Goal: Transaction & Acquisition: Purchase product/service

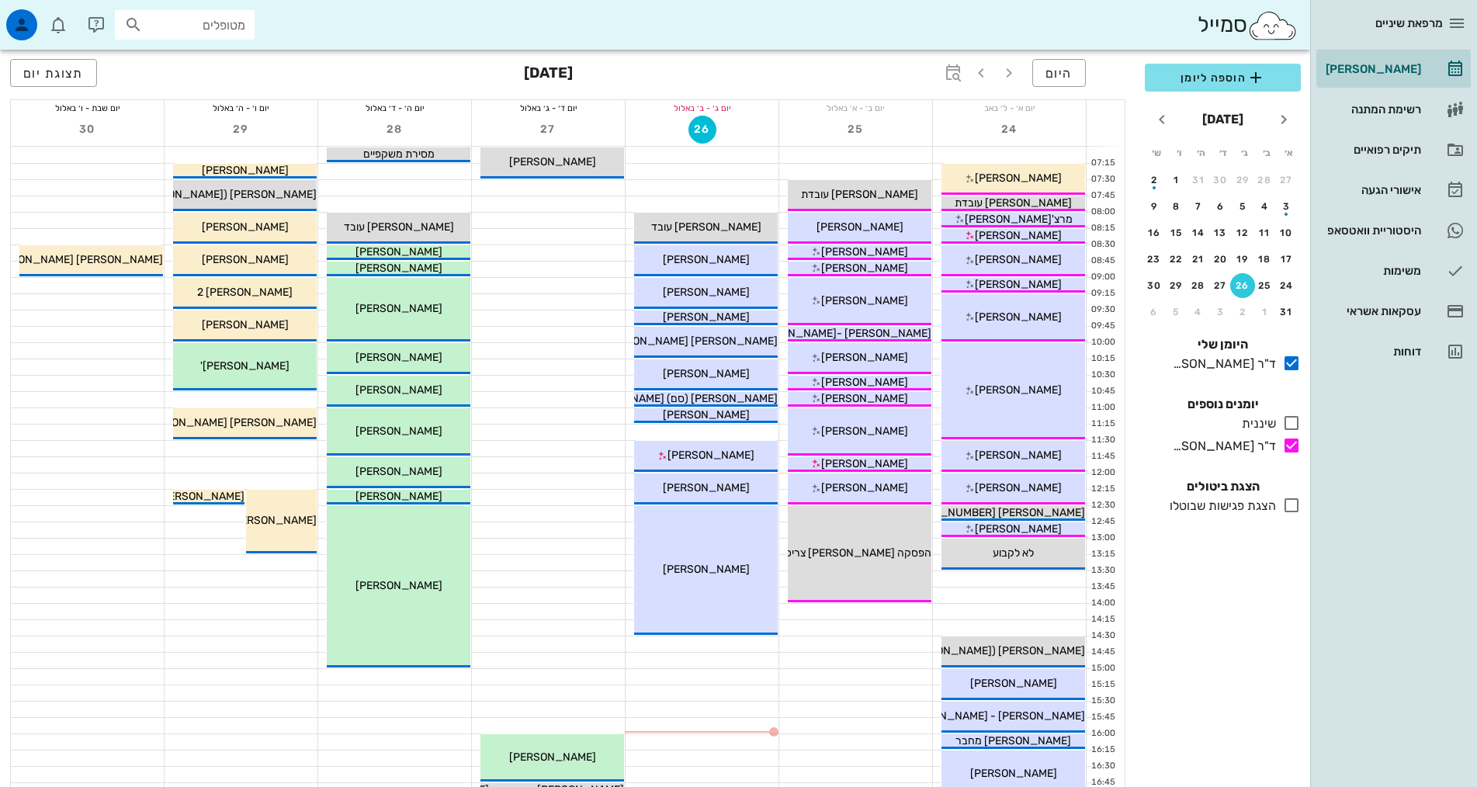
scroll to position [388, 0]
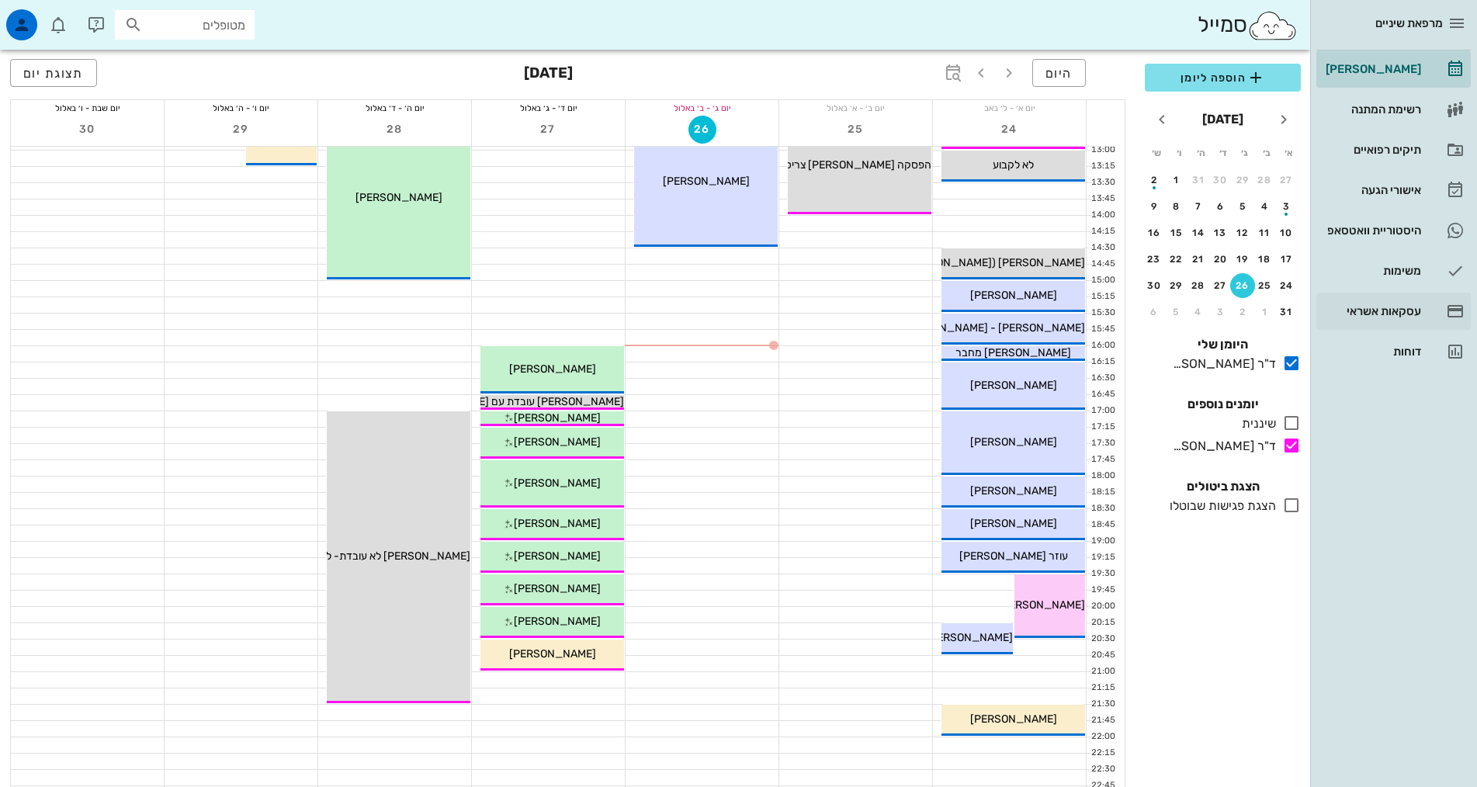
click at [1291, 421] on icon at bounding box center [1291, 423] width 19 height 19
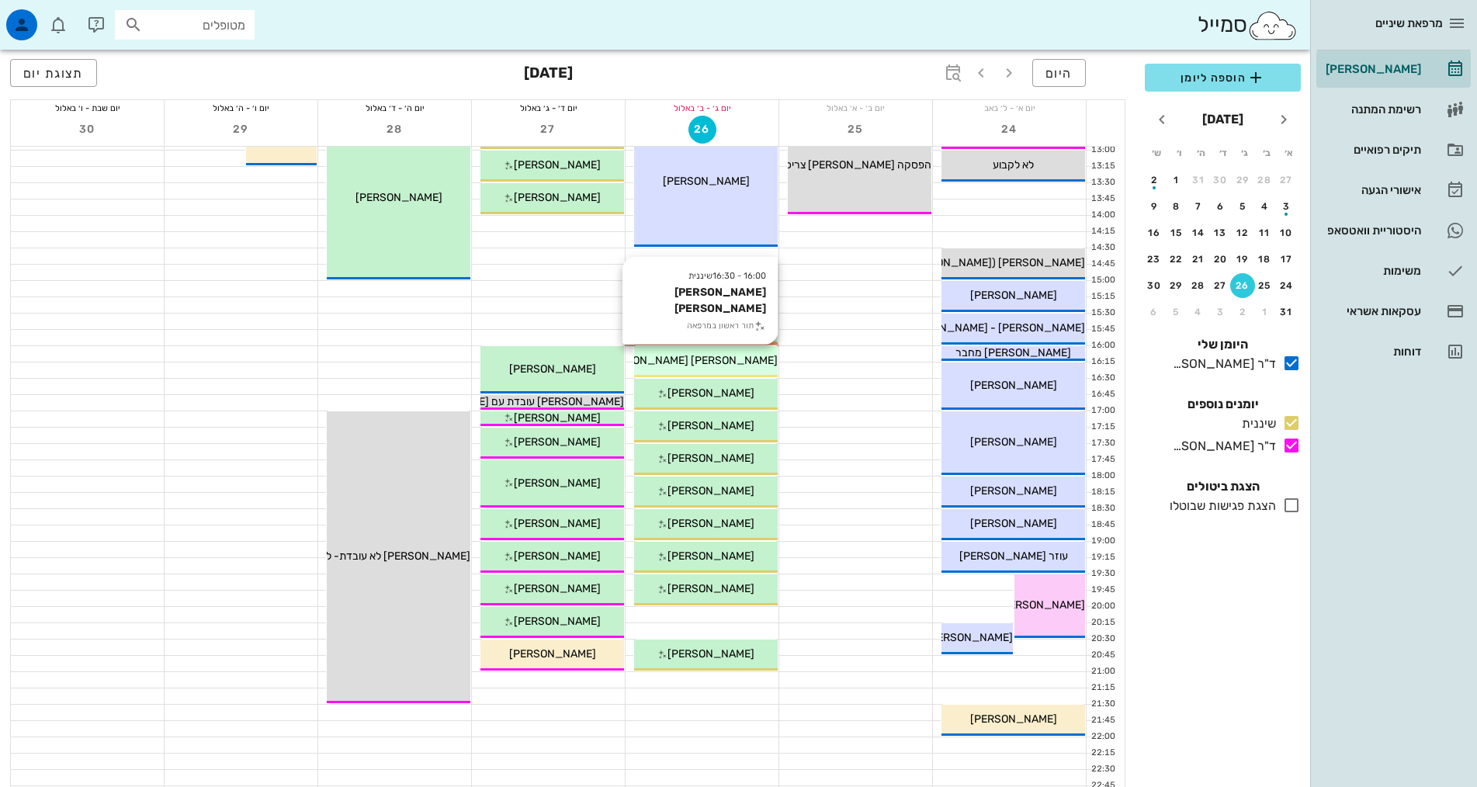
click at [736, 358] on div "[PERSON_NAME] [PERSON_NAME]" at bounding box center [706, 360] width 144 height 16
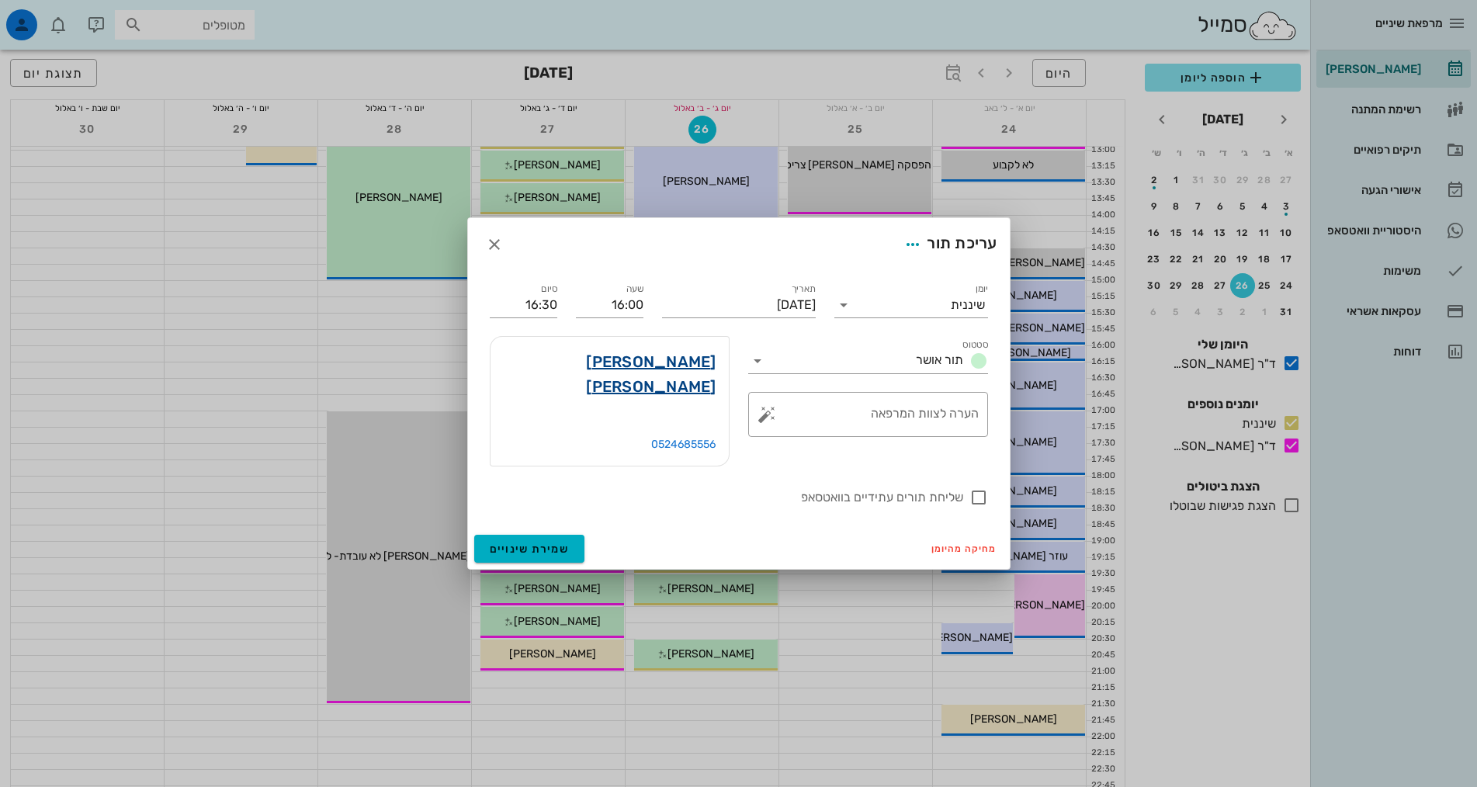
click at [672, 379] on link "[PERSON_NAME] [PERSON_NAME]" at bounding box center [609, 374] width 213 height 50
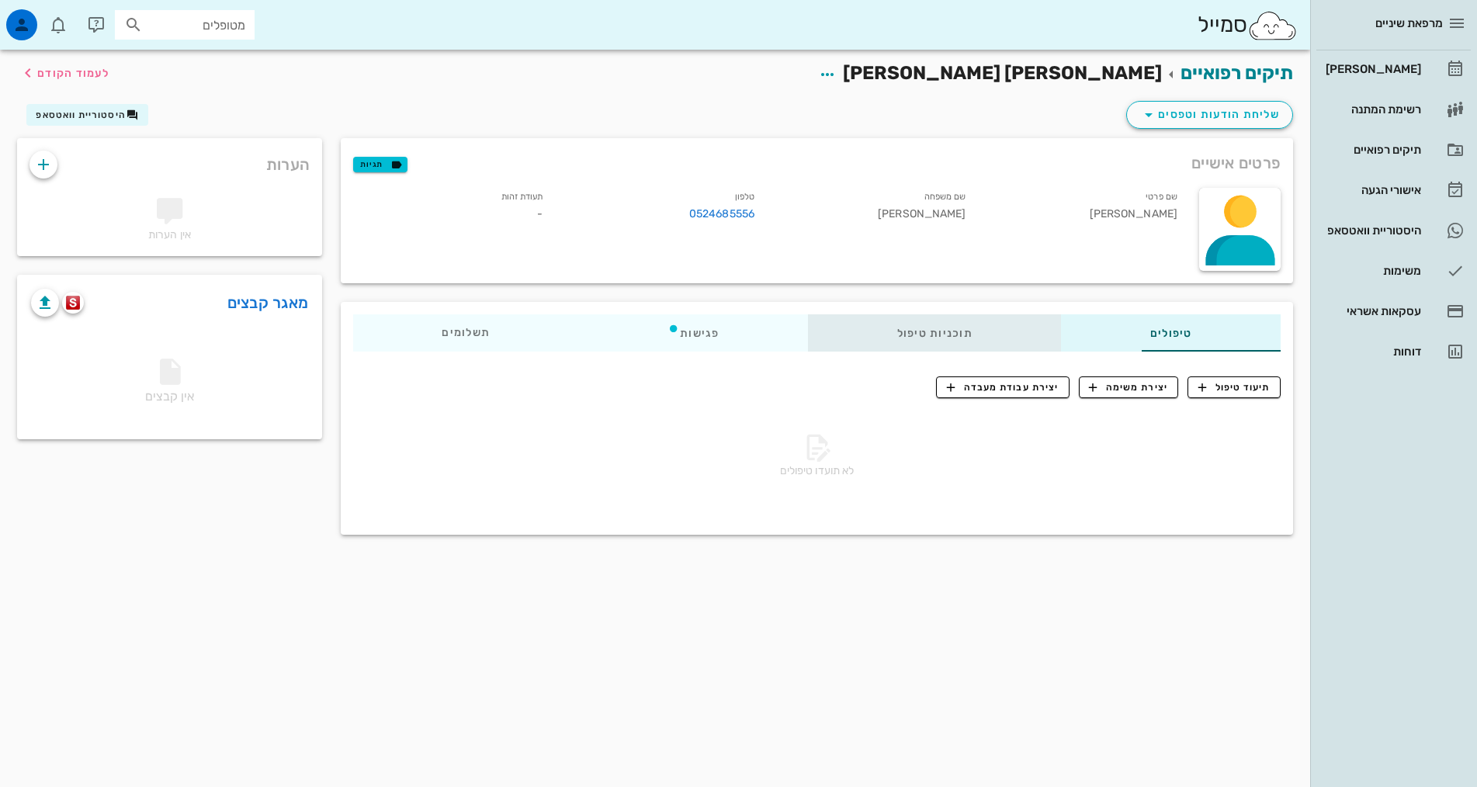
click at [908, 324] on div "תוכניות טיפול" at bounding box center [934, 332] width 253 height 37
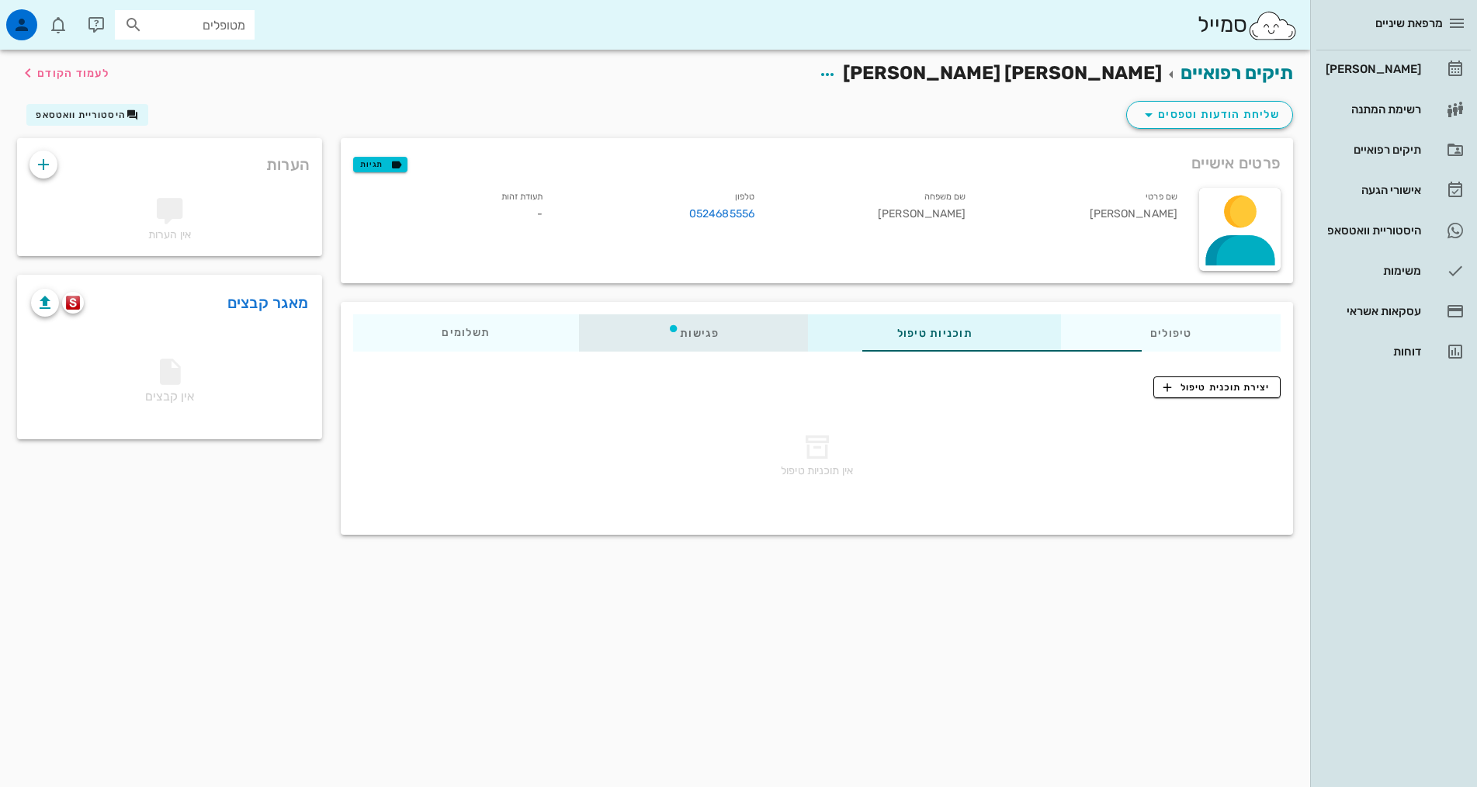
click at [608, 334] on div "פגישות" at bounding box center [693, 332] width 229 height 37
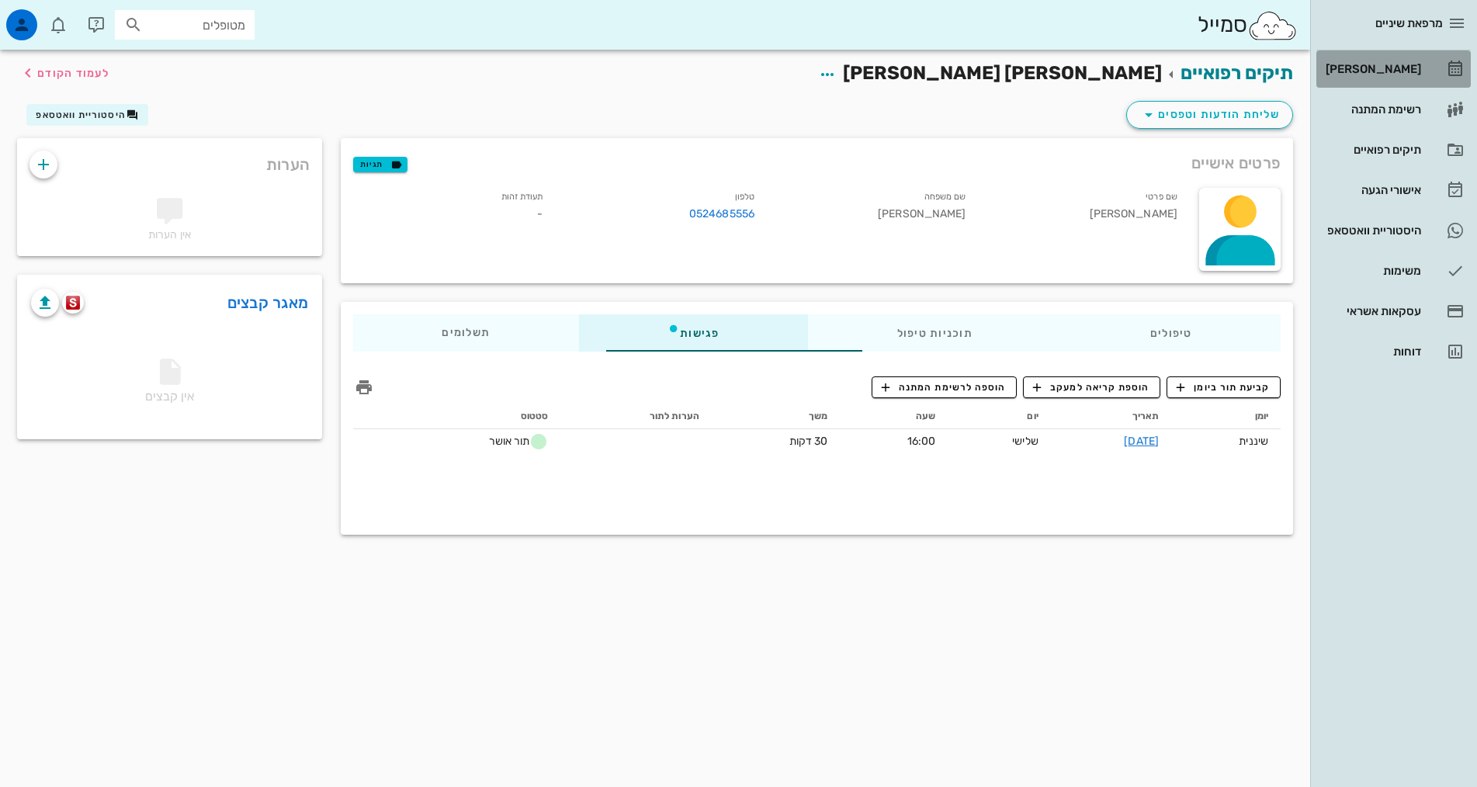
click at [1397, 72] on div "[PERSON_NAME]" at bounding box center [1371, 69] width 99 height 12
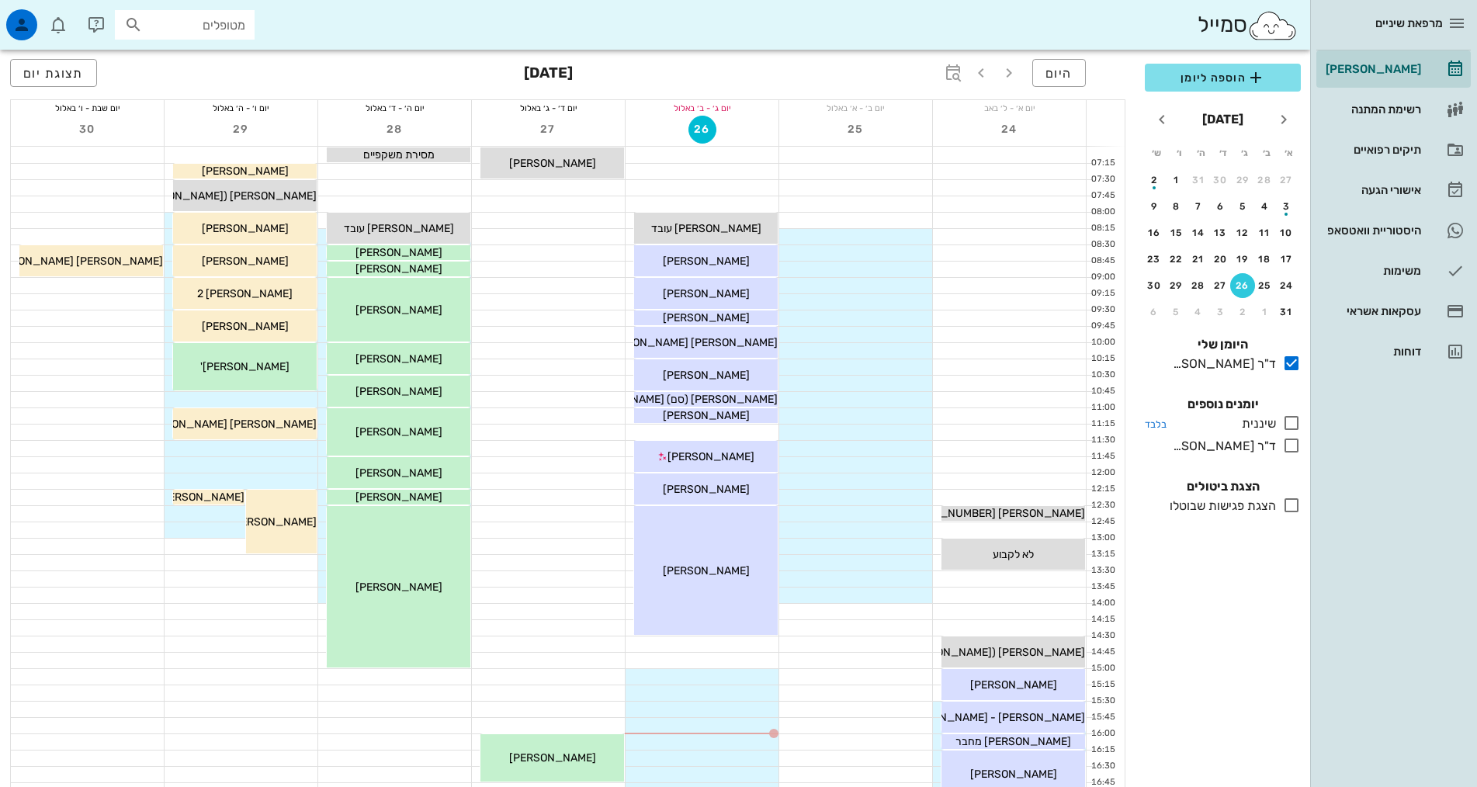
click at [1293, 423] on icon at bounding box center [1291, 423] width 19 height 19
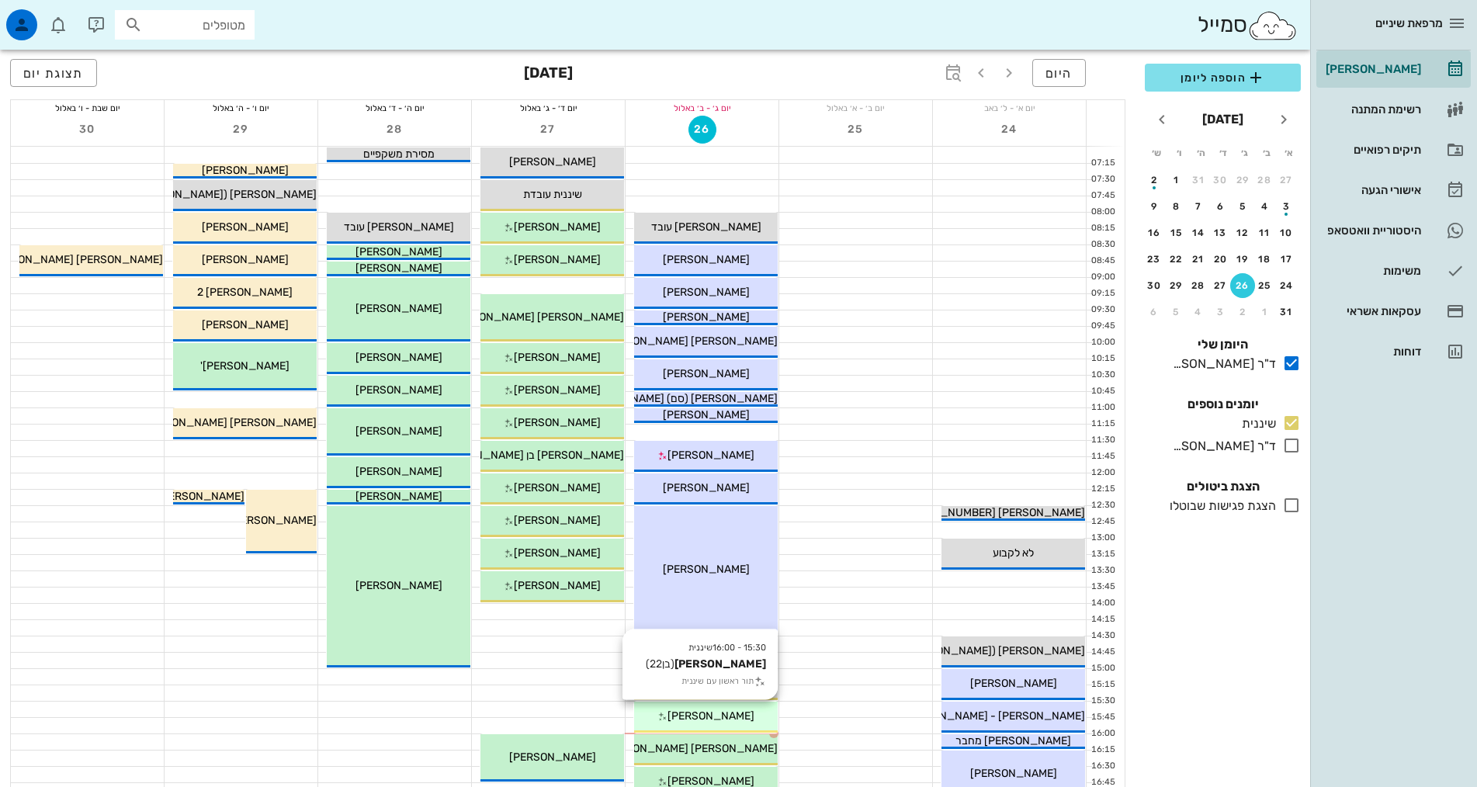
click at [714, 723] on div "[PERSON_NAME]" at bounding box center [706, 716] width 144 height 16
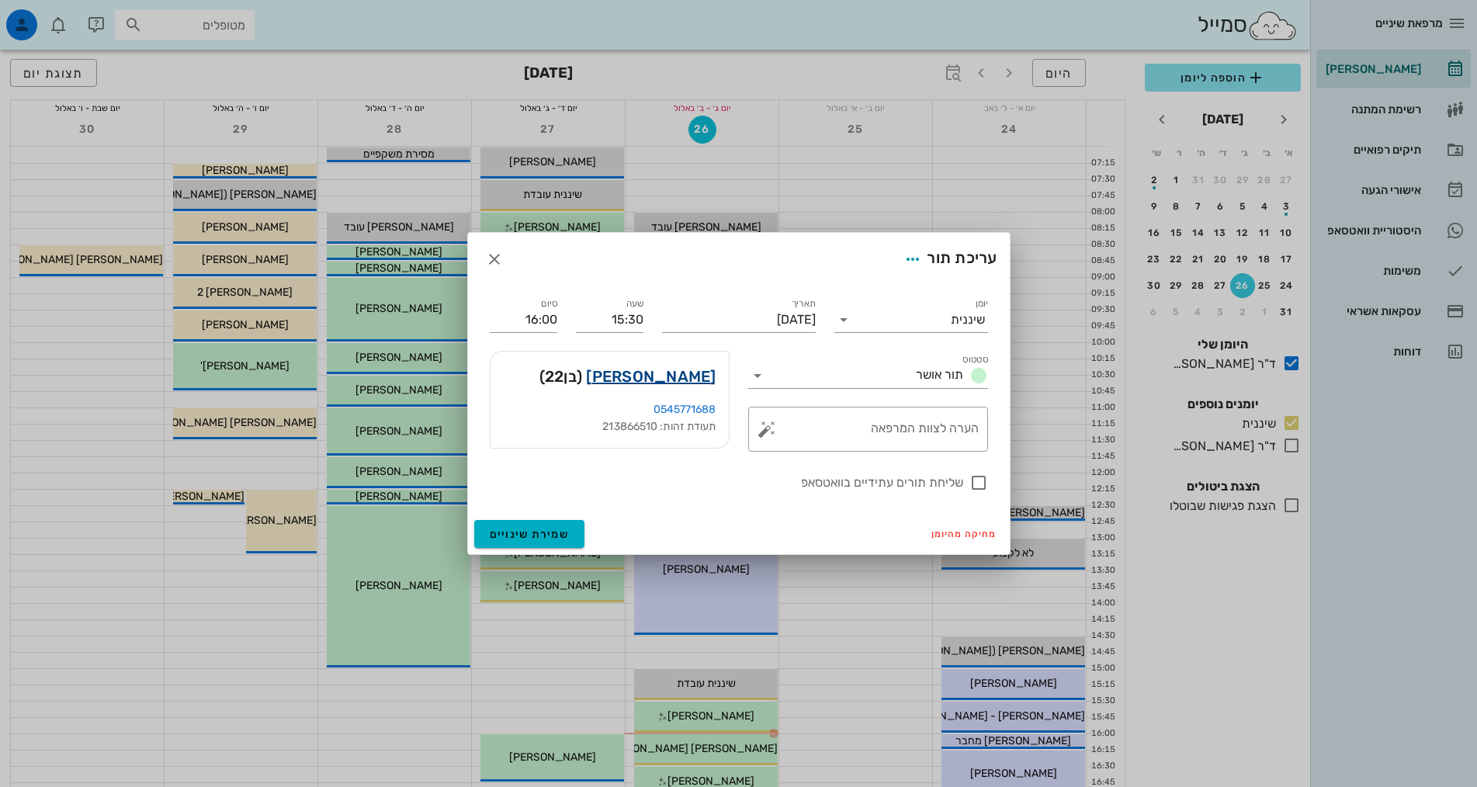
click at [640, 377] on link "[PERSON_NAME]" at bounding box center [651, 376] width 130 height 25
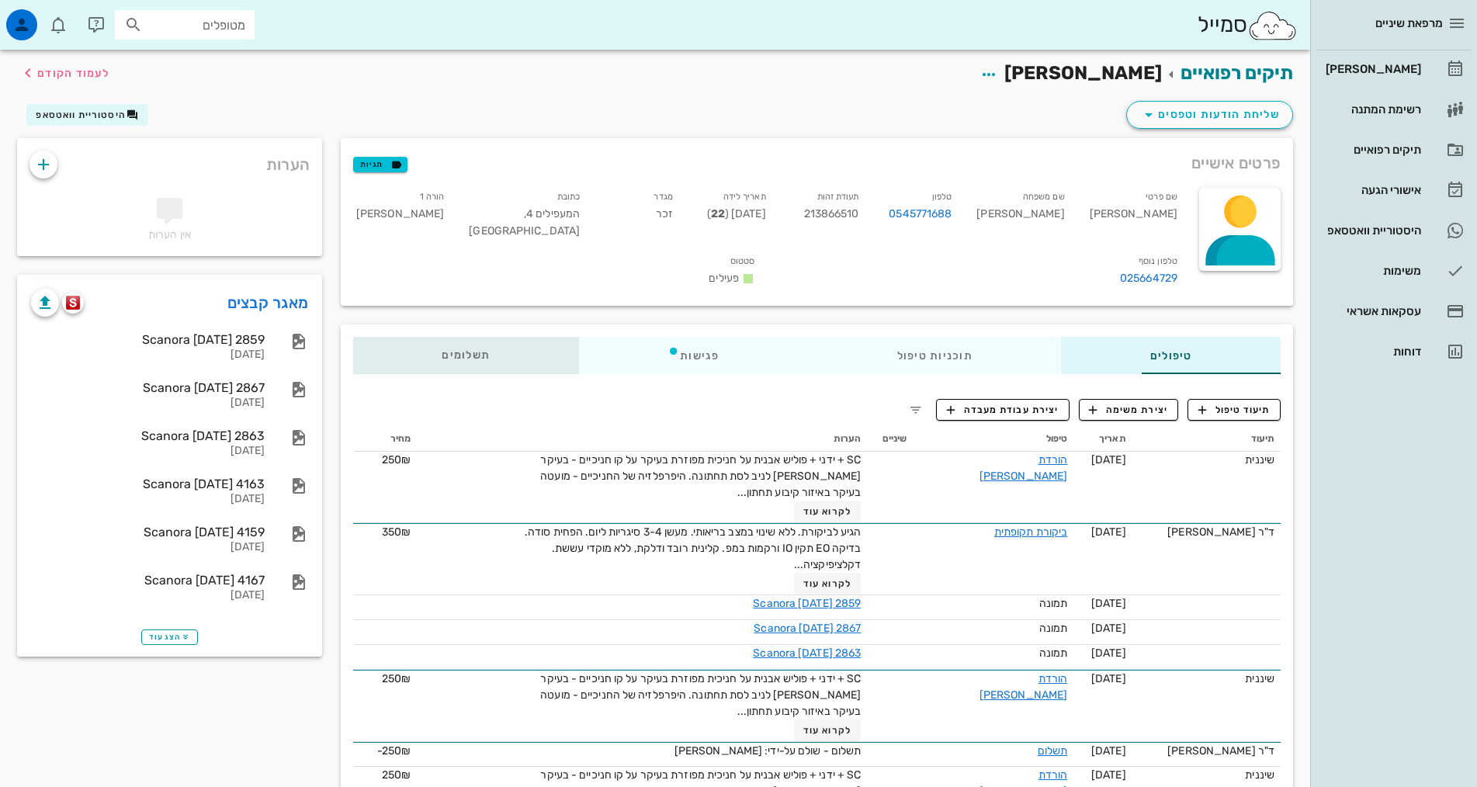
click at [370, 340] on div "תשלומים 0₪" at bounding box center [466, 355] width 226 height 37
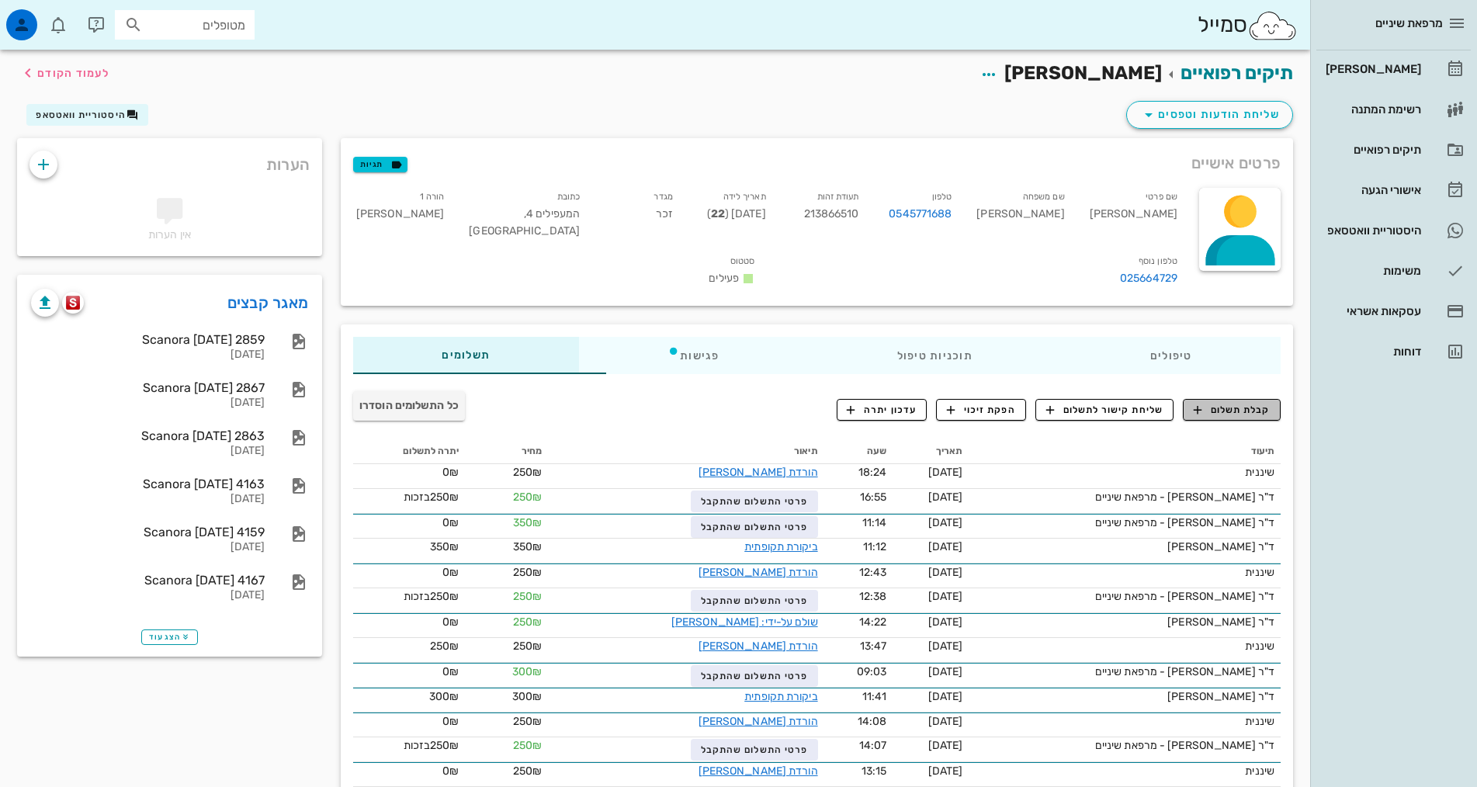
click at [1235, 403] on span "קבלת תשלום" at bounding box center [1231, 410] width 77 height 14
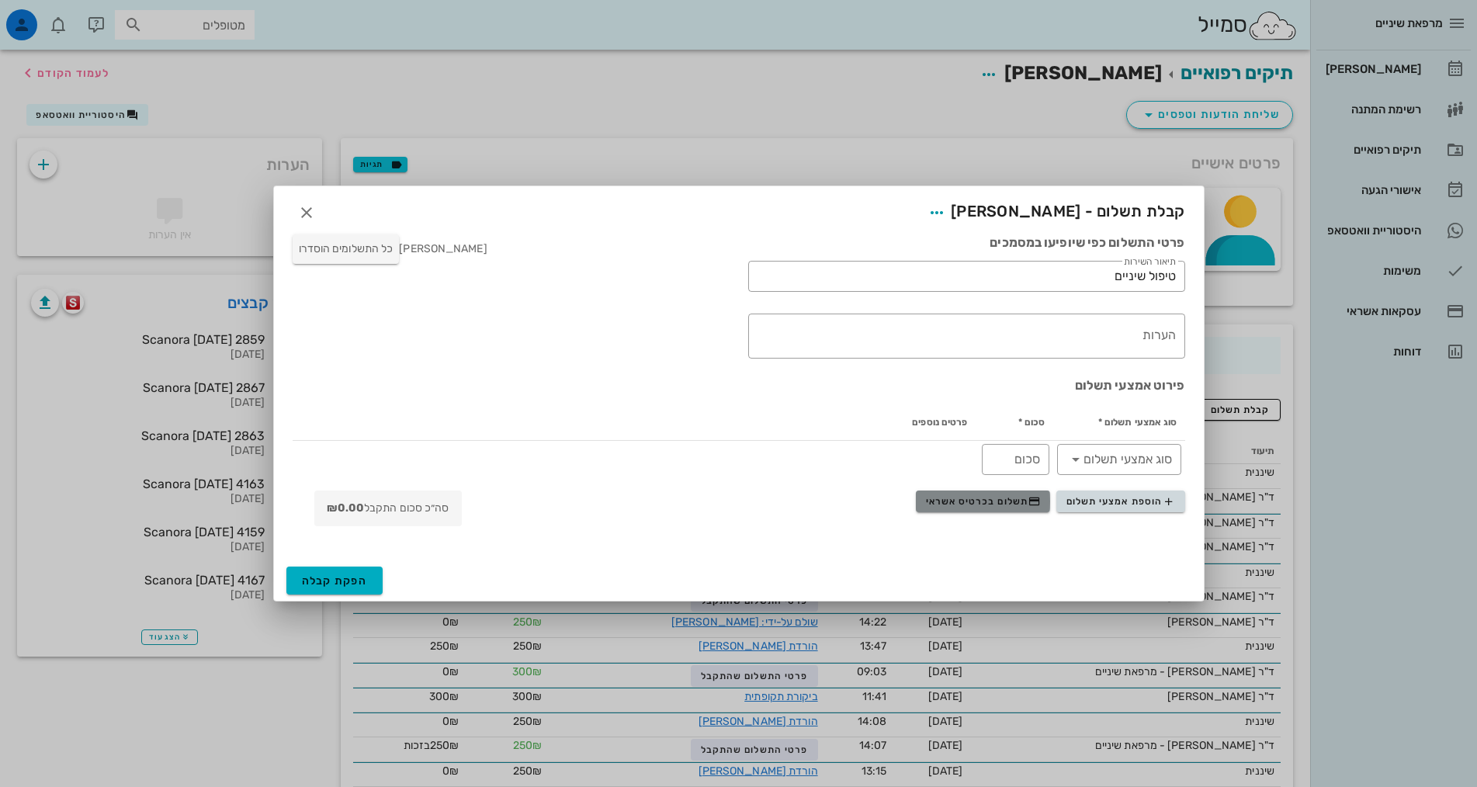
click at [985, 497] on span "תשלום בכרטיס אשראי" at bounding box center [983, 501] width 115 height 12
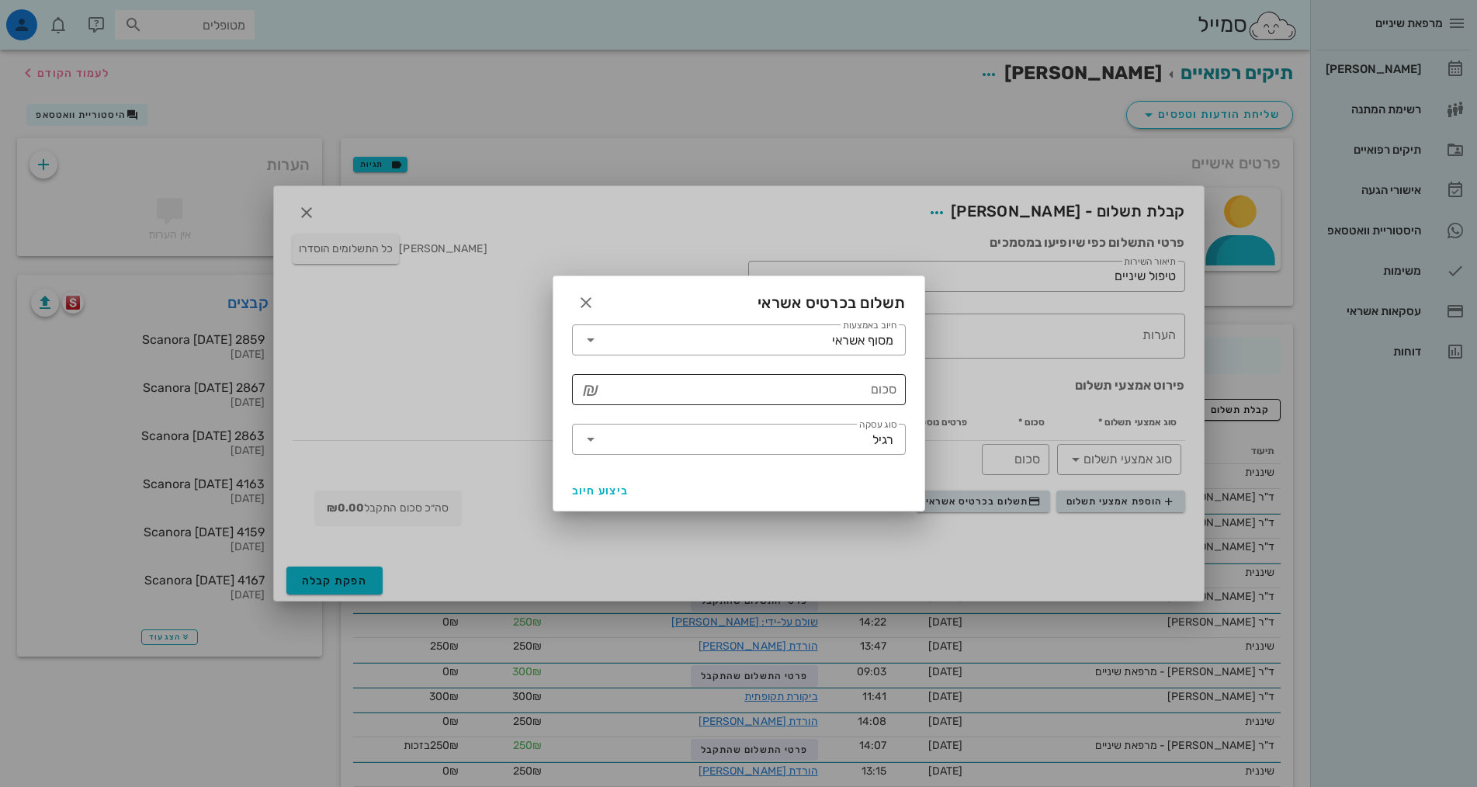
click at [809, 388] on input "סכום" at bounding box center [749, 389] width 293 height 25
type input "250"
click at [608, 496] on span "ביצוע חיוב" at bounding box center [600, 490] width 57 height 13
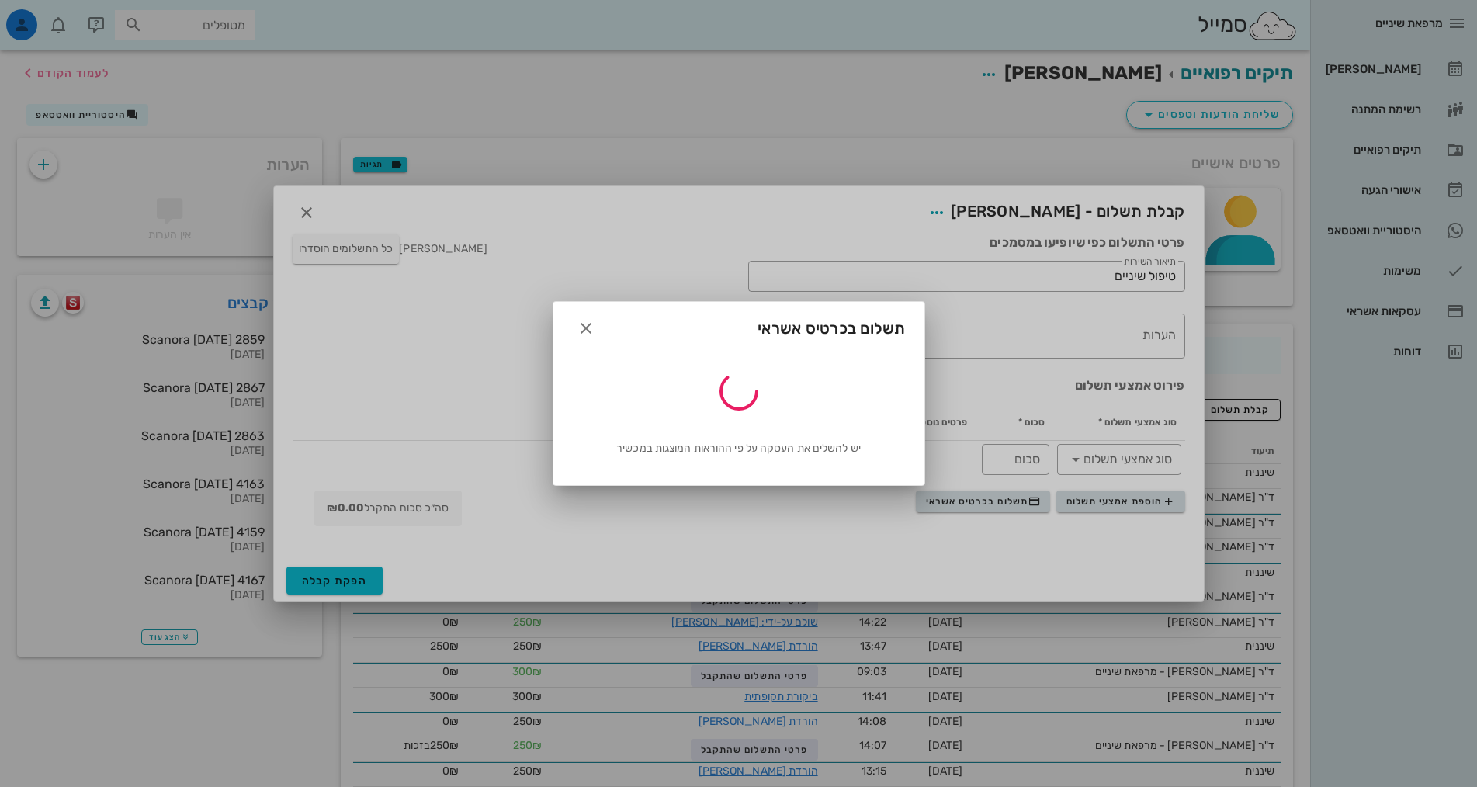
type input "250"
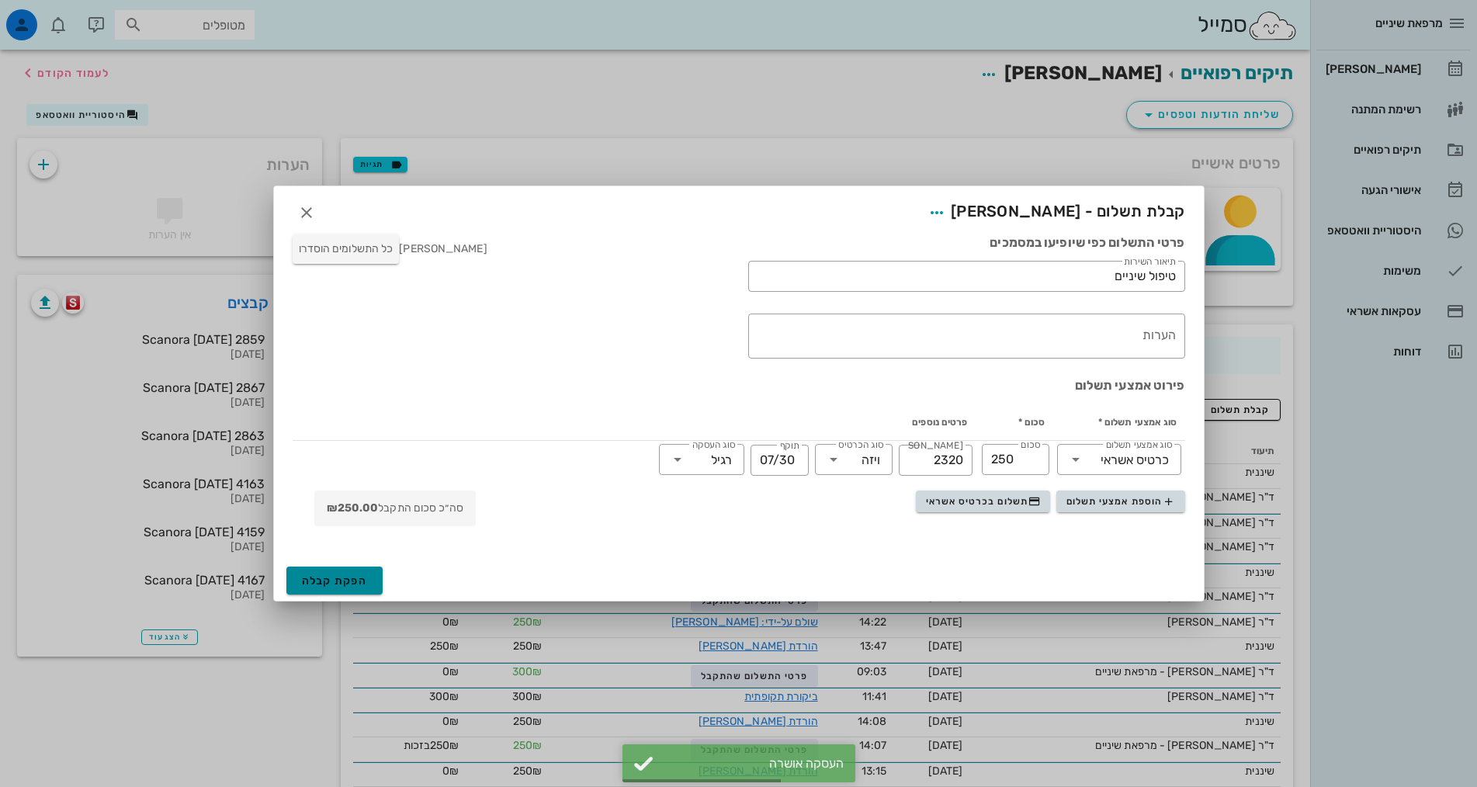
click at [359, 576] on span "הפקת קבלה" at bounding box center [335, 580] width 66 height 13
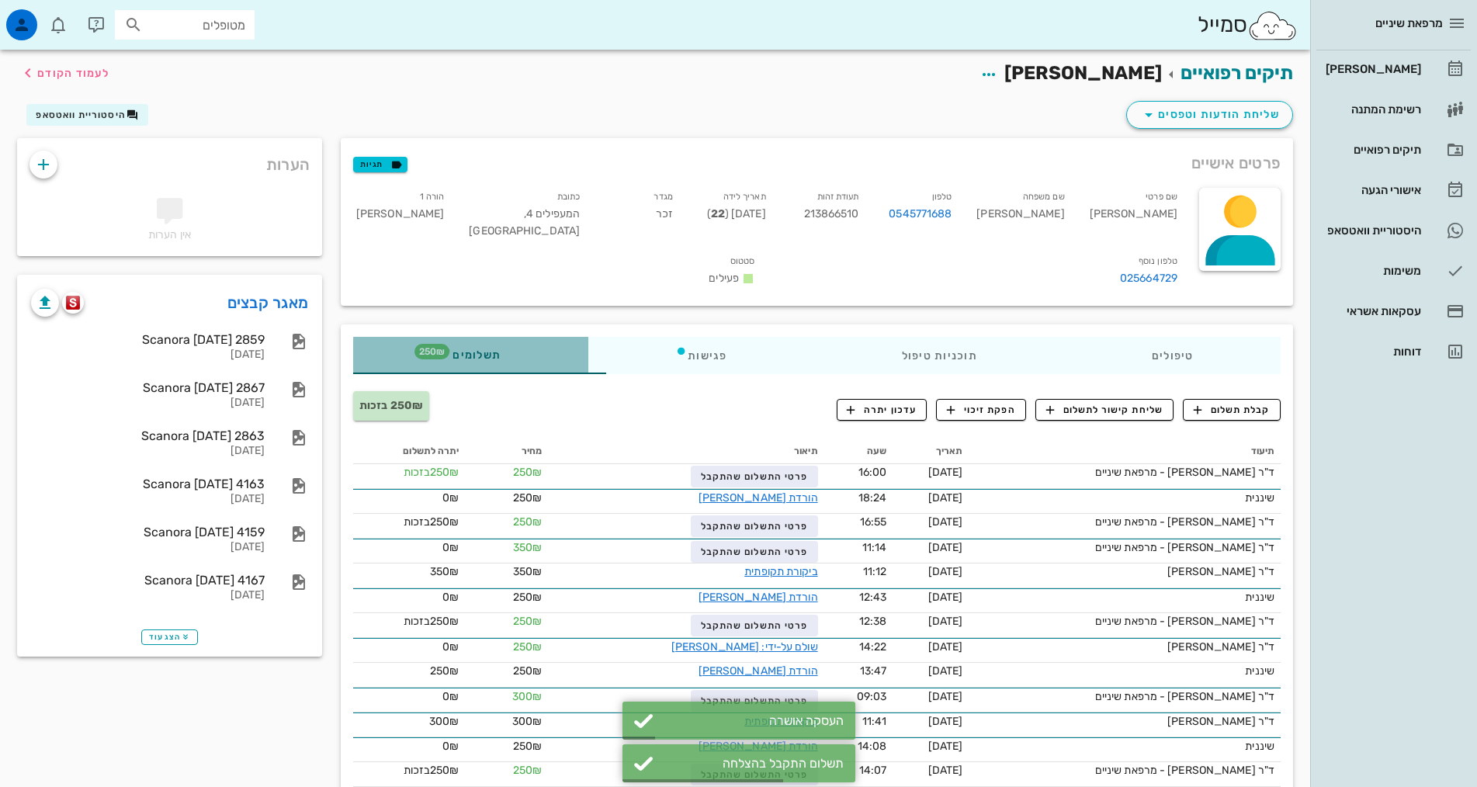
click at [424, 337] on div "תשלומים 250₪" at bounding box center [470, 355] width 235 height 37
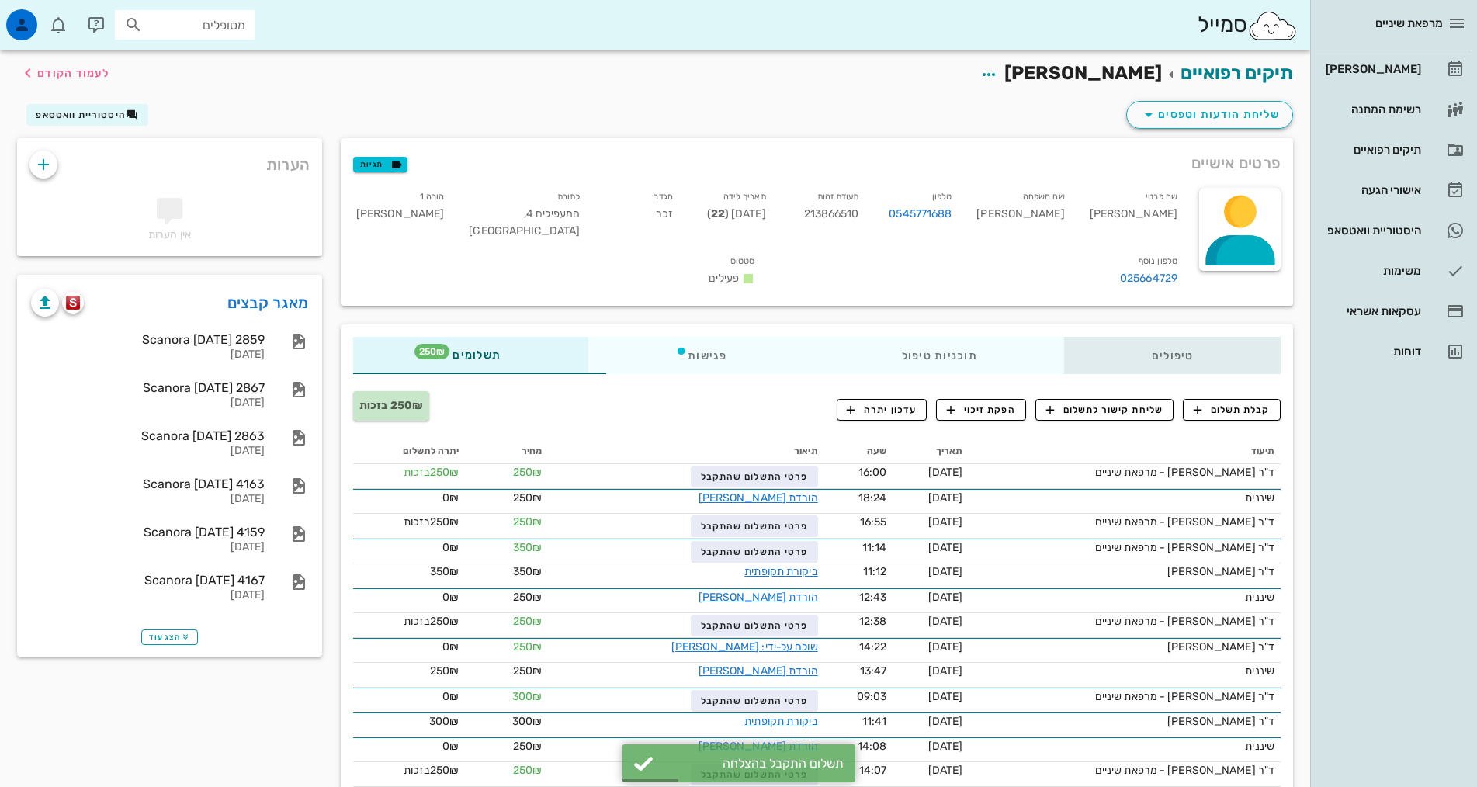
click at [1145, 338] on div "טיפולים" at bounding box center [1172, 355] width 216 height 37
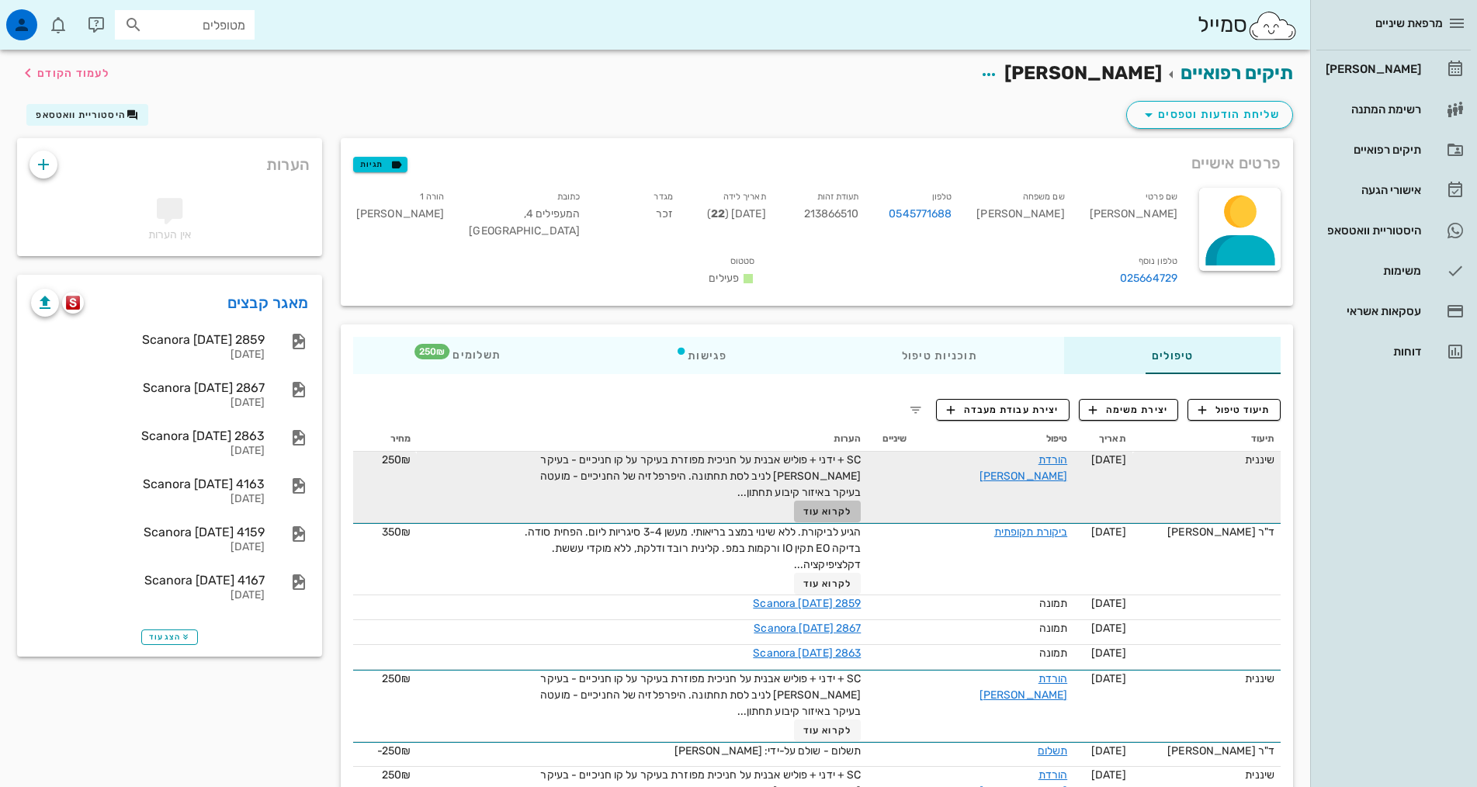
click at [815, 506] on span "לקרוא עוד" at bounding box center [827, 511] width 48 height 11
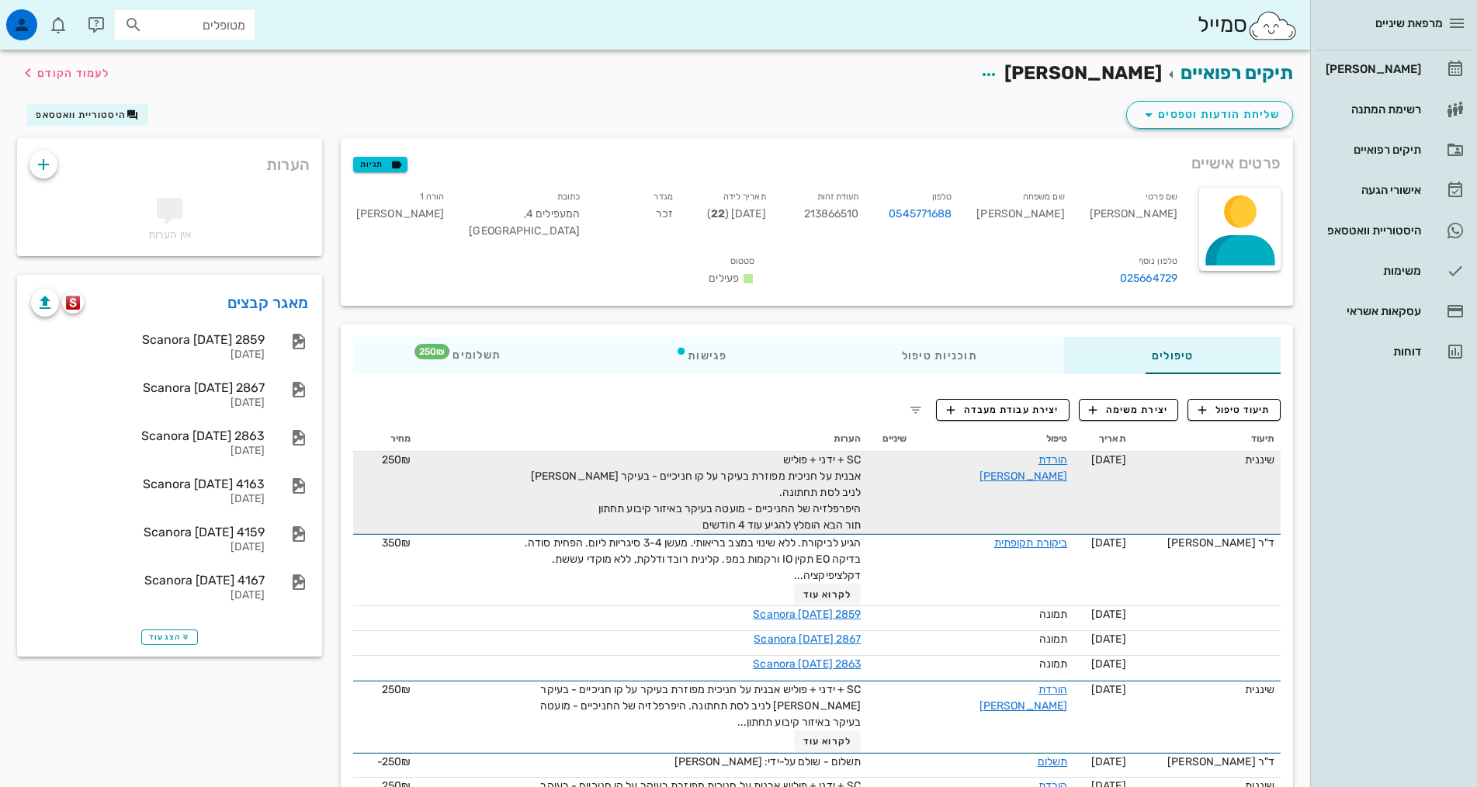
drag, startPoint x: 653, startPoint y: 500, endPoint x: 890, endPoint y: 424, distance: 248.4
copy tr "שיננית [DATE] הורדת [PERSON_NAME] SC + ידני + פוליש אבנית על חניכית מפוזרת בעיק…"
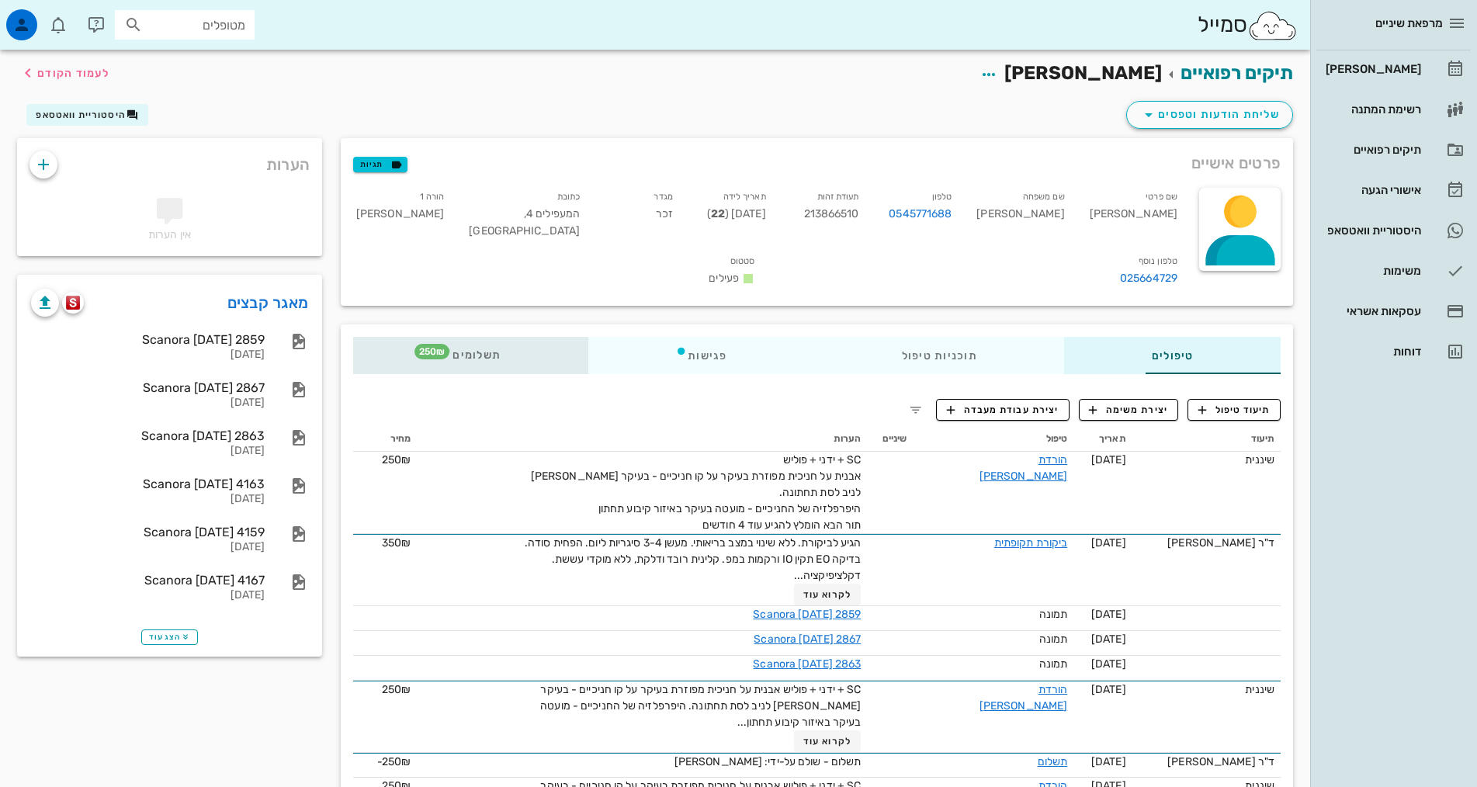
click at [440, 350] on span "תשלומים 250₪" at bounding box center [470, 355] width 61 height 11
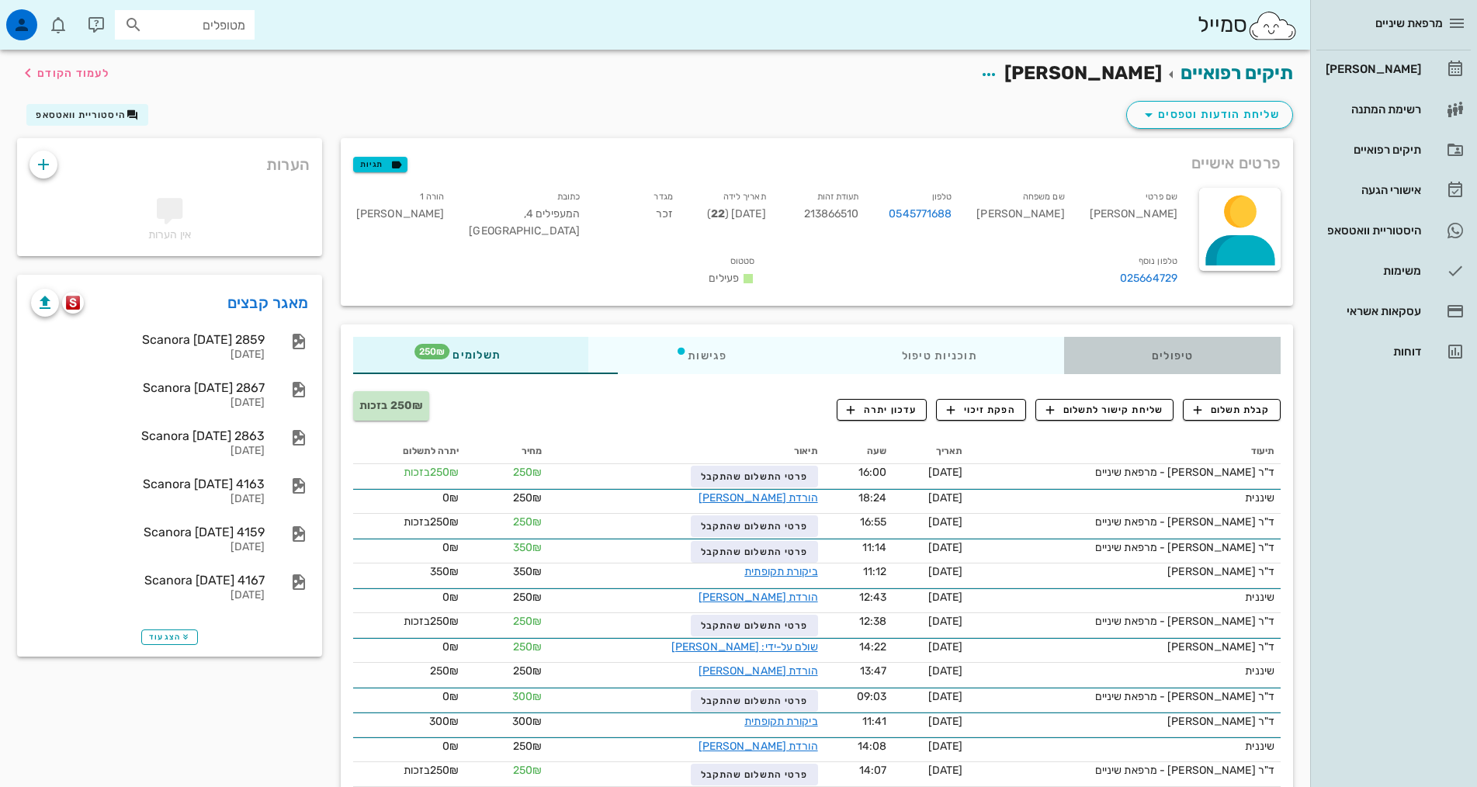
click at [1173, 337] on div "טיפולים" at bounding box center [1172, 355] width 216 height 37
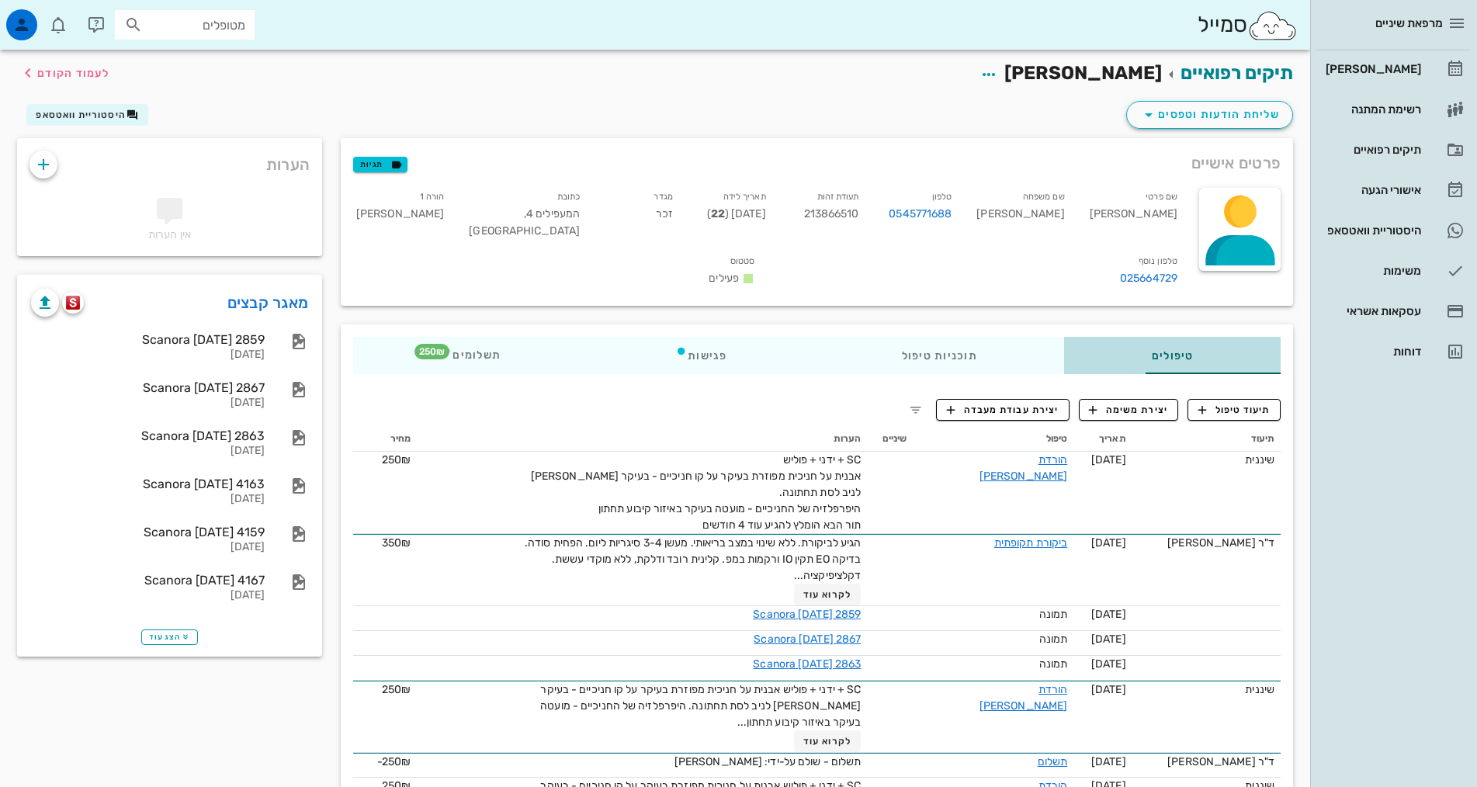
click at [1137, 347] on div "טיפולים" at bounding box center [1172, 355] width 216 height 37
click at [1218, 403] on span "תיעוד טיפול" at bounding box center [1234, 410] width 72 height 14
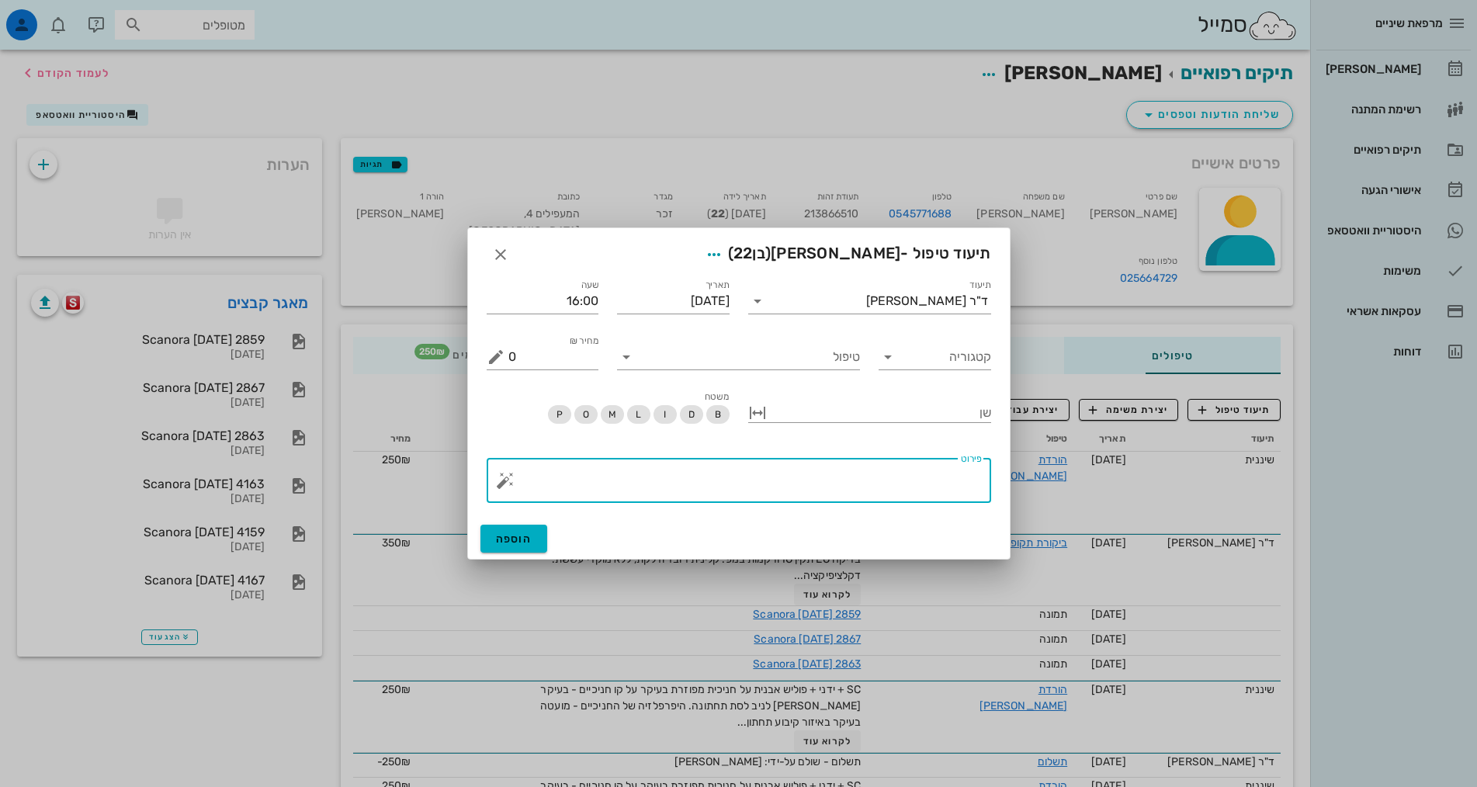
click at [861, 473] on textarea "פירוט" at bounding box center [744, 484] width 473 height 37
click at [914, 306] on div "ד"ר [PERSON_NAME]" at bounding box center [927, 301] width 122 height 14
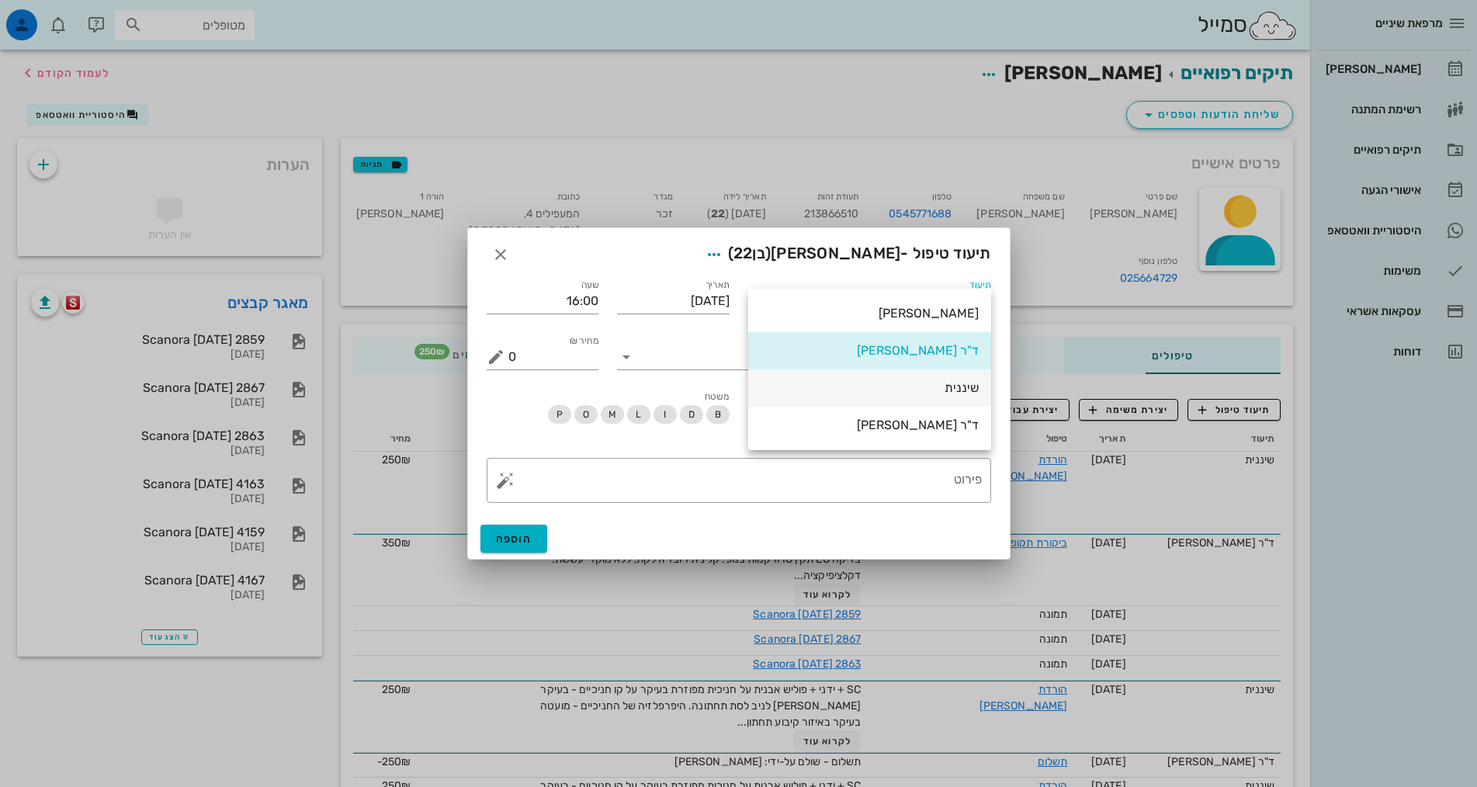
click at [890, 377] on div "שיננית" at bounding box center [869, 387] width 218 height 33
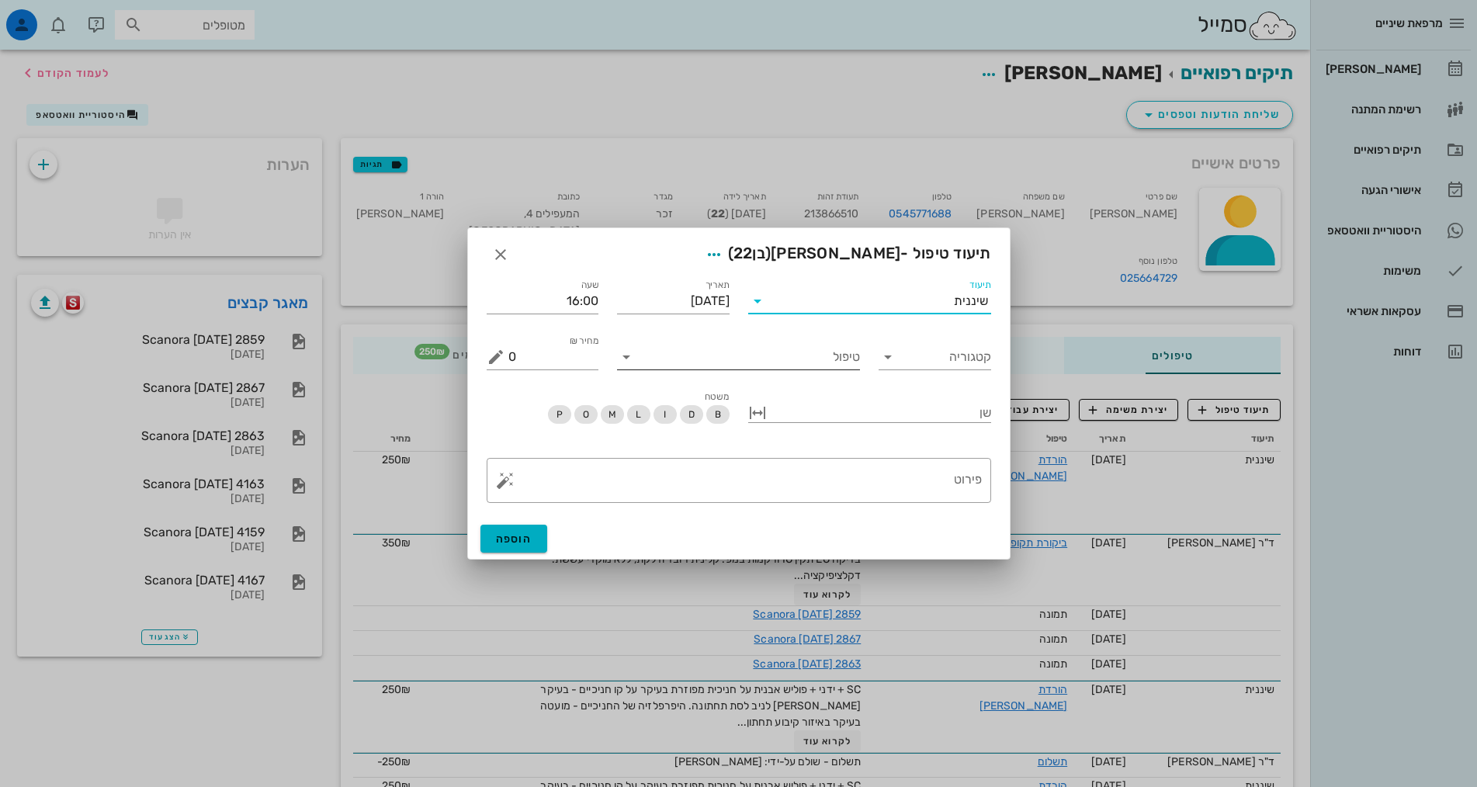
click at [850, 365] on input "טיפול" at bounding box center [749, 357] width 221 height 25
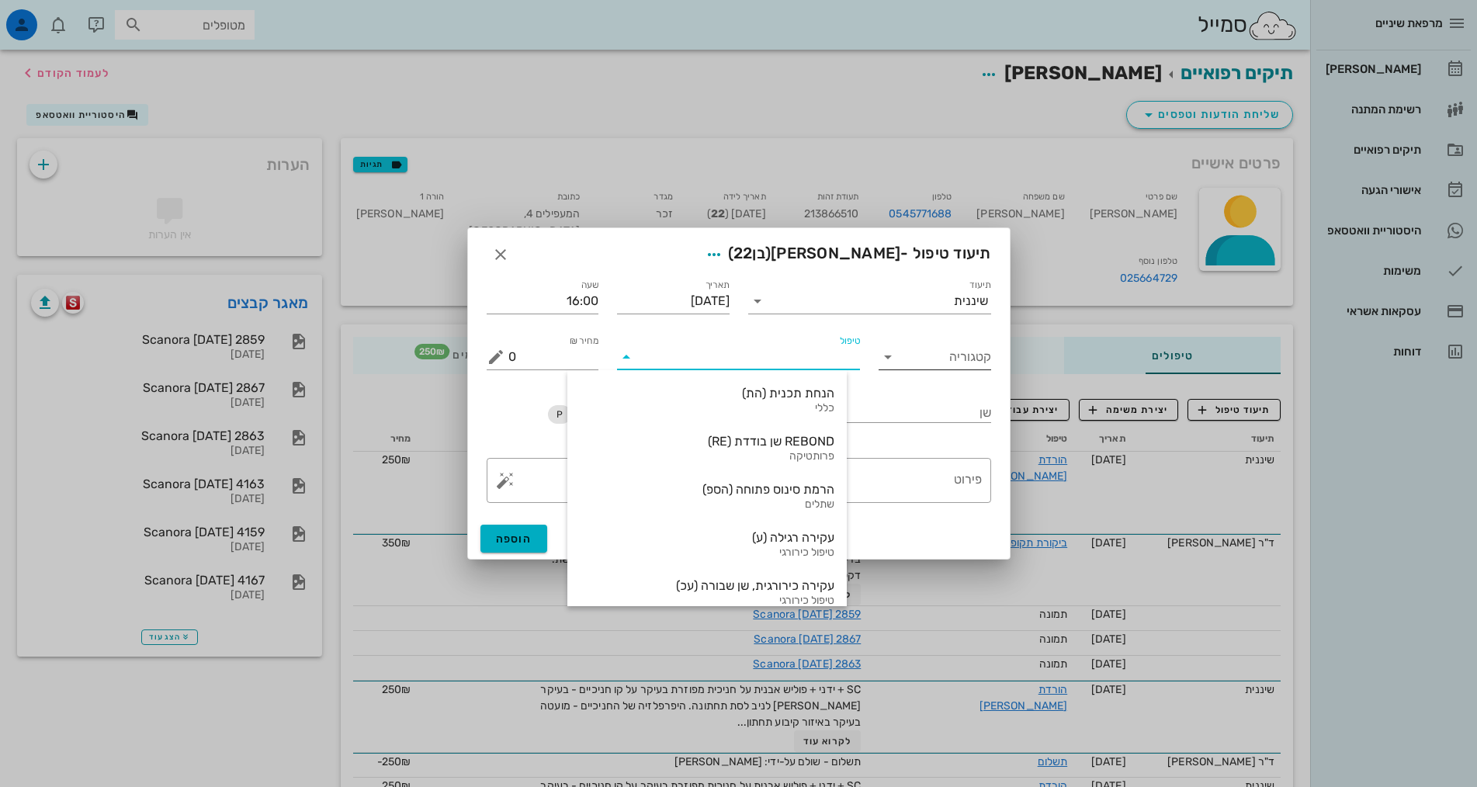
click at [959, 364] on input "קטגוריה" at bounding box center [947, 357] width 88 height 25
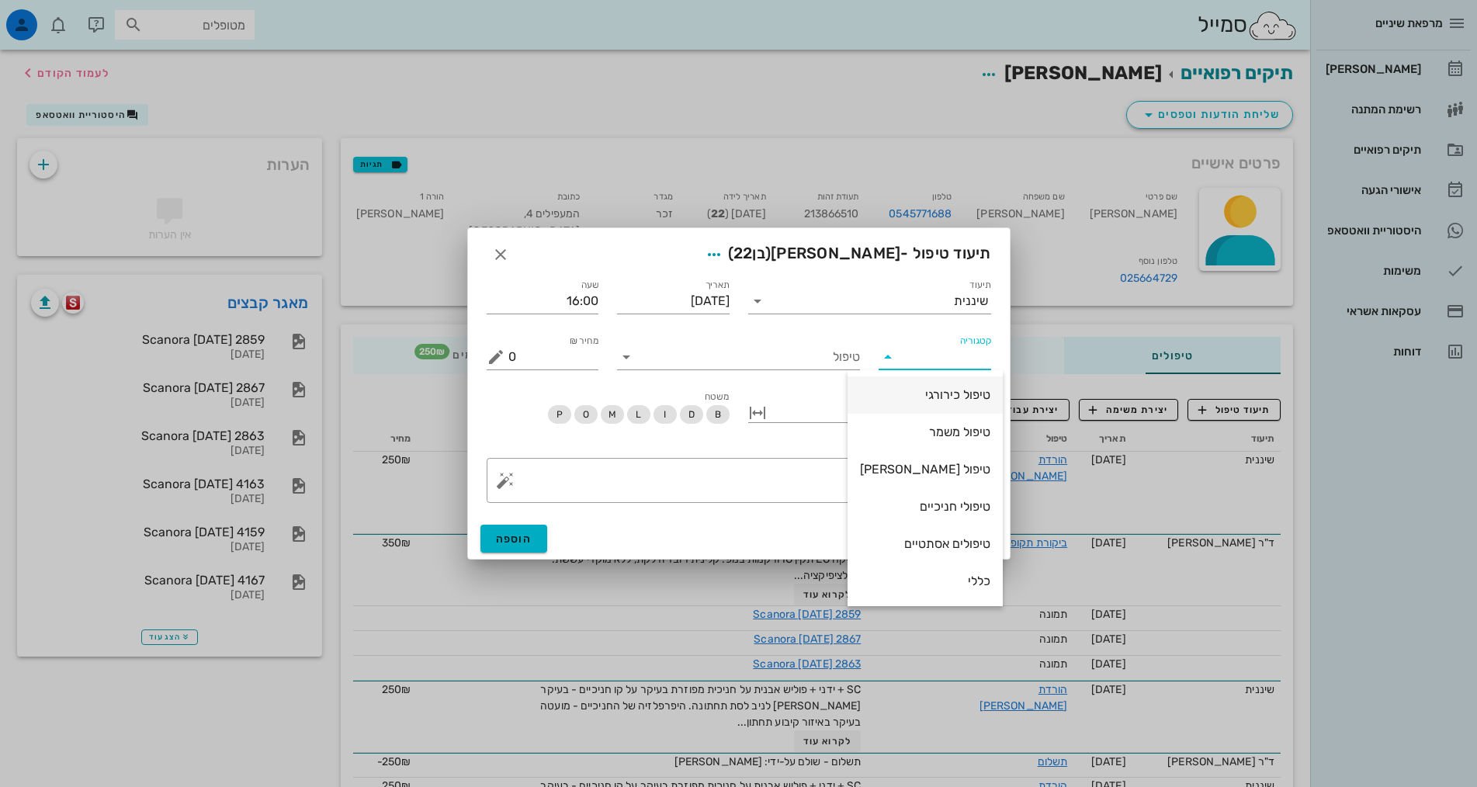
scroll to position [149, 0]
click at [968, 501] on div "שיננית" at bounding box center [925, 506] width 130 height 15
type input "שיננית"
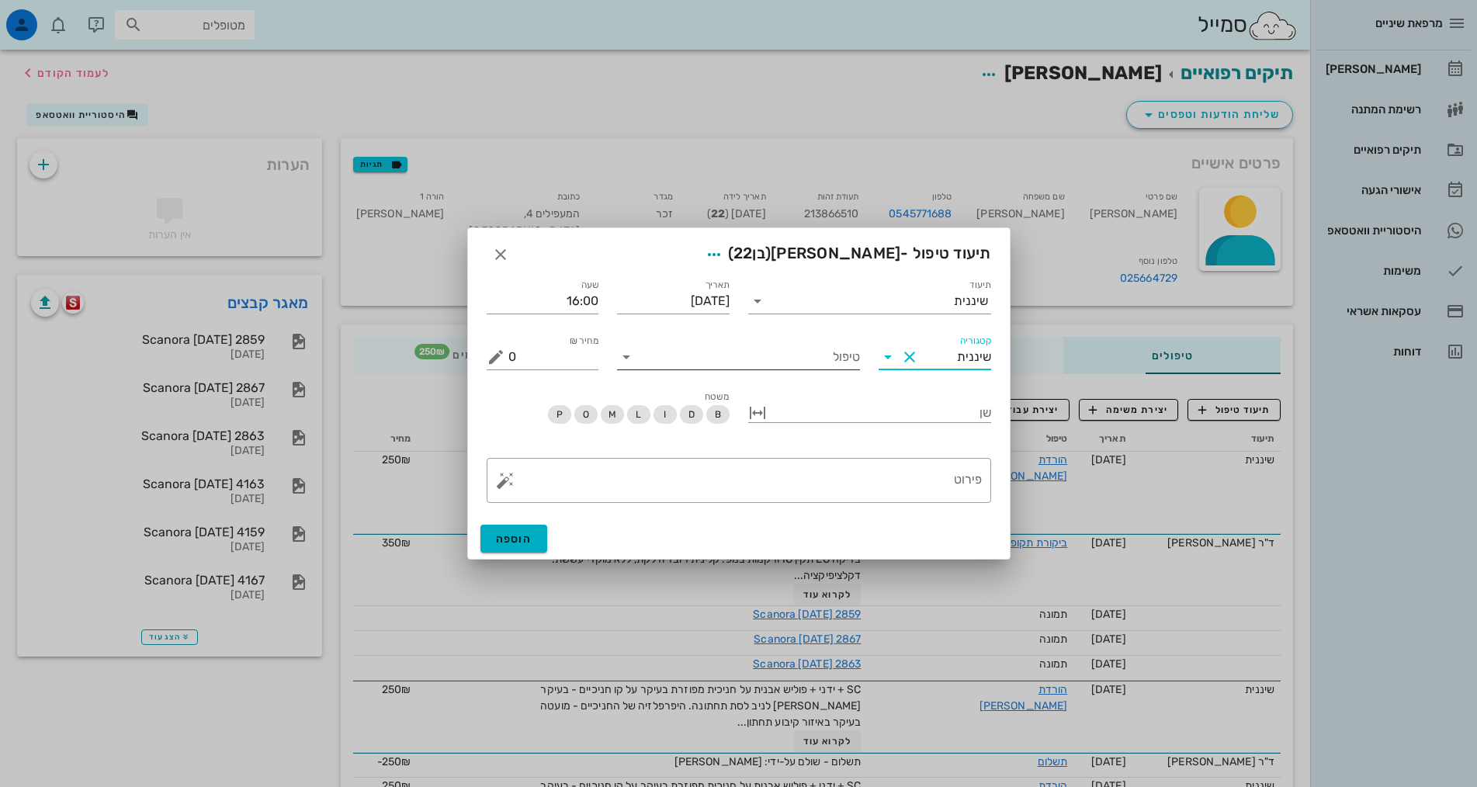
click at [829, 355] on input "טיפול" at bounding box center [749, 357] width 221 height 25
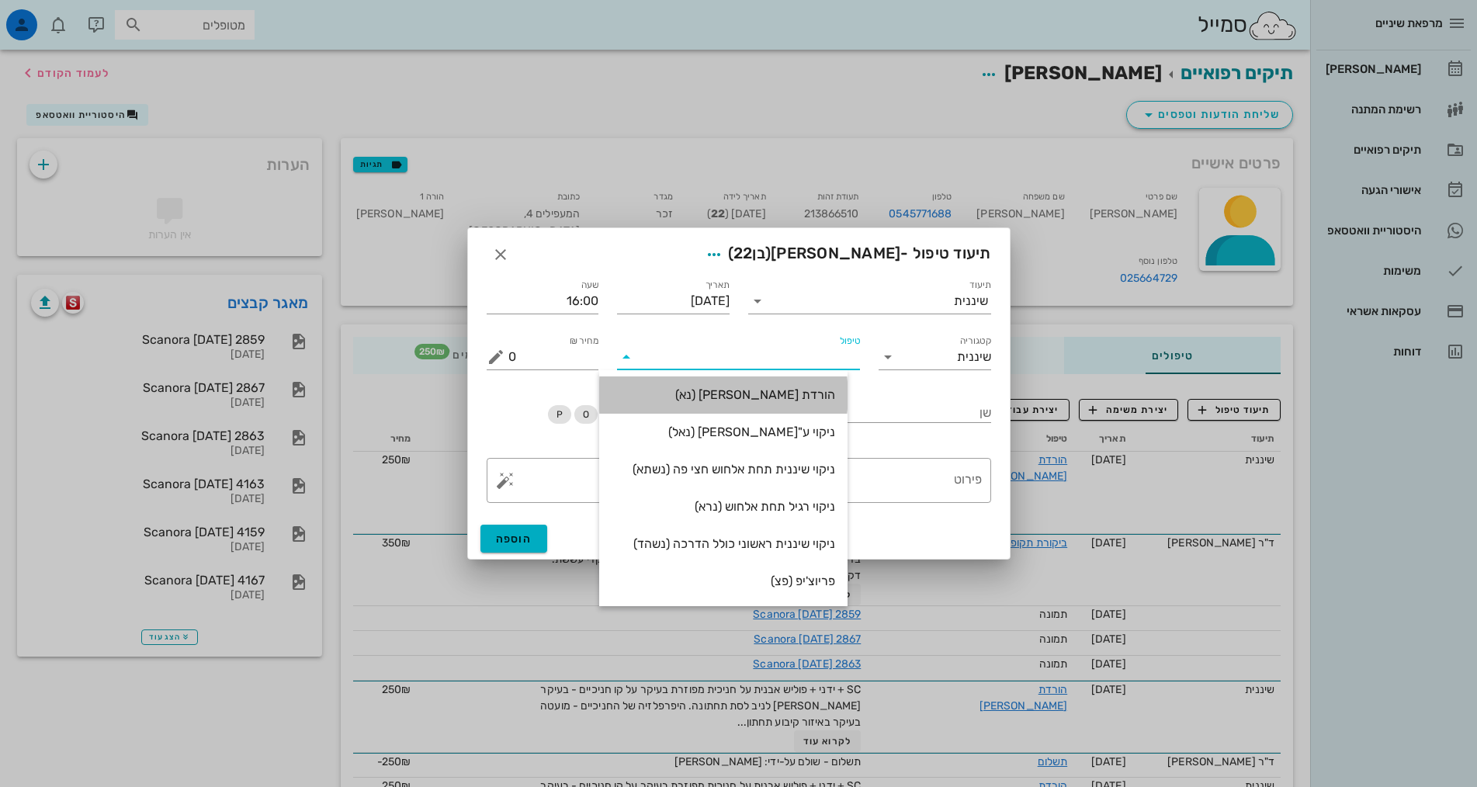
click at [835, 397] on div "הורדת [PERSON_NAME] (נא)" at bounding box center [722, 394] width 223 height 15
type input "250"
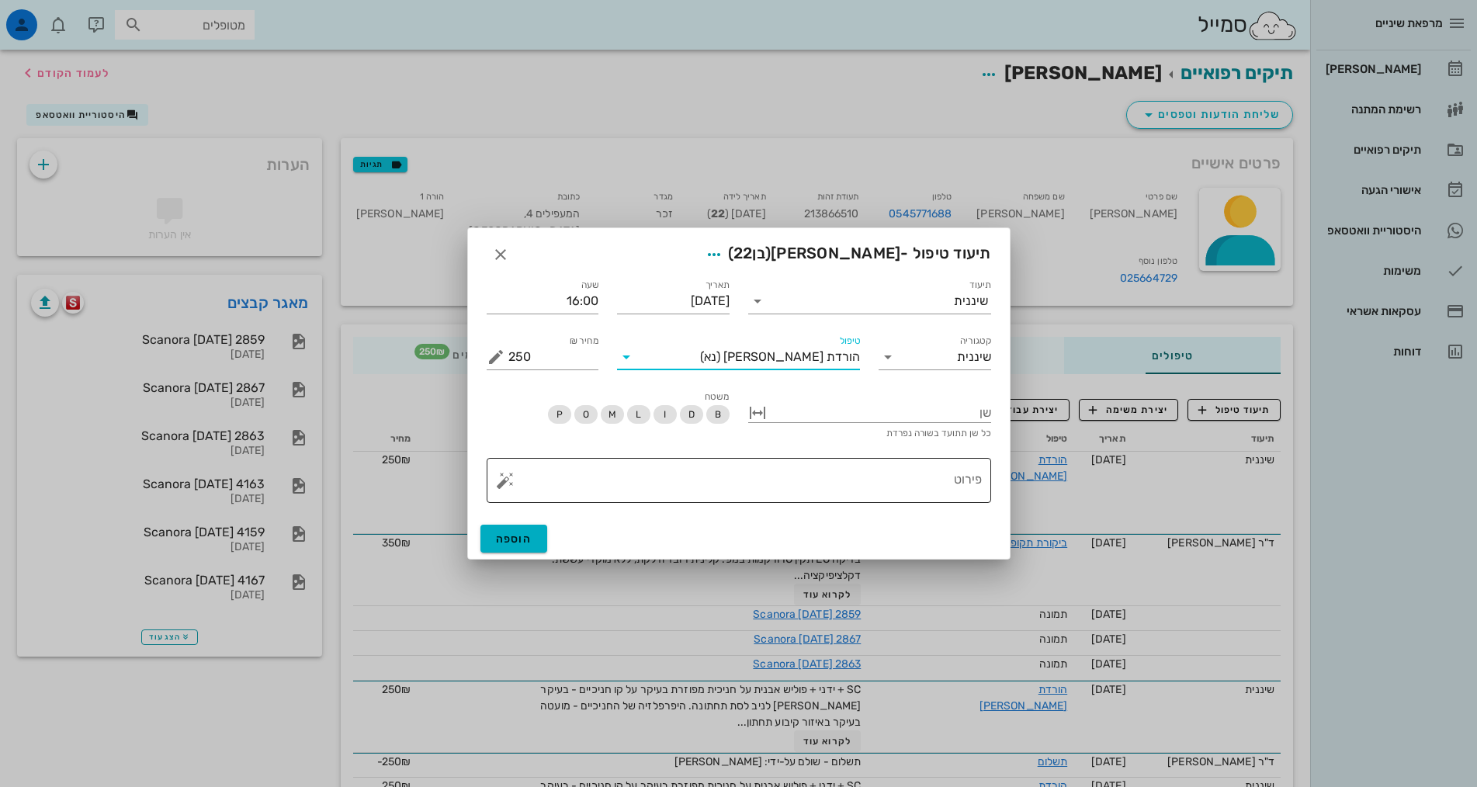
click at [848, 487] on textarea "פירוט" at bounding box center [744, 484] width 473 height 37
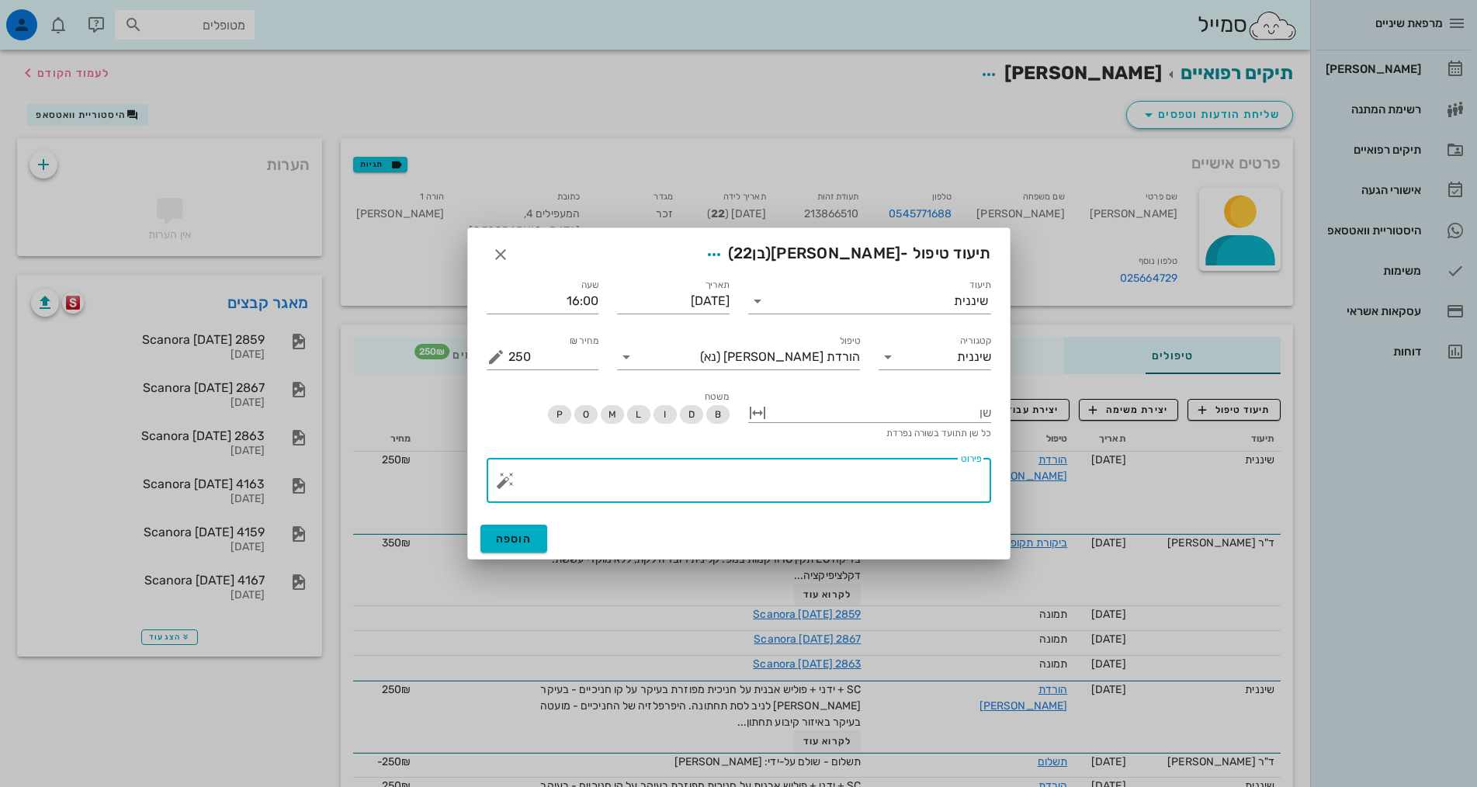
paste textarea "שיננית [DATE] הורדת [PERSON_NAME] SC + ידני + פוליש אבנית על חניכית מפוזרת בעיק…"
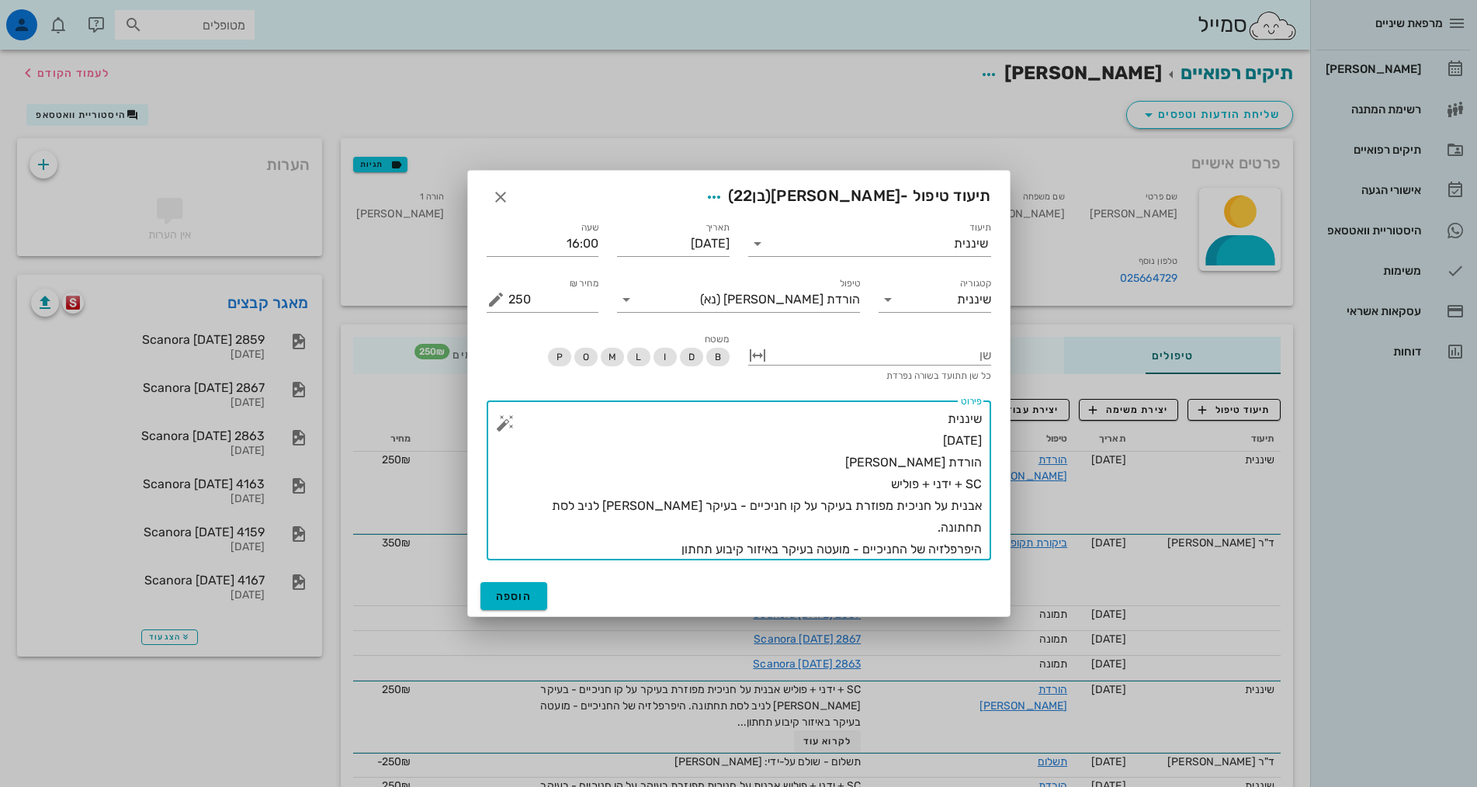
type textarea "שיננית [DATE] הורדת [PERSON_NAME] SC + ידני + פוליש אבנית על חניכית מפוזרת בעיק…"
click at [514, 591] on span "הוספה" at bounding box center [514, 596] width 36 height 13
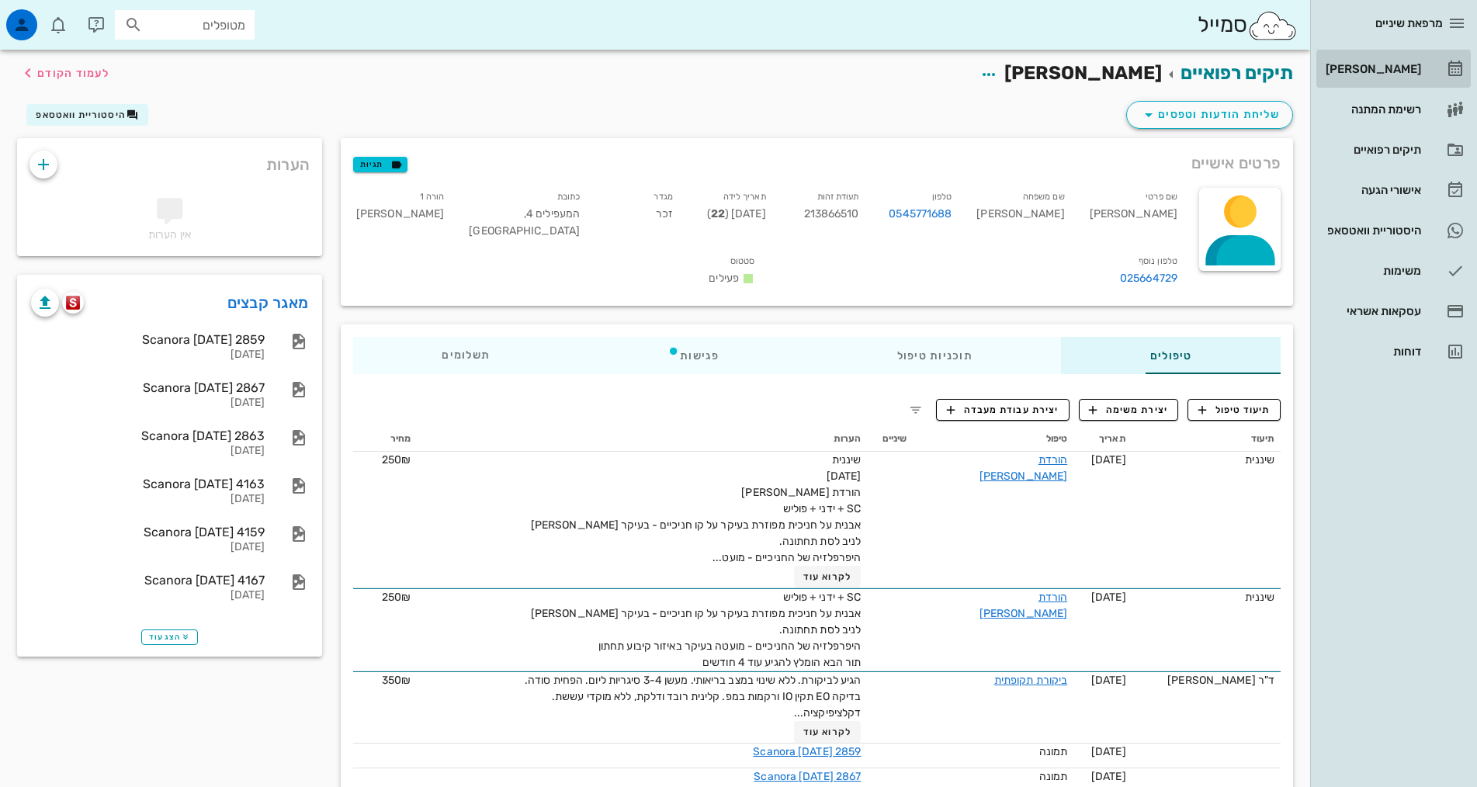
click at [1412, 61] on div "[PERSON_NAME]" at bounding box center [1371, 69] width 99 height 25
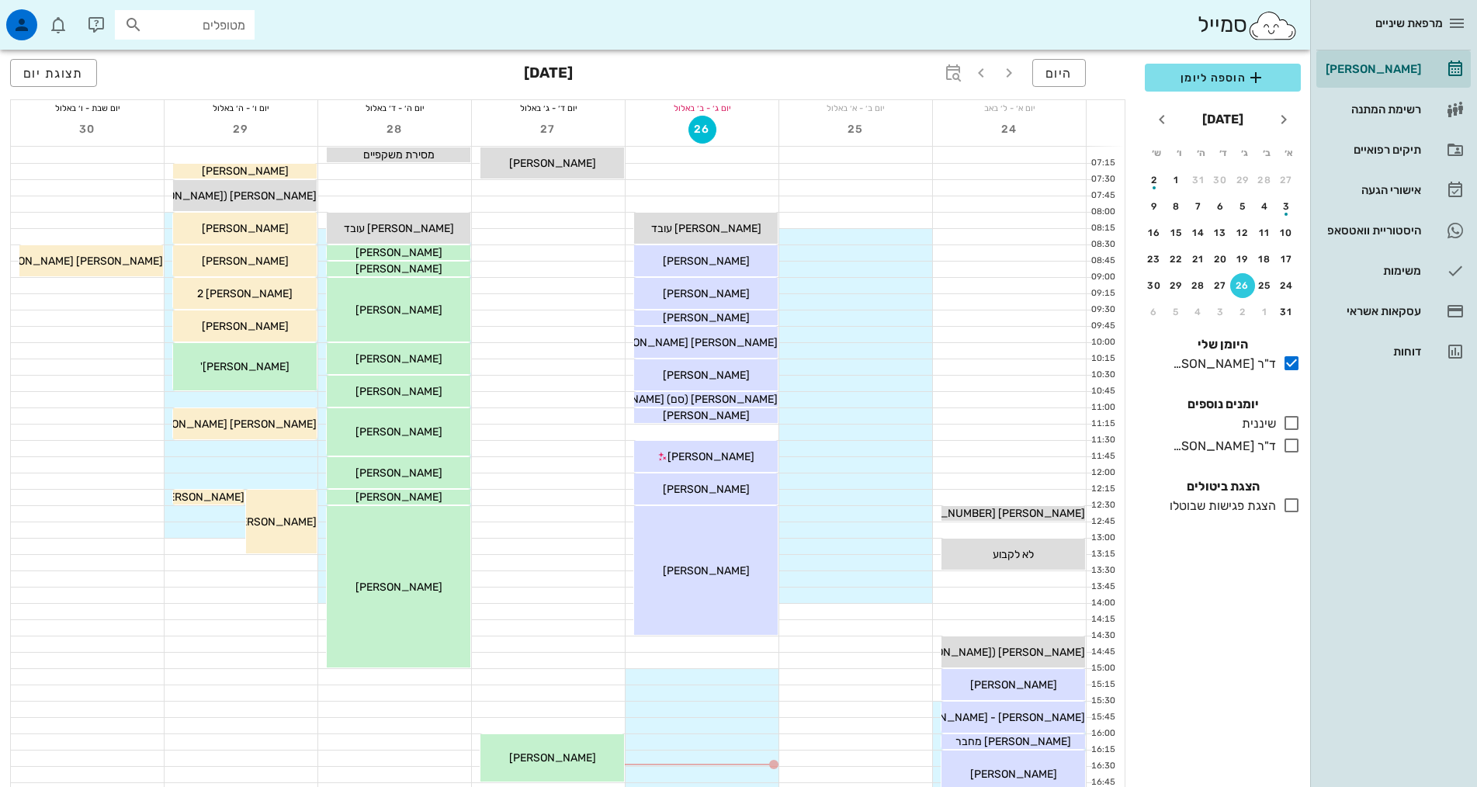
click at [142, 34] on div "מטופלים" at bounding box center [184, 25] width 121 height 20
click at [202, 14] on div at bounding box center [185, 24] width 140 height 29
type input "[PERSON_NAME]"
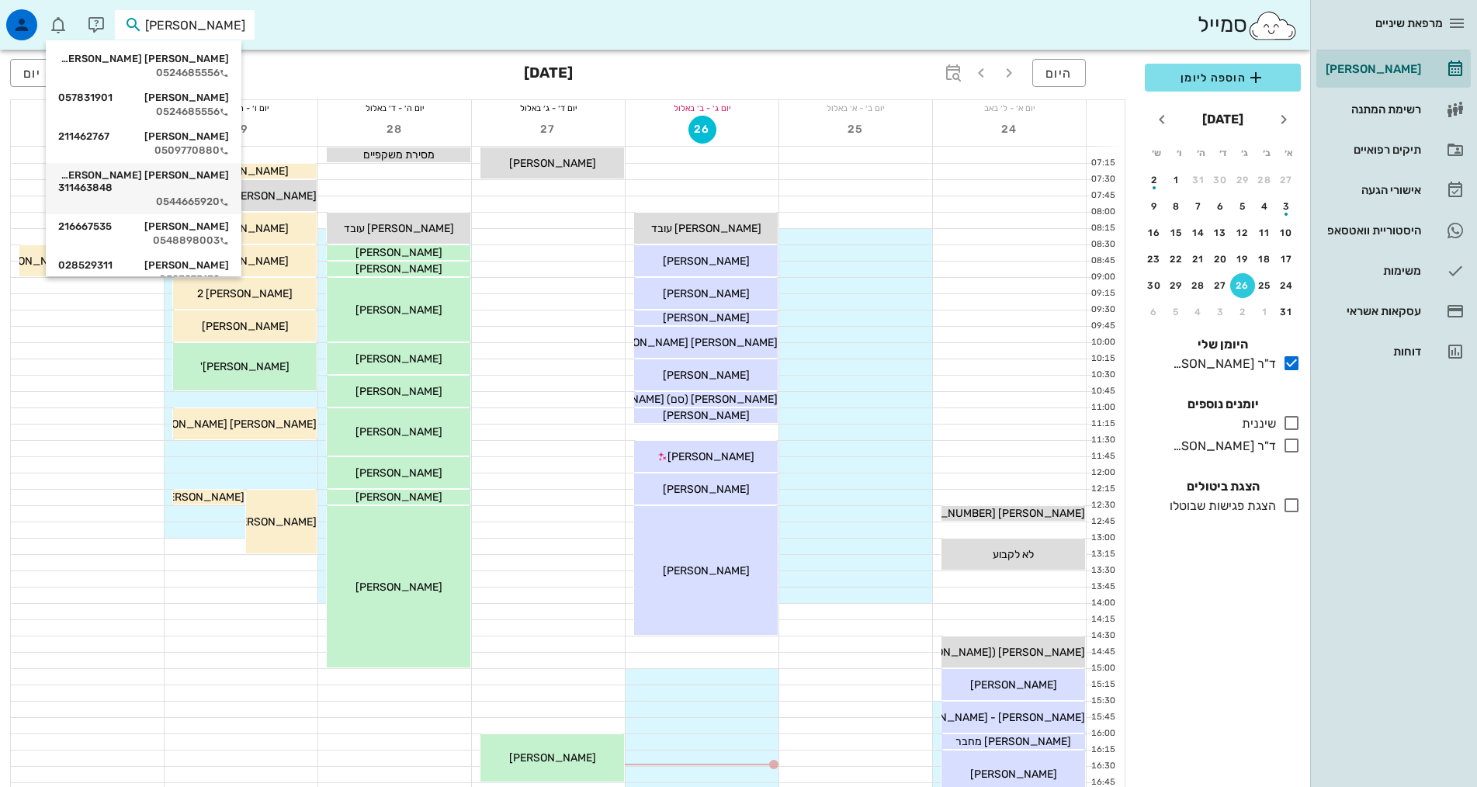
click at [222, 180] on div "[PERSON_NAME] [PERSON_NAME] 311463848" at bounding box center [143, 181] width 171 height 25
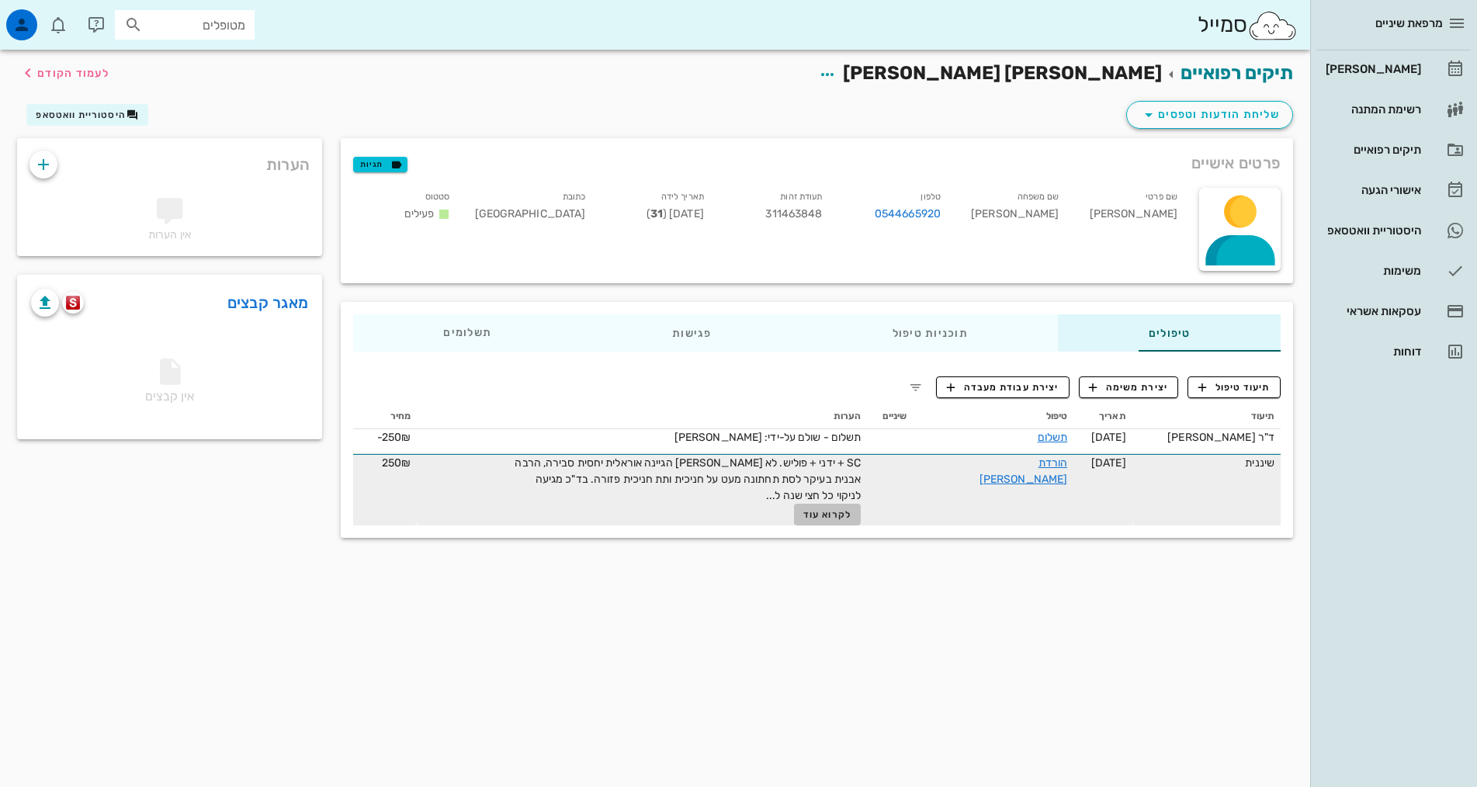
click at [846, 517] on span "לקרוא עוד" at bounding box center [827, 514] width 48 height 11
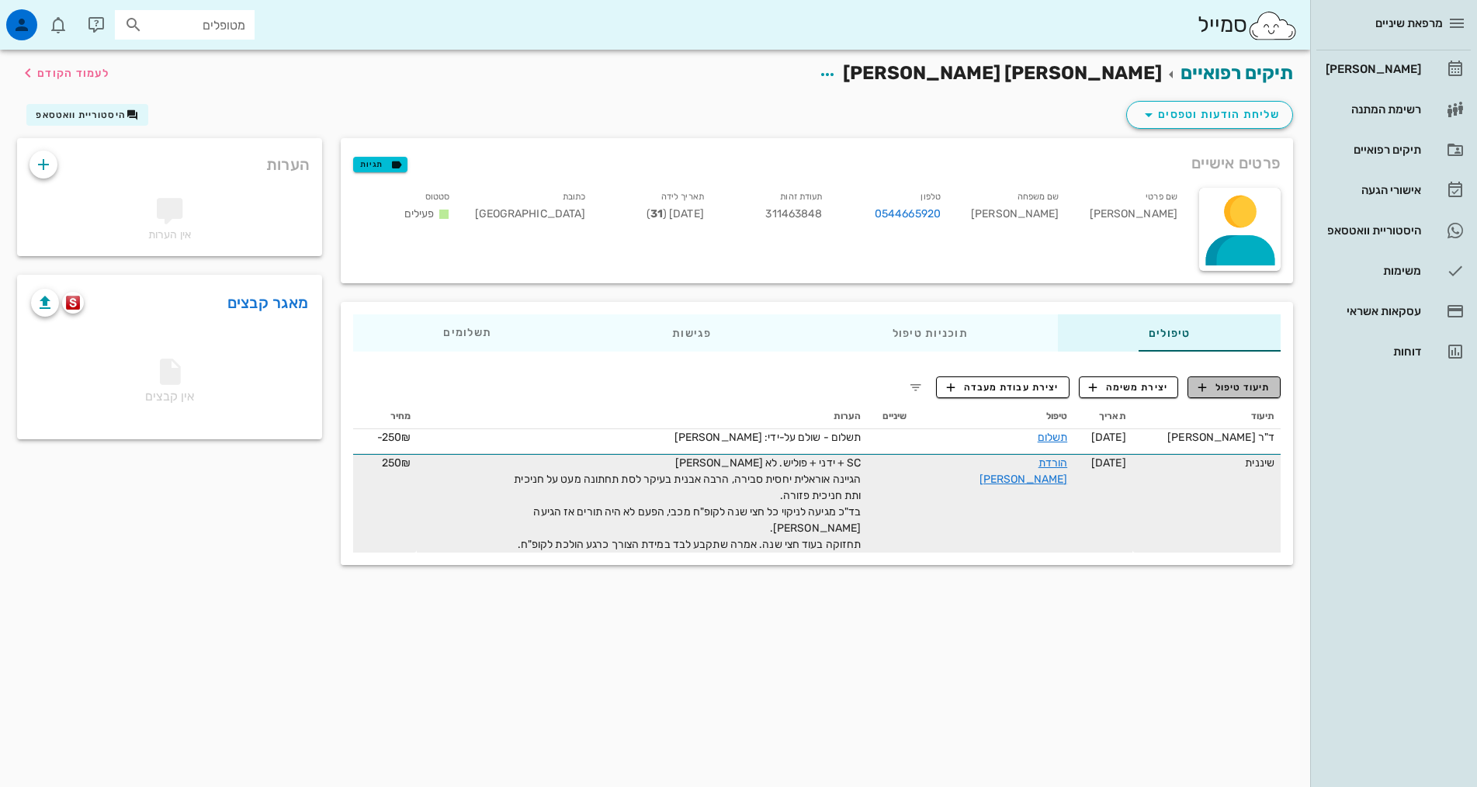
click at [1248, 386] on span "תיעוד טיפול" at bounding box center [1234, 387] width 72 height 14
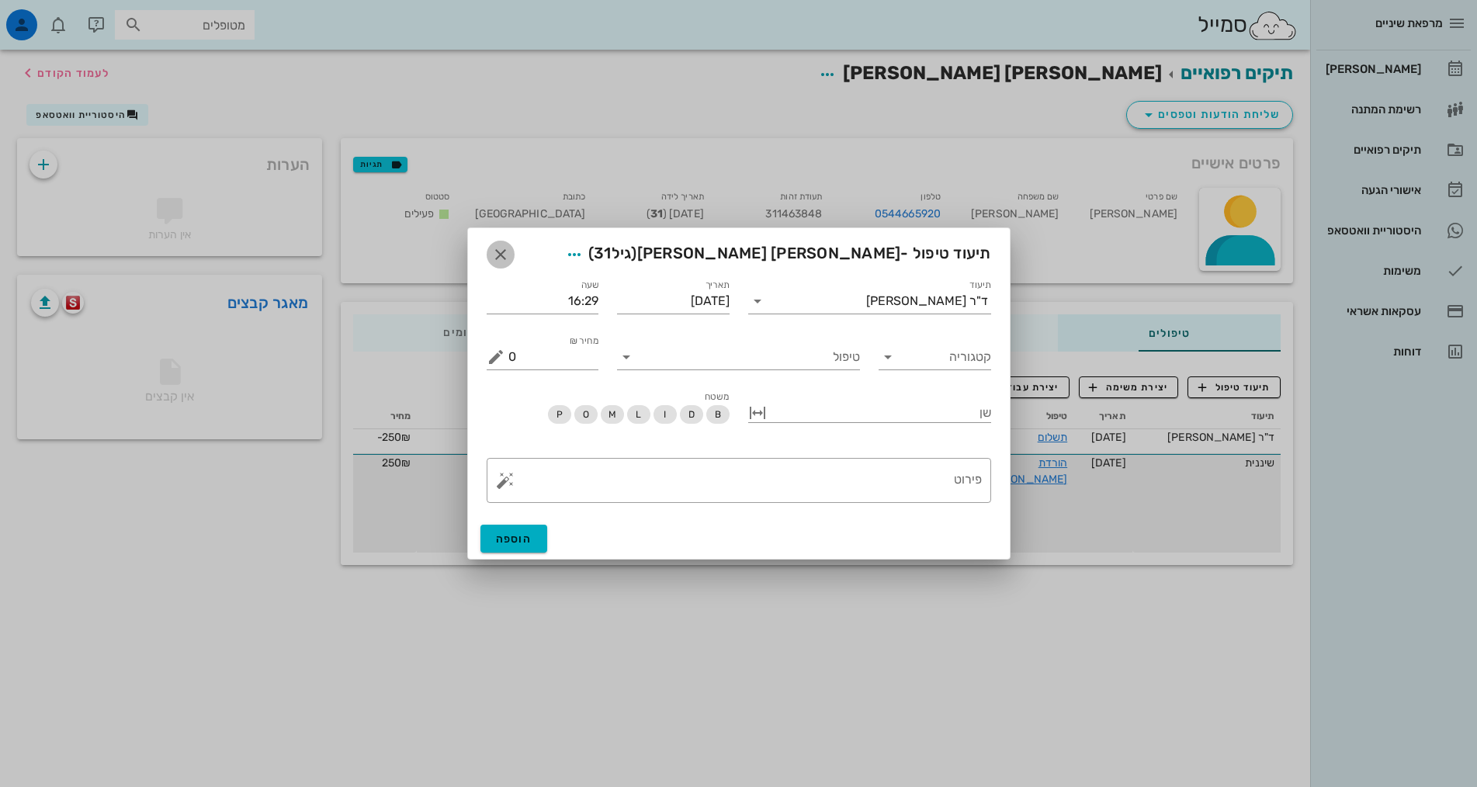
click at [499, 245] on icon "button" at bounding box center [500, 254] width 19 height 19
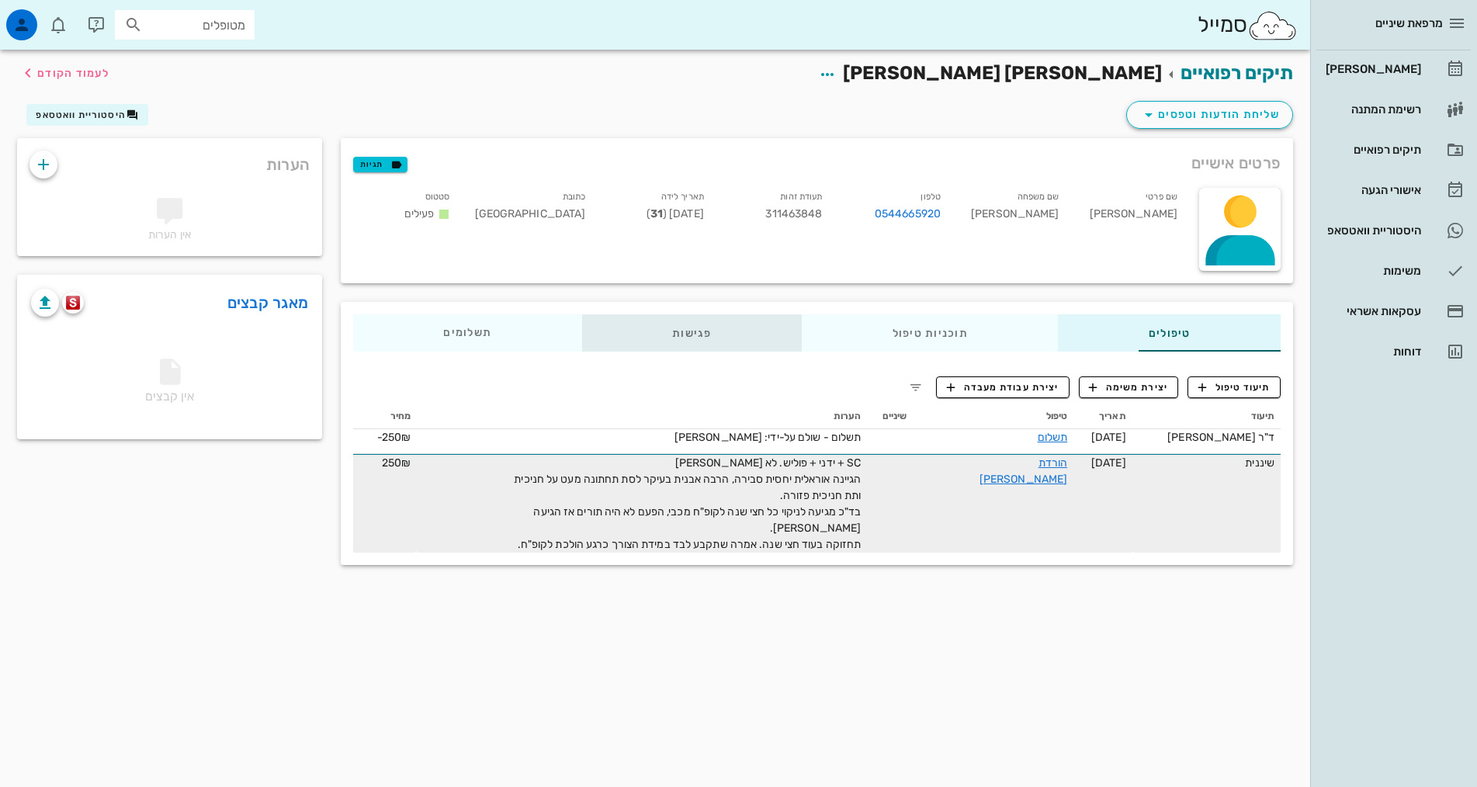
click at [612, 327] on div "פגישות" at bounding box center [692, 332] width 220 height 37
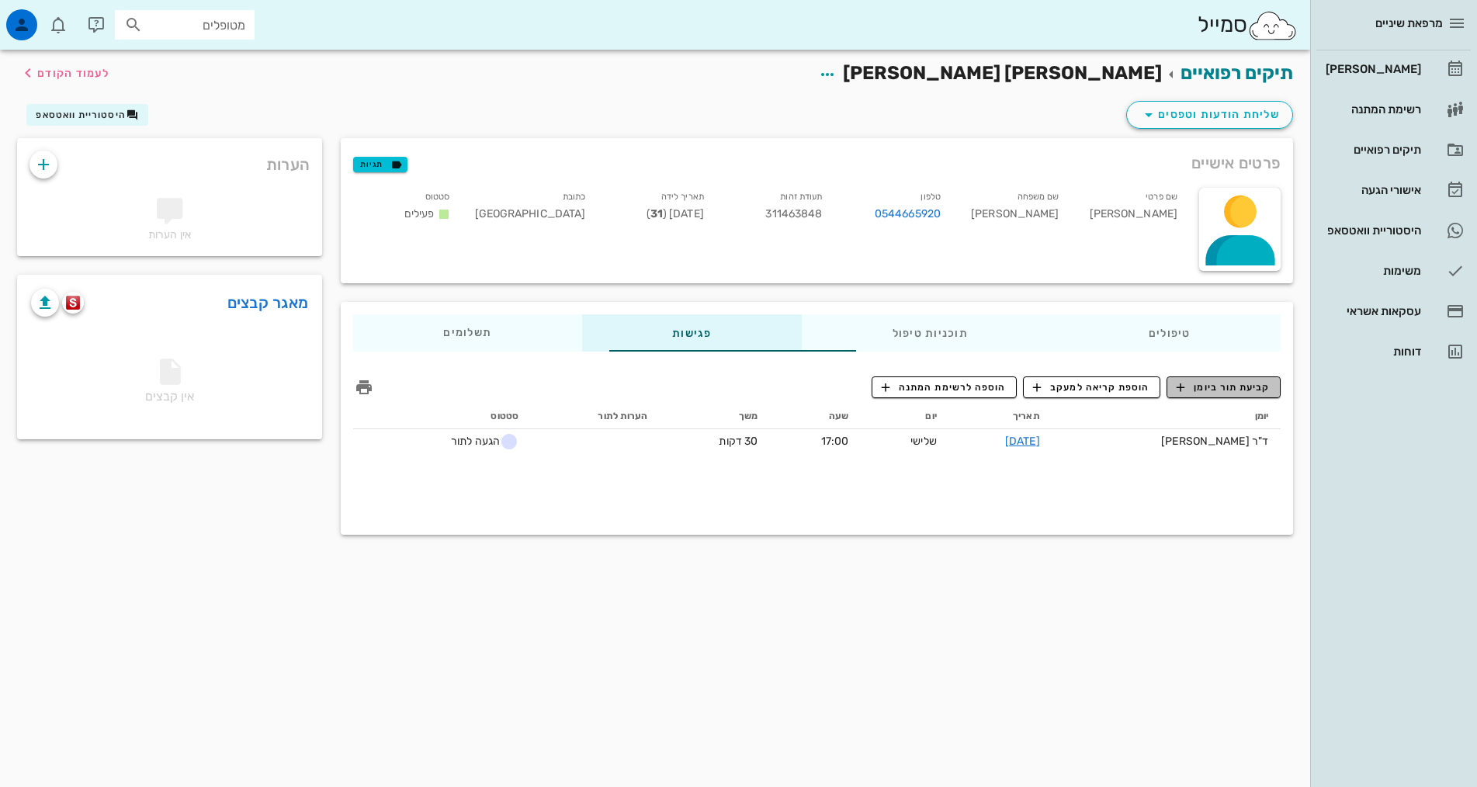
click at [1235, 386] on span "קביעת תור ביומן" at bounding box center [1222, 387] width 93 height 14
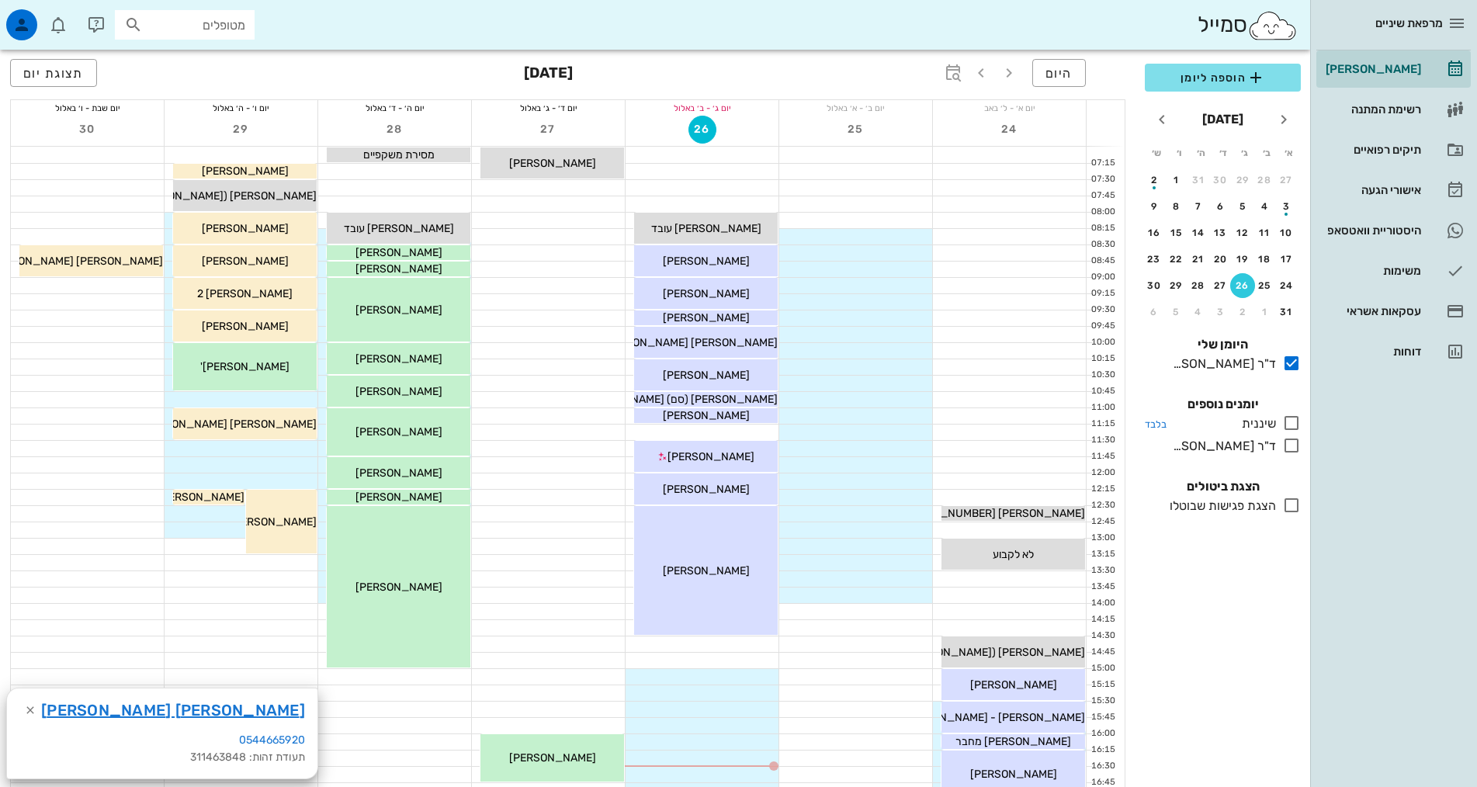
click at [1297, 424] on icon at bounding box center [1291, 423] width 19 height 19
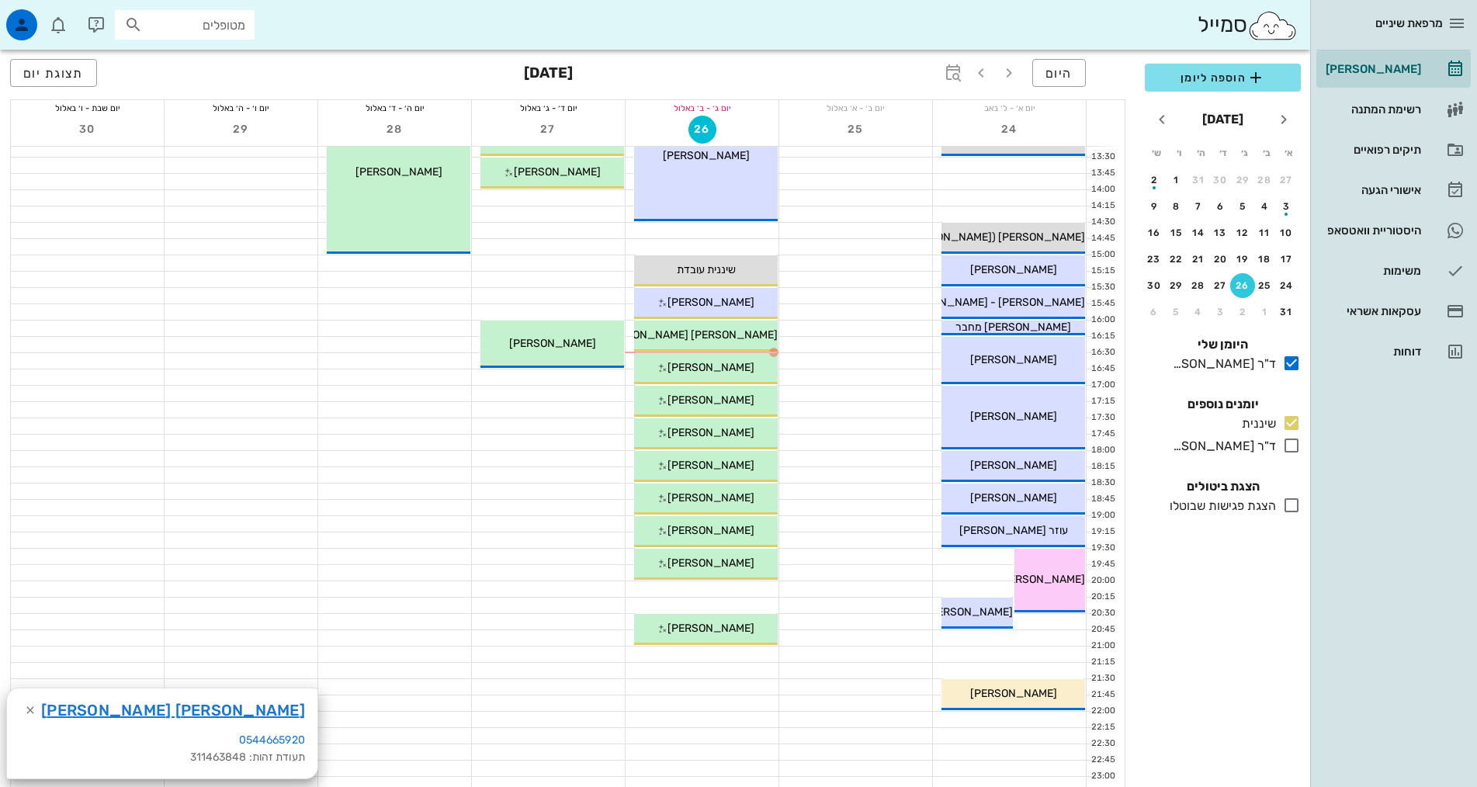
scroll to position [388, 0]
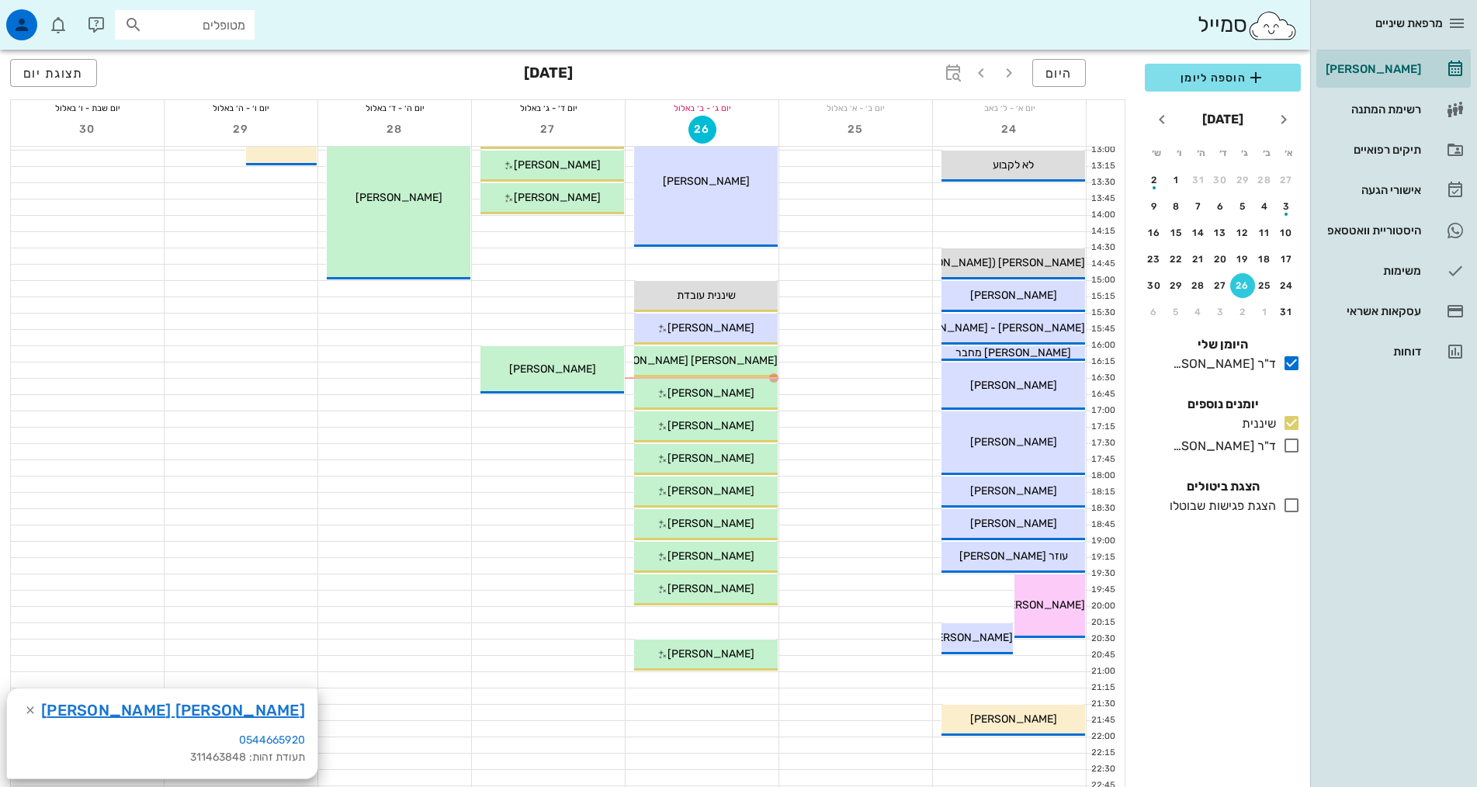
click at [745, 618] on div at bounding box center [701, 615] width 153 height 16
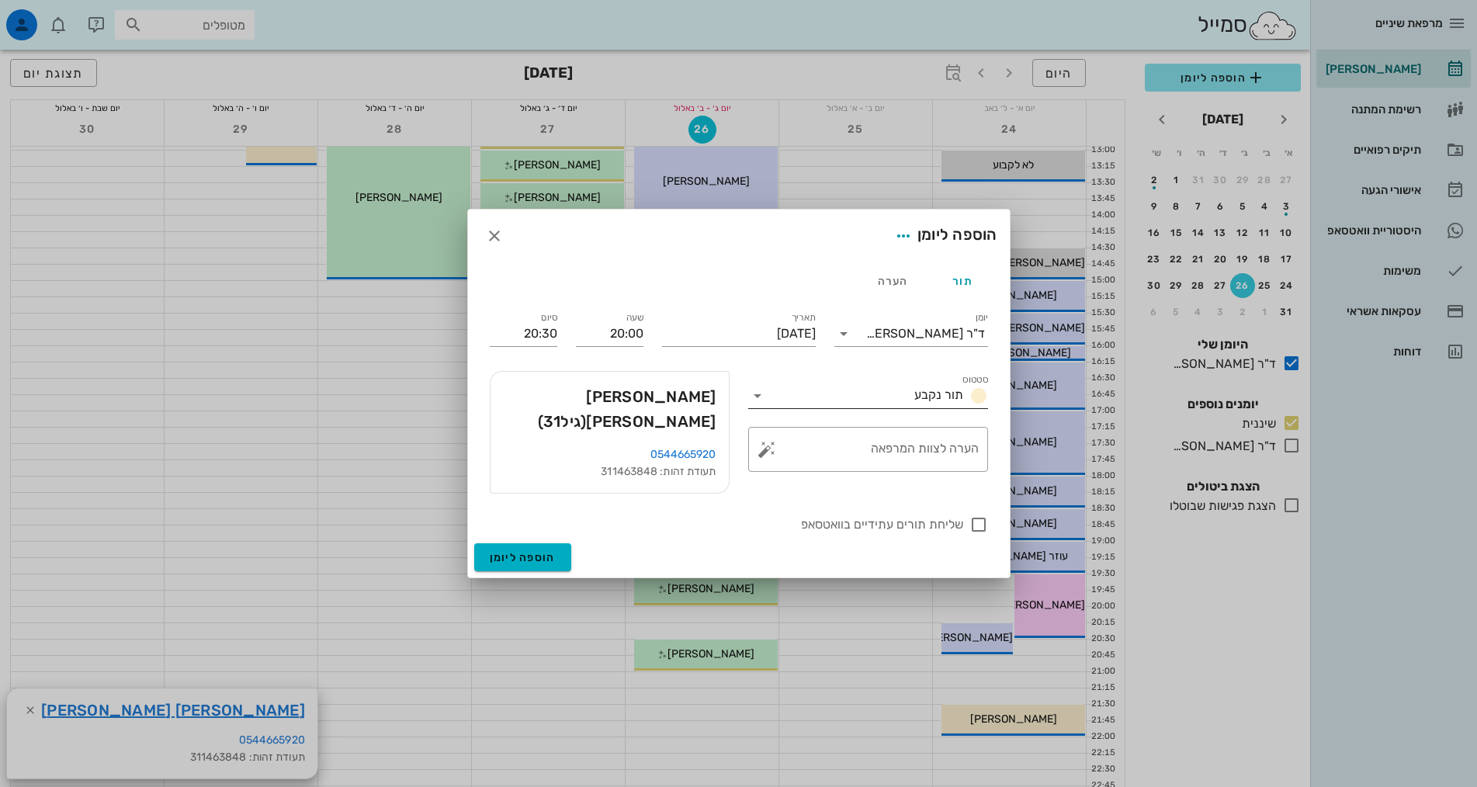
click at [910, 401] on div "תור נקבע" at bounding box center [948, 395] width 80 height 19
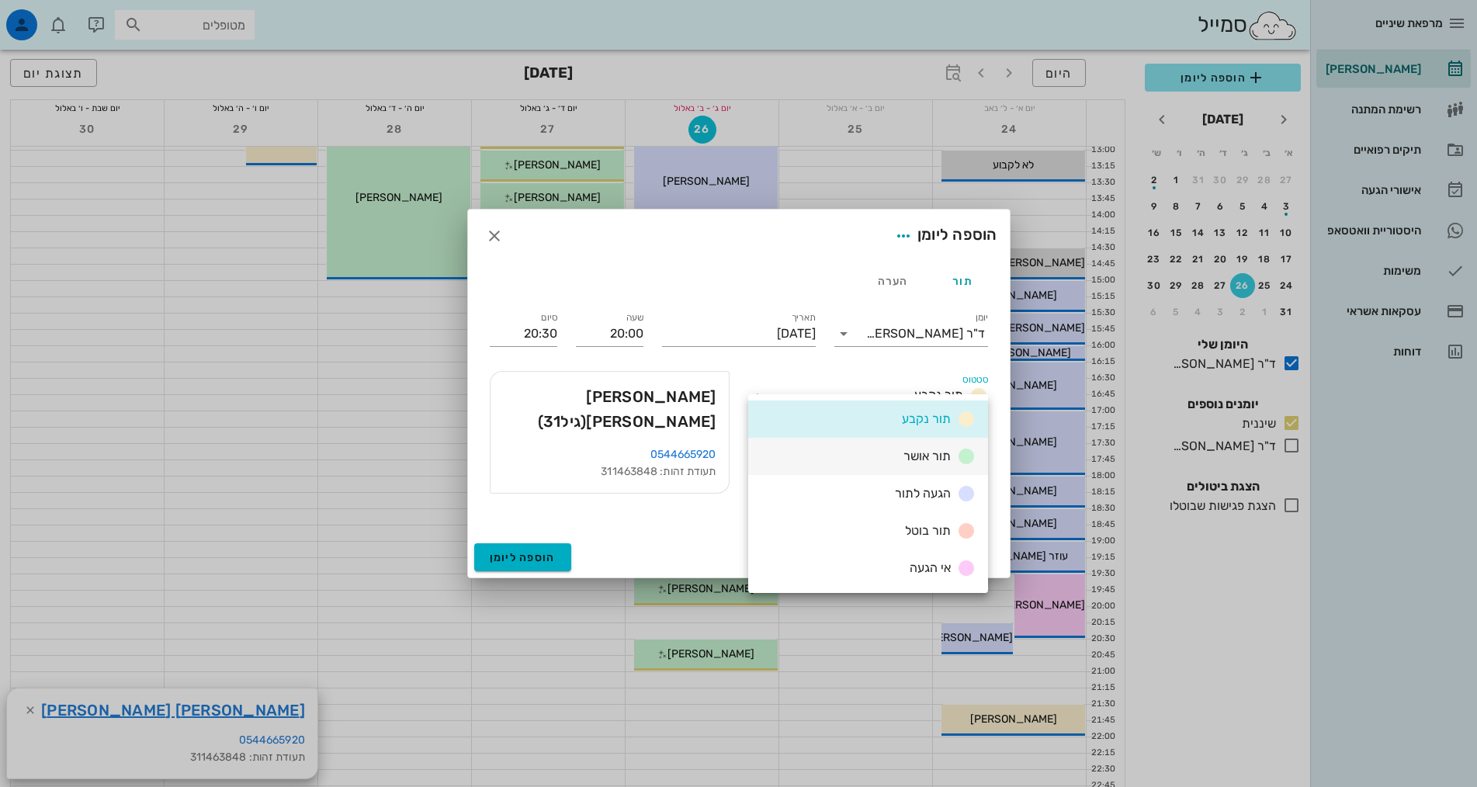
click at [917, 459] on span "תור אושר" at bounding box center [926, 456] width 47 height 15
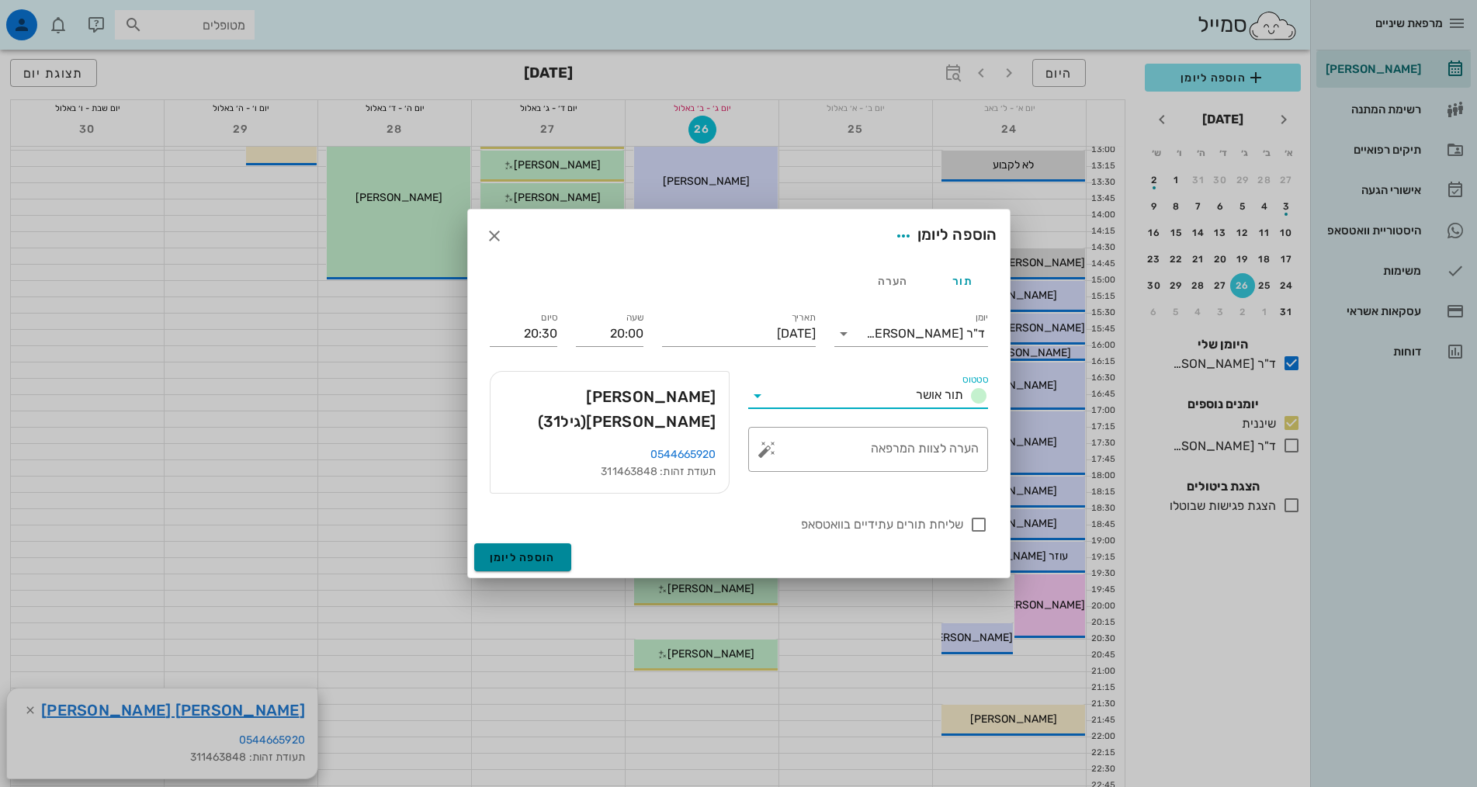
click at [519, 551] on span "הוספה ליומן" at bounding box center [523, 557] width 66 height 13
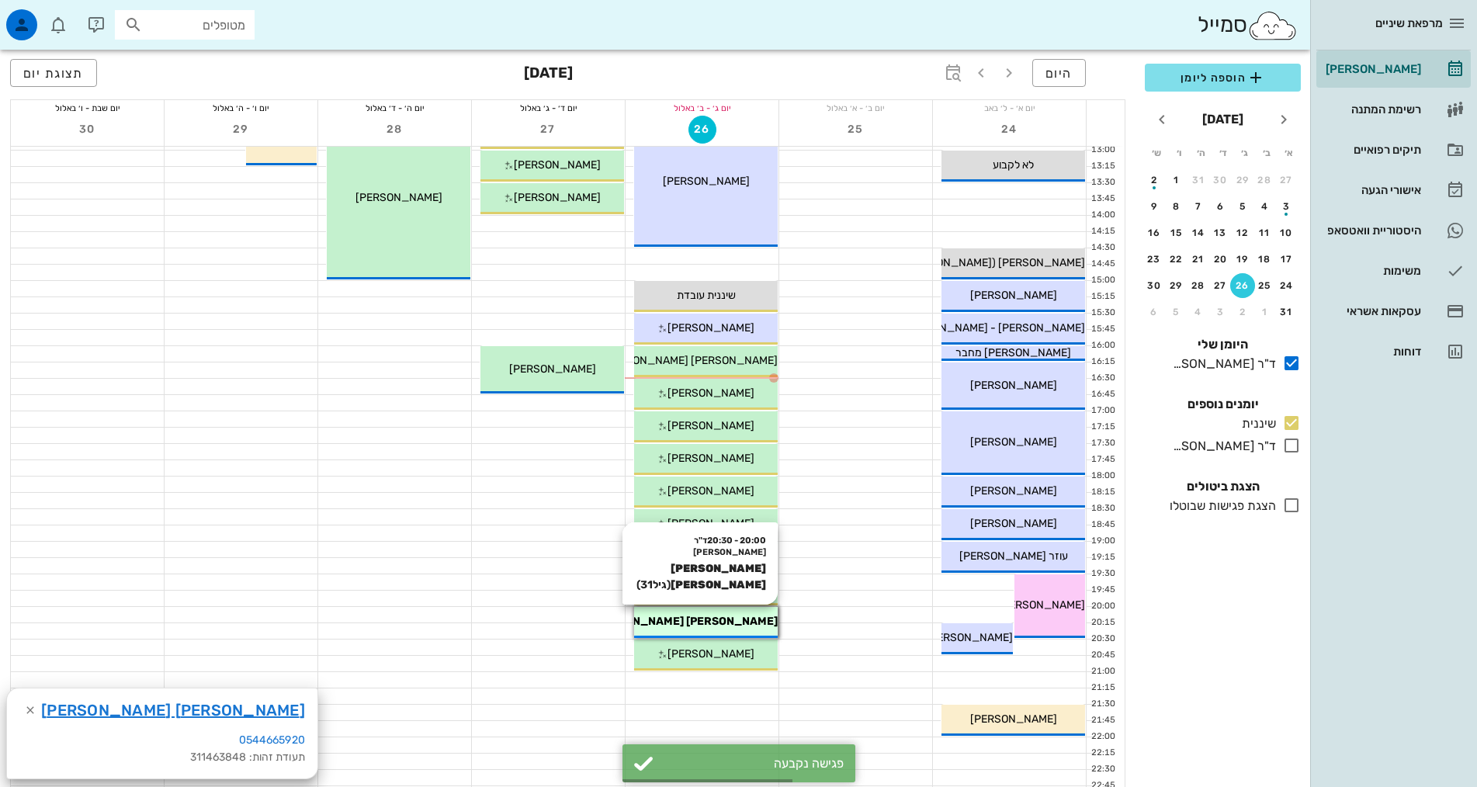
click at [684, 618] on span "[PERSON_NAME] [PERSON_NAME]" at bounding box center [684, 621] width 185 height 13
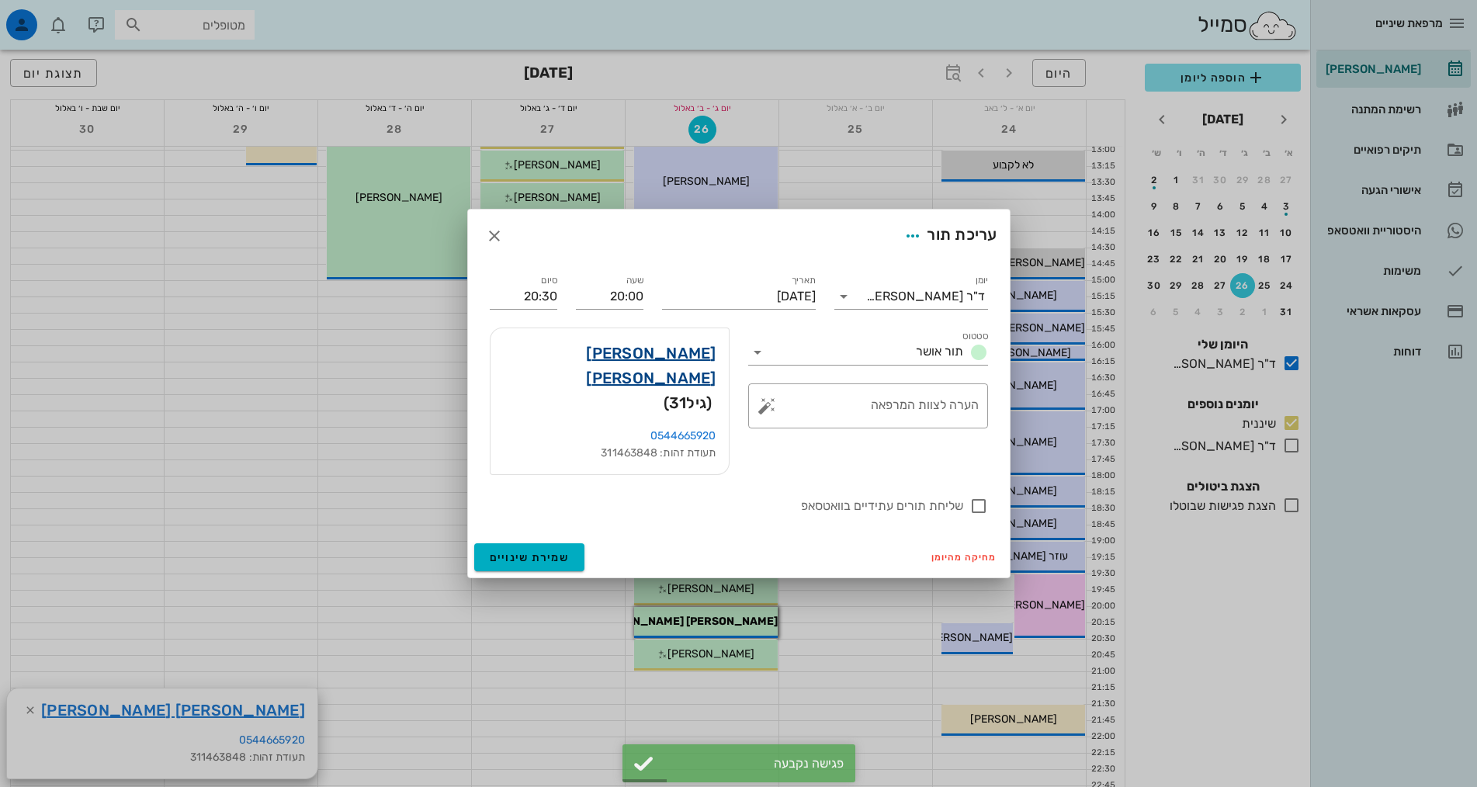
click at [668, 378] on link "[PERSON_NAME] [PERSON_NAME]" at bounding box center [609, 366] width 213 height 50
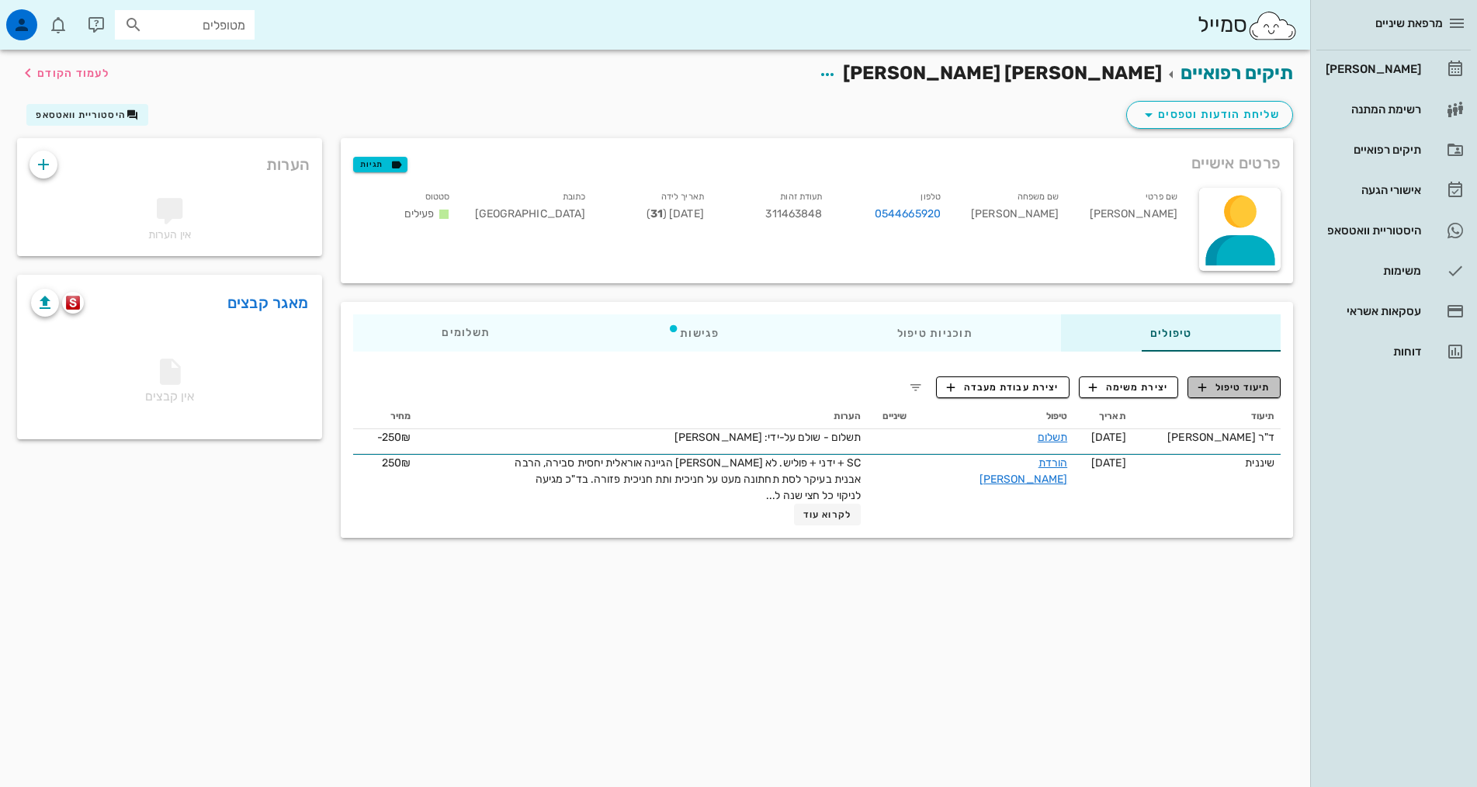
click at [1249, 393] on span "תיעוד טיפול" at bounding box center [1234, 387] width 72 height 14
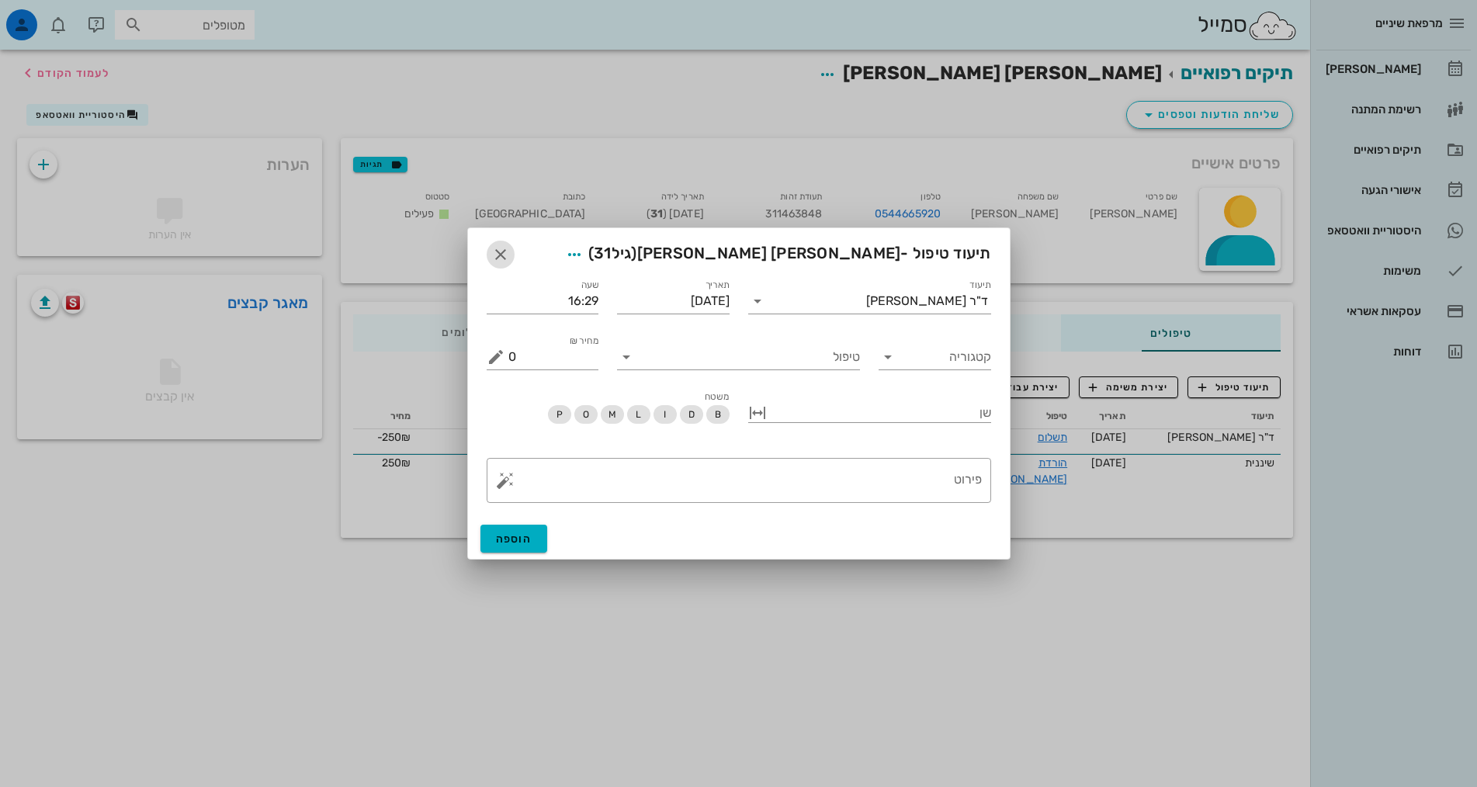
click at [494, 255] on icon "button" at bounding box center [500, 254] width 19 height 19
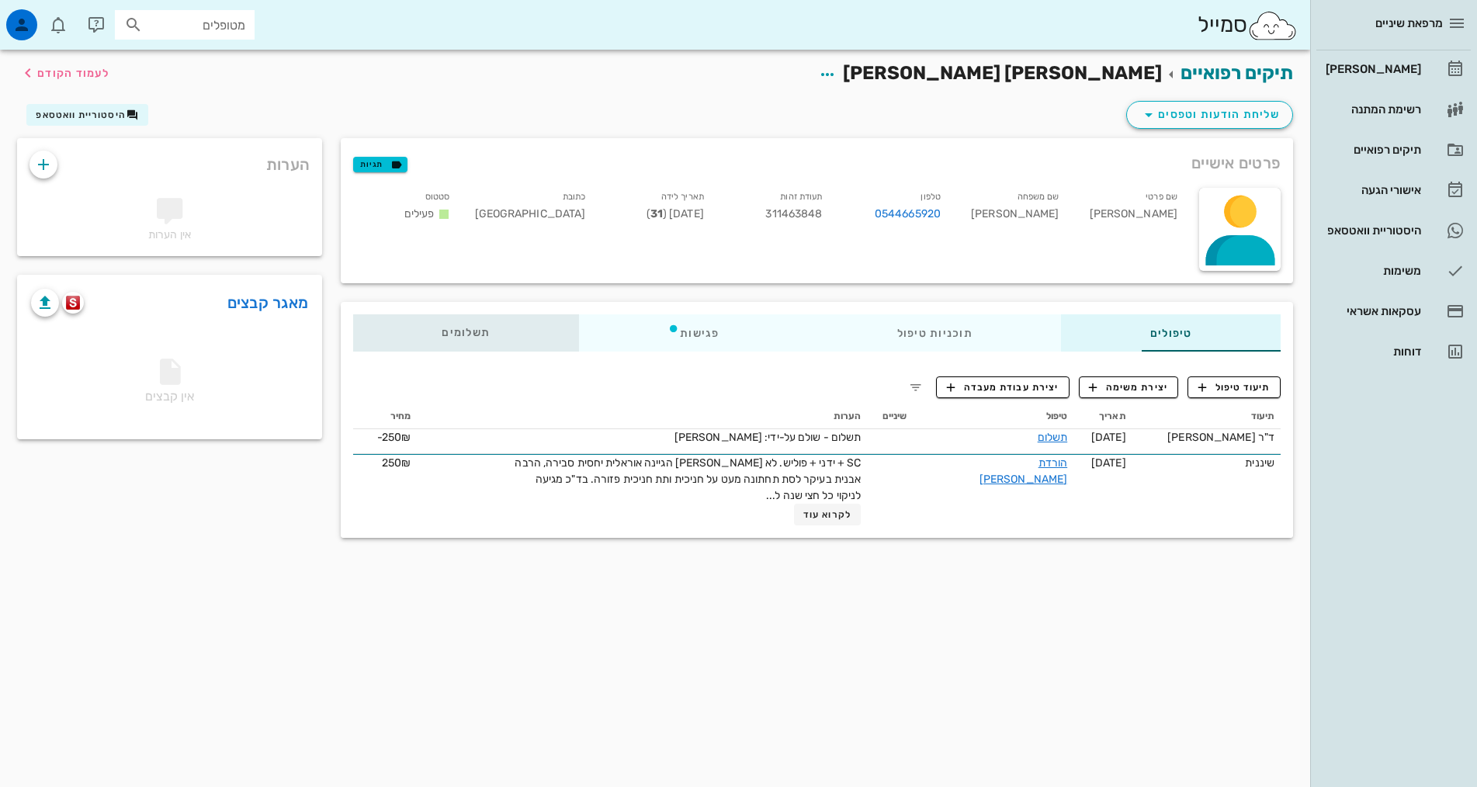
click at [353, 335] on div "תשלומים 0₪" at bounding box center [466, 332] width 226 height 37
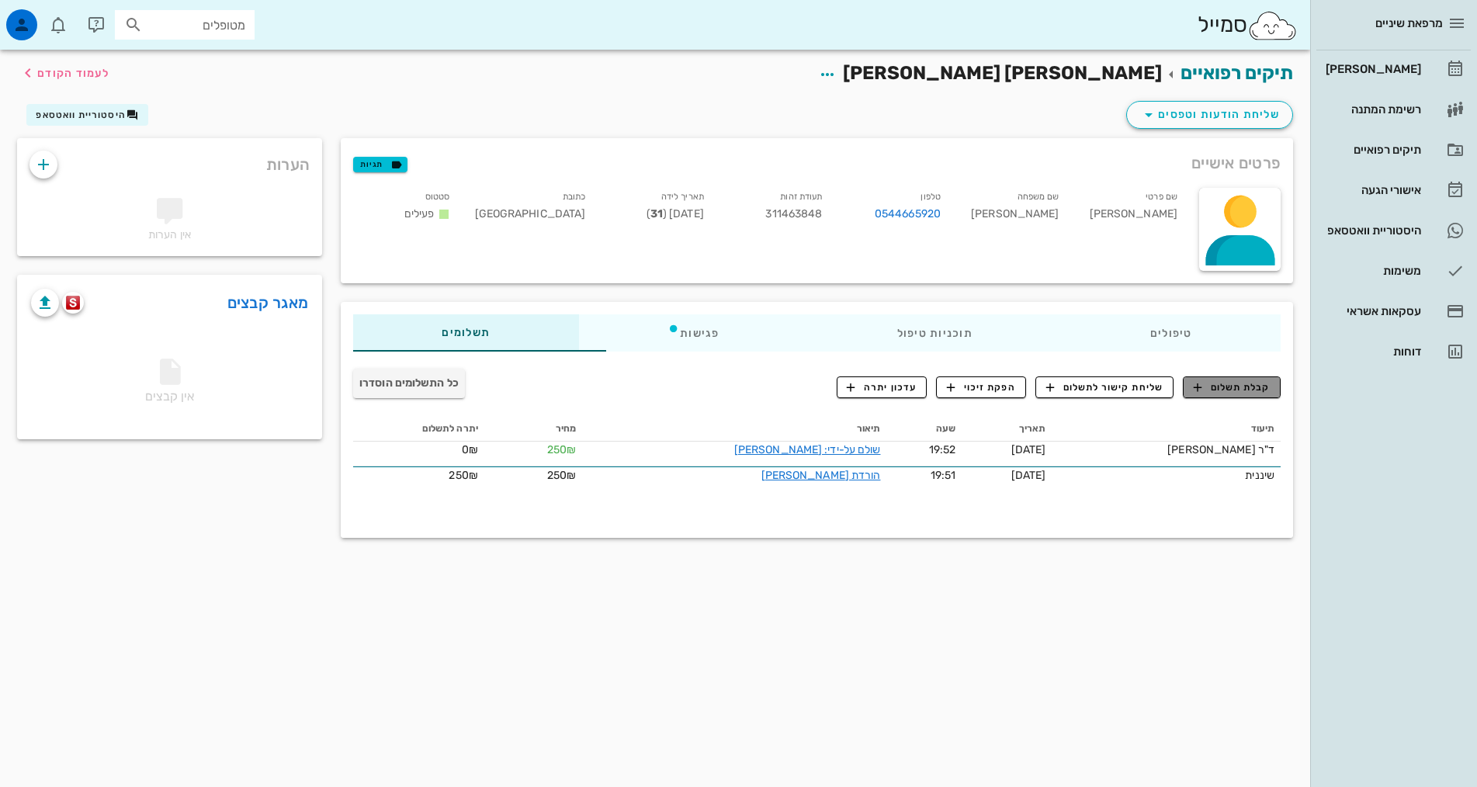
click at [1228, 397] on button "קבלת תשלום" at bounding box center [1232, 387] width 98 height 22
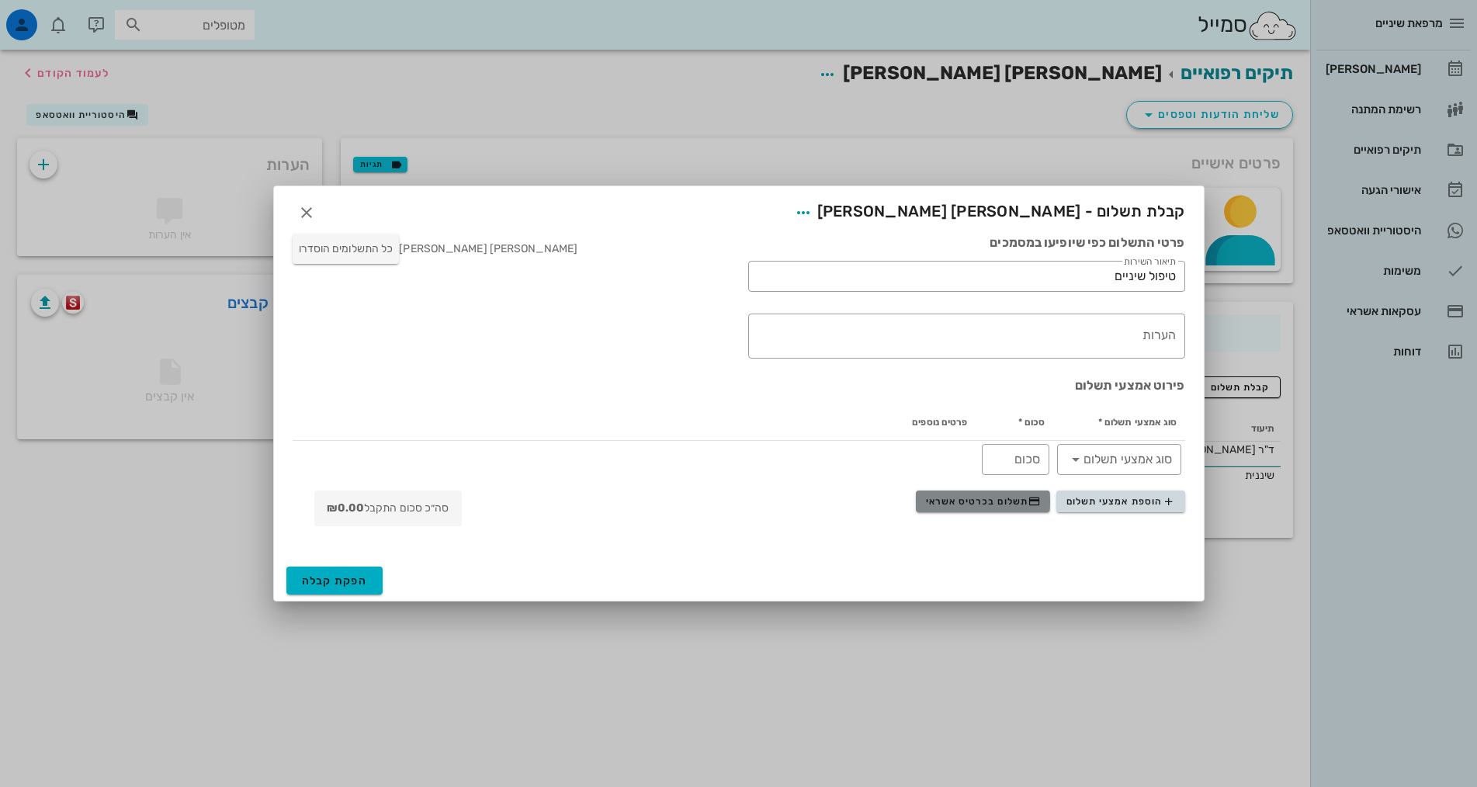
click at [989, 501] on span "תשלום בכרטיס אשראי" at bounding box center [983, 501] width 115 height 12
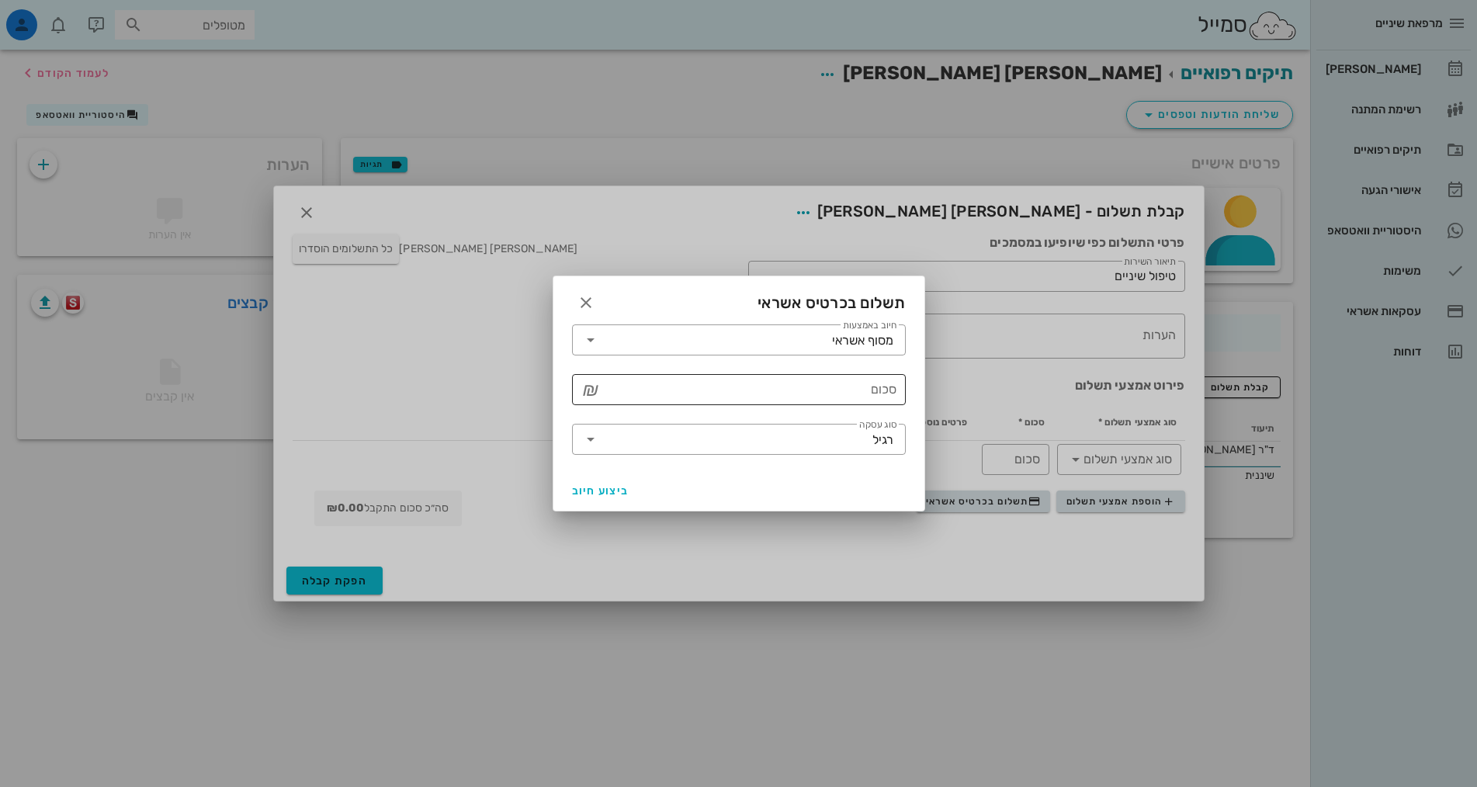
click at [805, 385] on input "סכום" at bounding box center [749, 389] width 293 height 25
type input "250"
click at [606, 484] on span "ביצוע חיוב" at bounding box center [600, 490] width 57 height 13
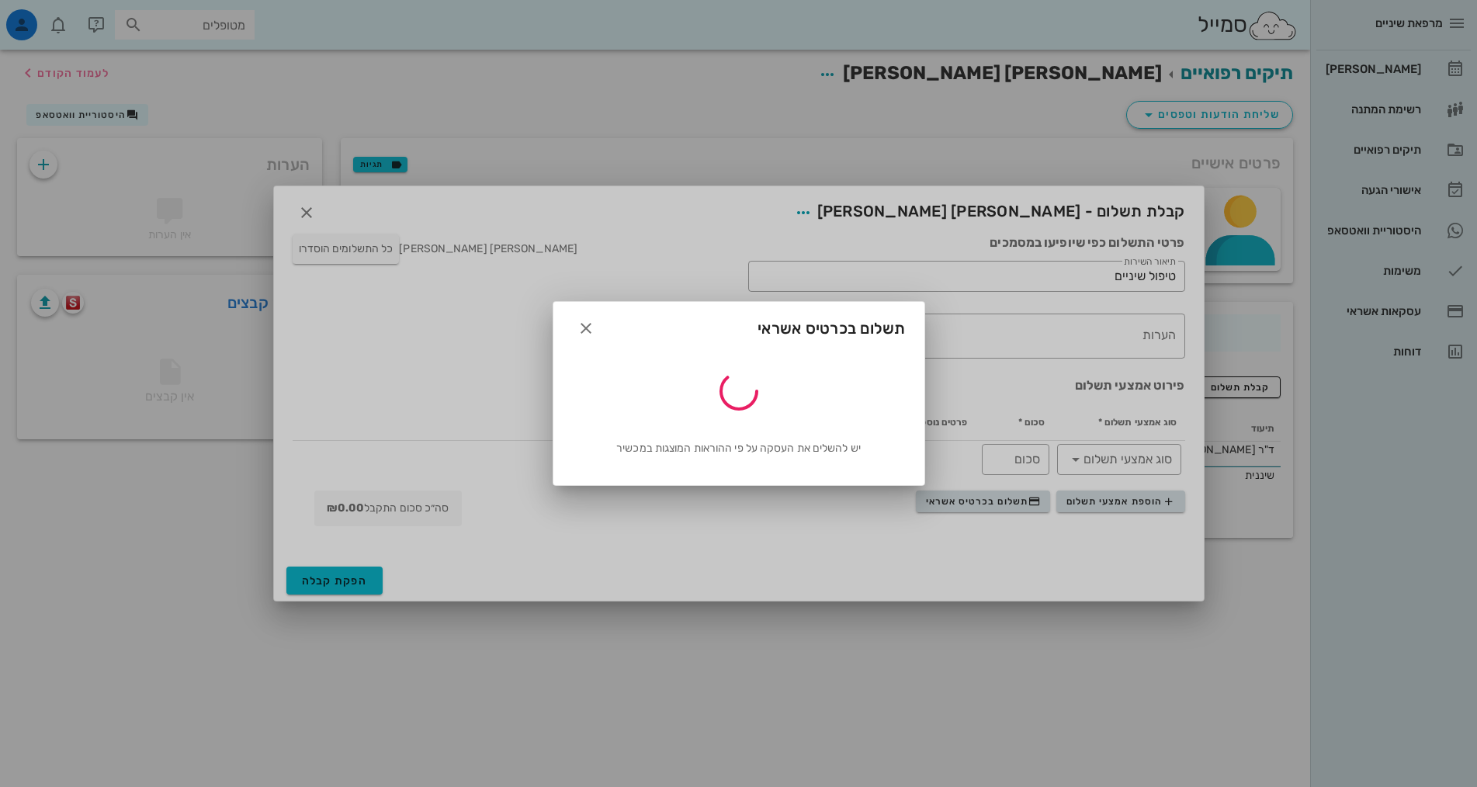
type input "250"
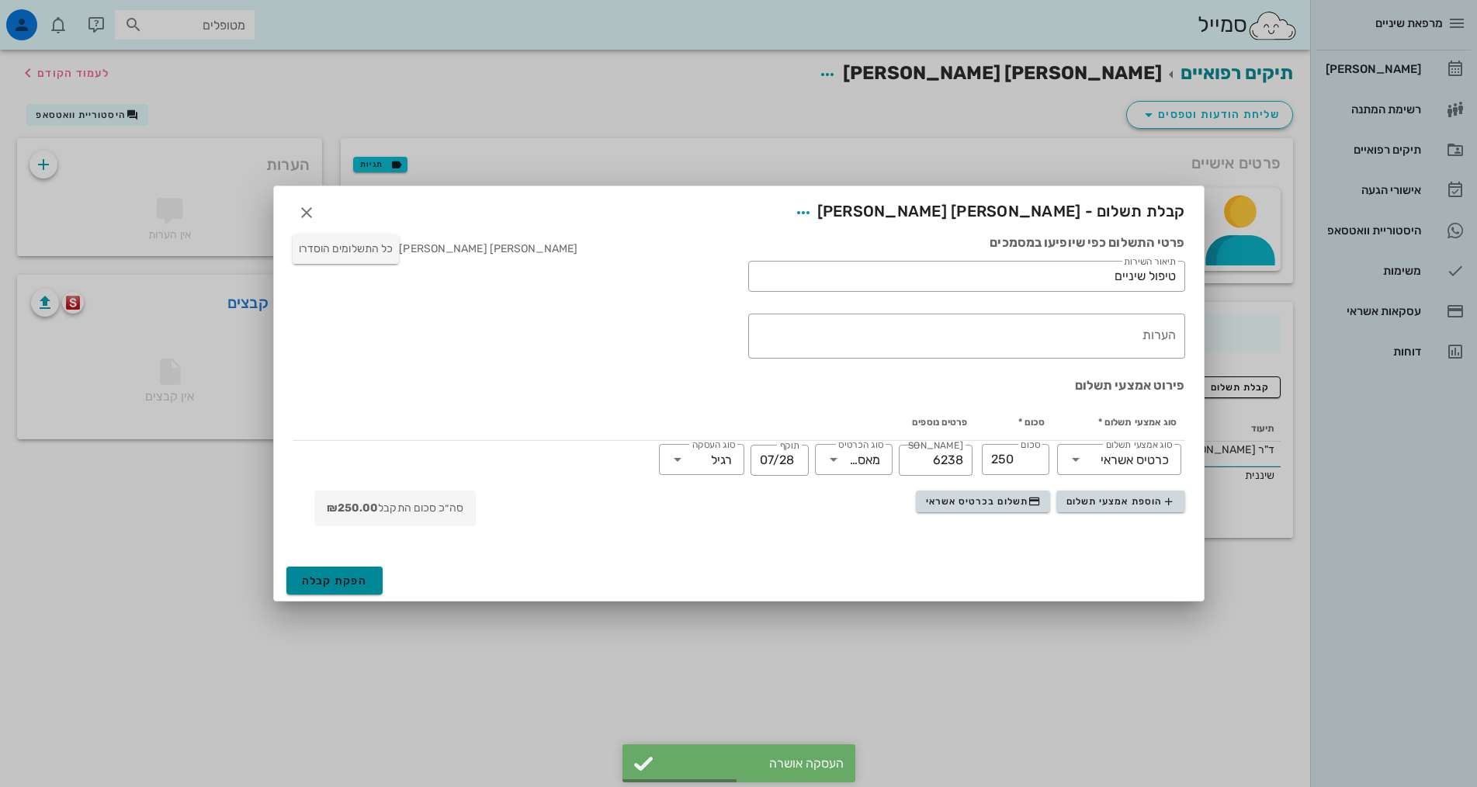
click at [324, 575] on span "הפקת קבלה" at bounding box center [335, 580] width 66 height 13
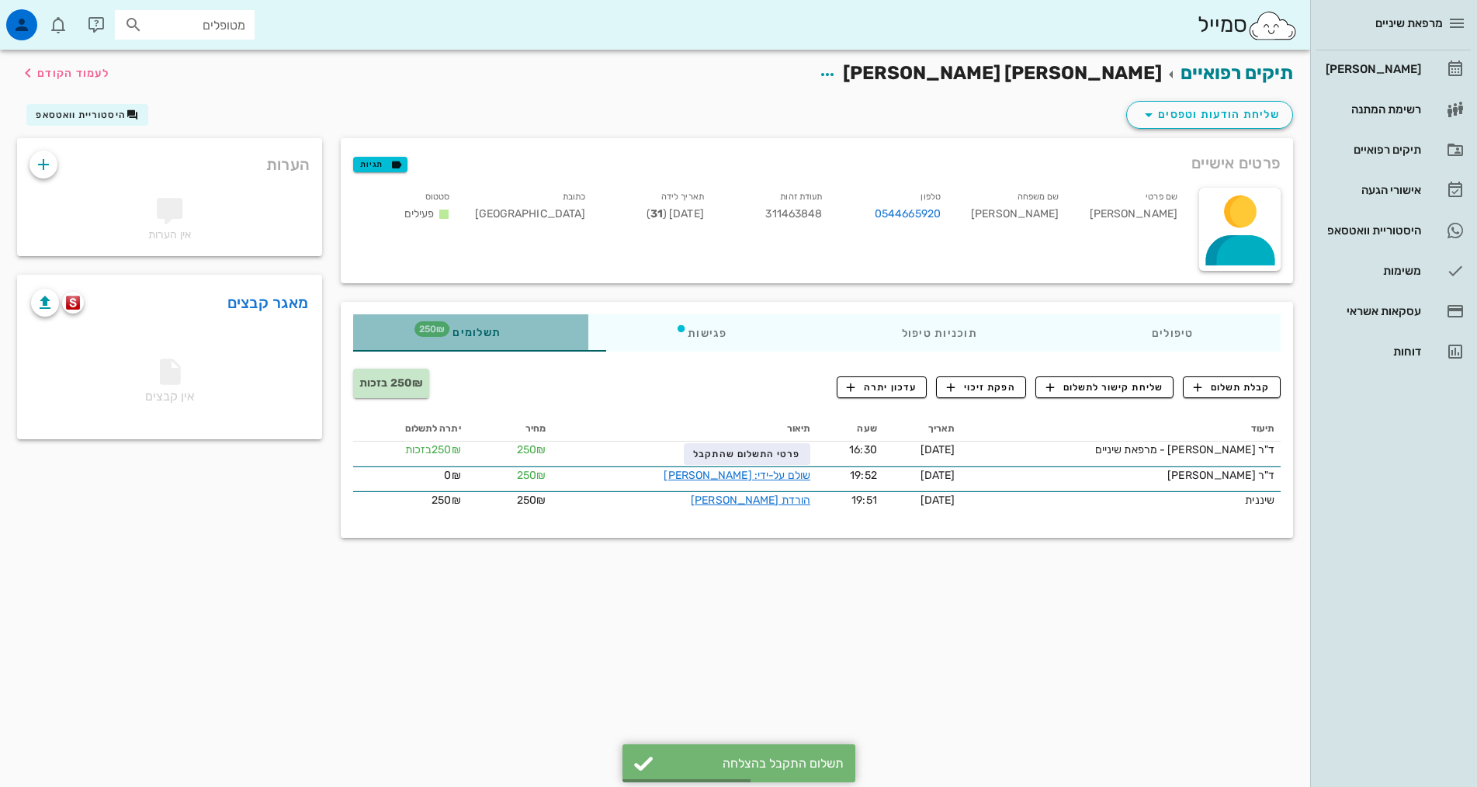
click at [353, 347] on div "תשלומים 250₪" at bounding box center [470, 332] width 235 height 37
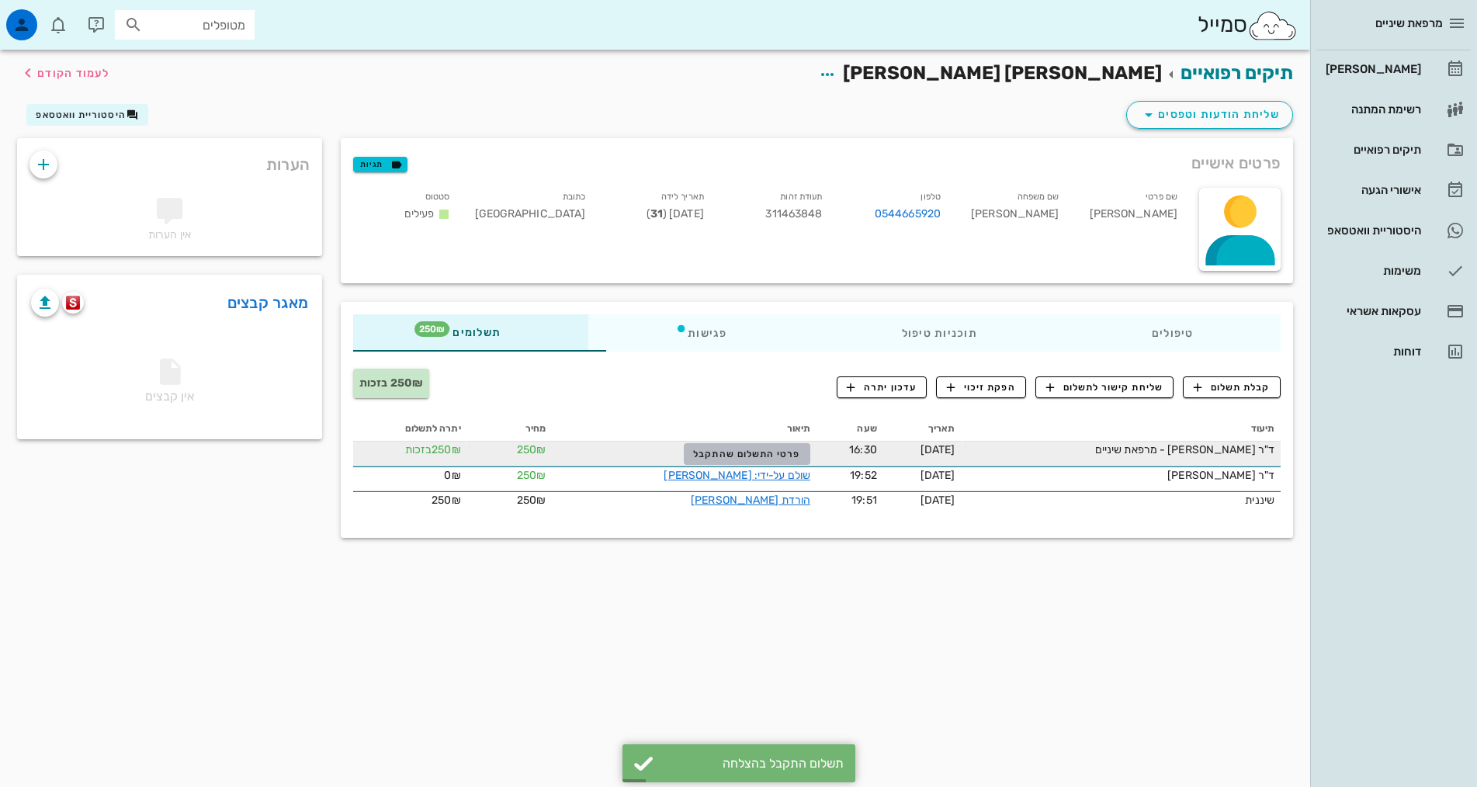
click at [700, 452] on span "פרטי התשלום שהתקבל" at bounding box center [746, 454] width 107 height 11
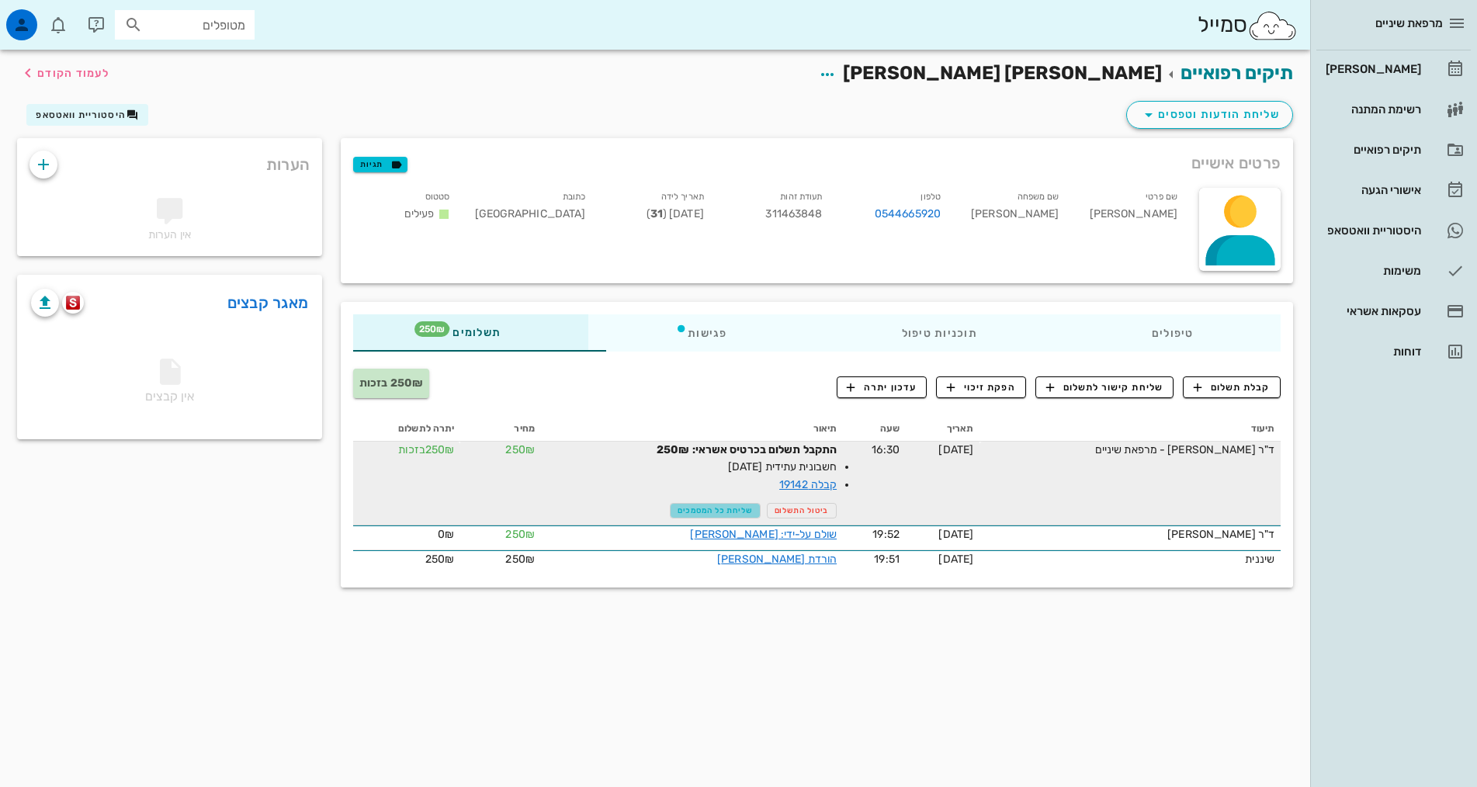
click at [670, 515] on button "שליחת כל המסמכים" at bounding box center [715, 511] width 91 height 16
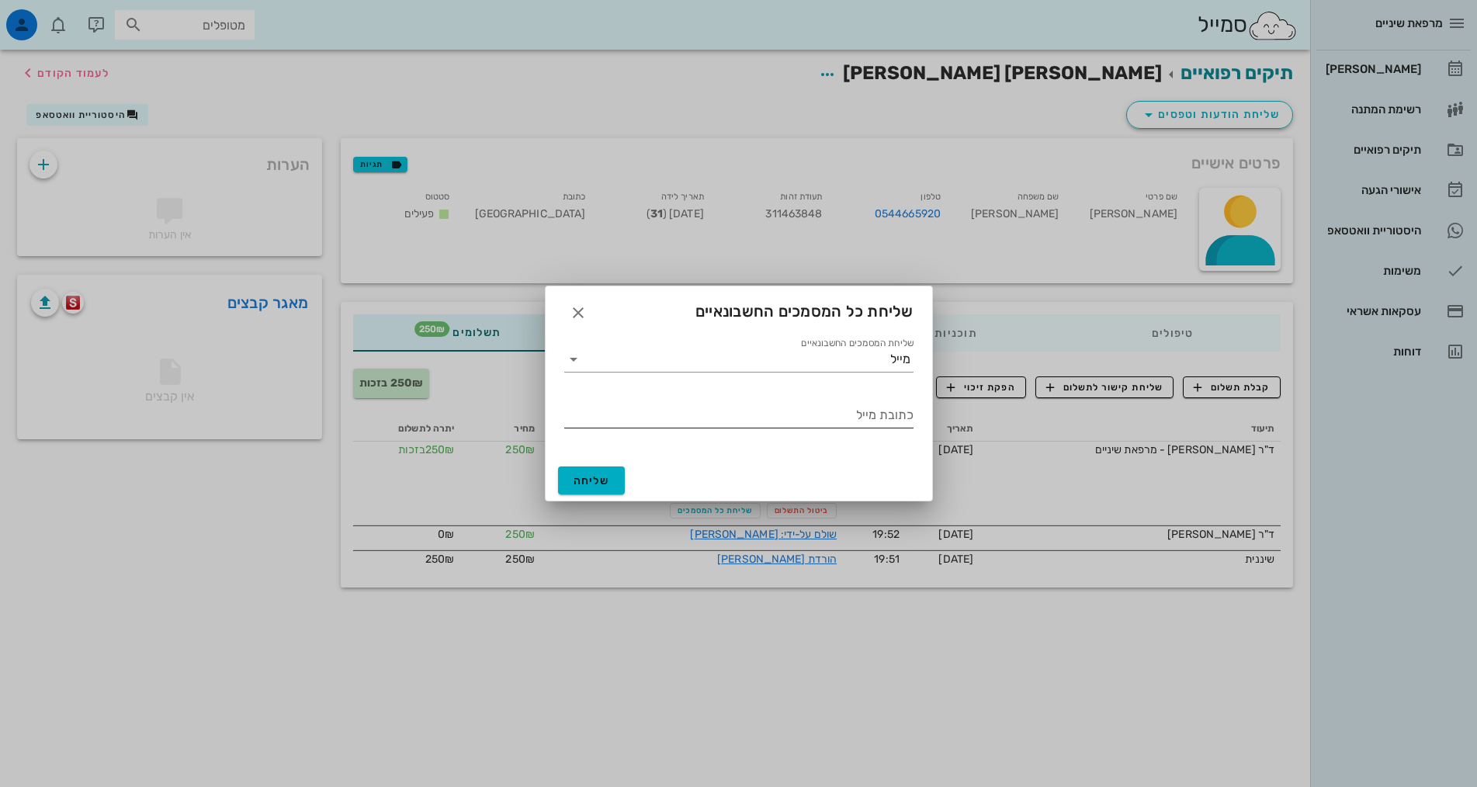
click at [847, 419] on input "כתובת מייל" at bounding box center [738, 415] width 349 height 25
type input "[EMAIL_ADDRESS][DOMAIN_NAME]"
click at [594, 481] on span "שליחה" at bounding box center [591, 480] width 36 height 13
